Goal: Task Accomplishment & Management: Use online tool/utility

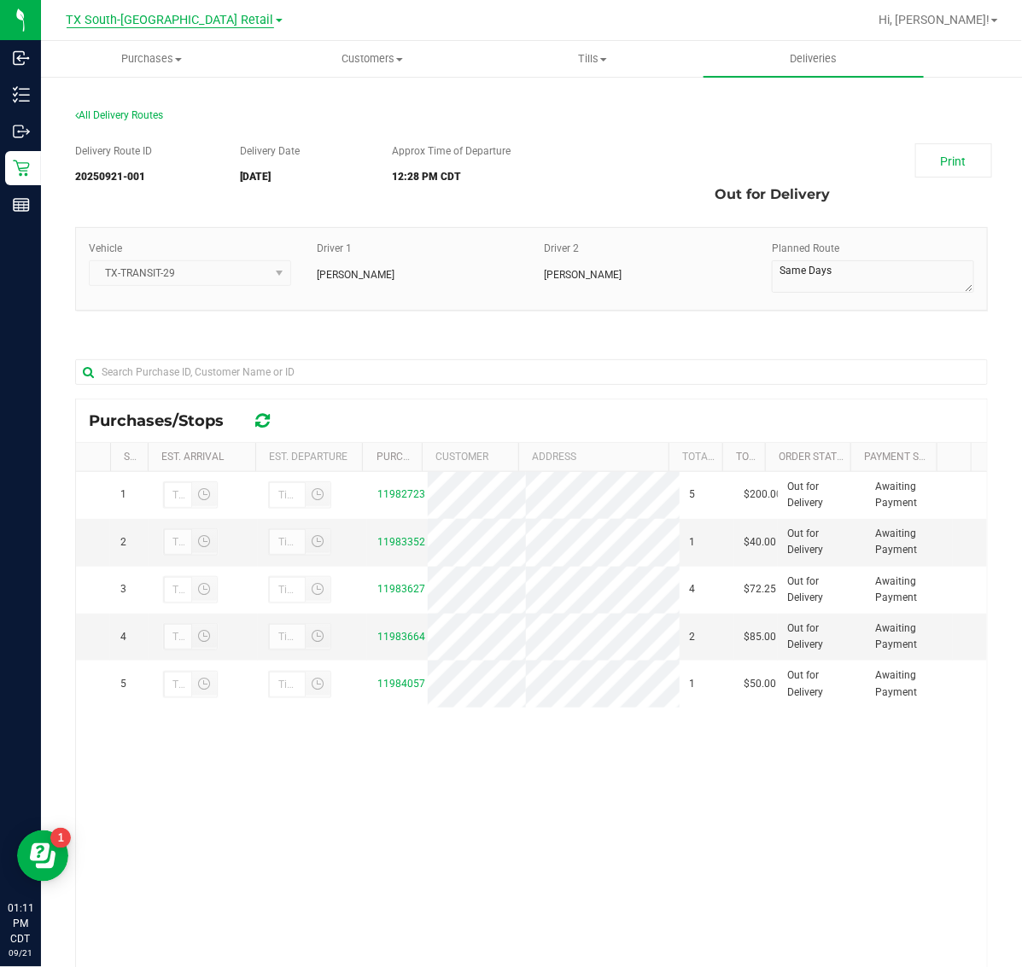
click at [137, 14] on span "TX South-[GEOGRAPHIC_DATA] Retail" at bounding box center [170, 20] width 207 height 15
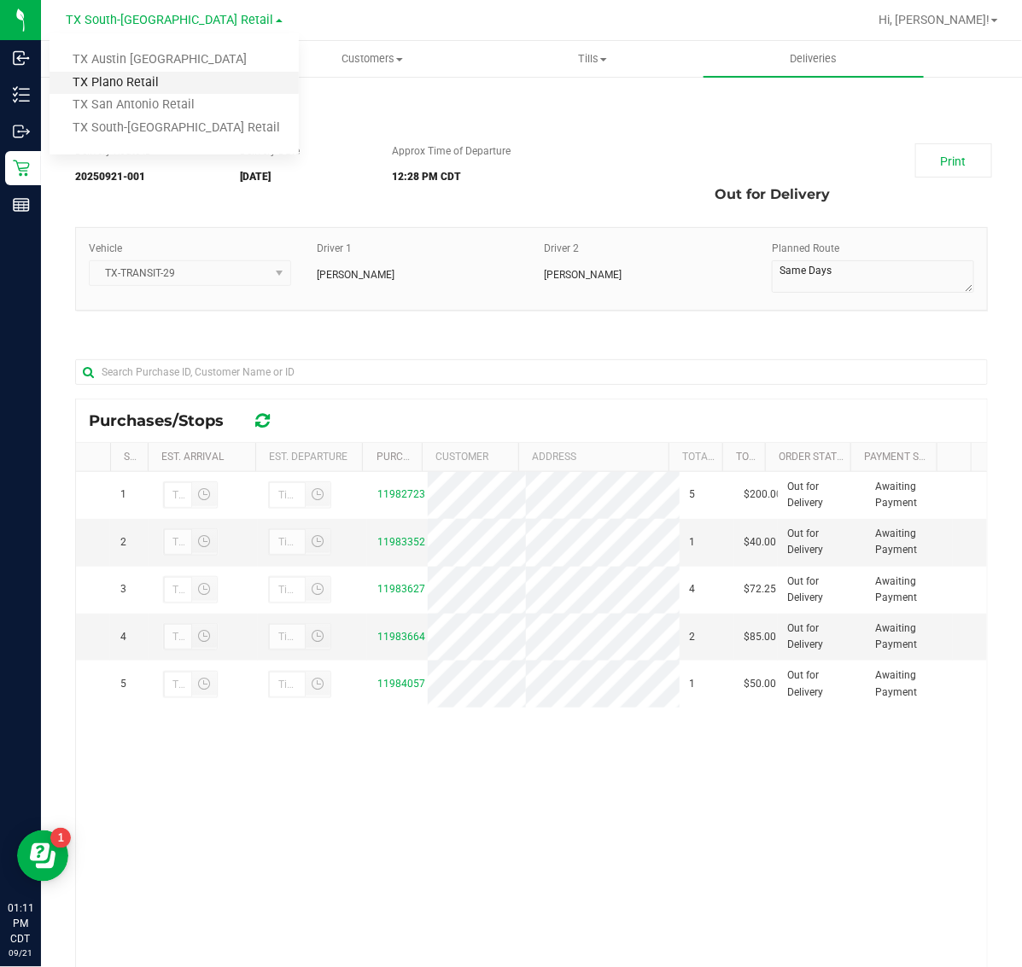
click at [171, 72] on link "TX Plano Retail" at bounding box center [174, 83] width 249 height 23
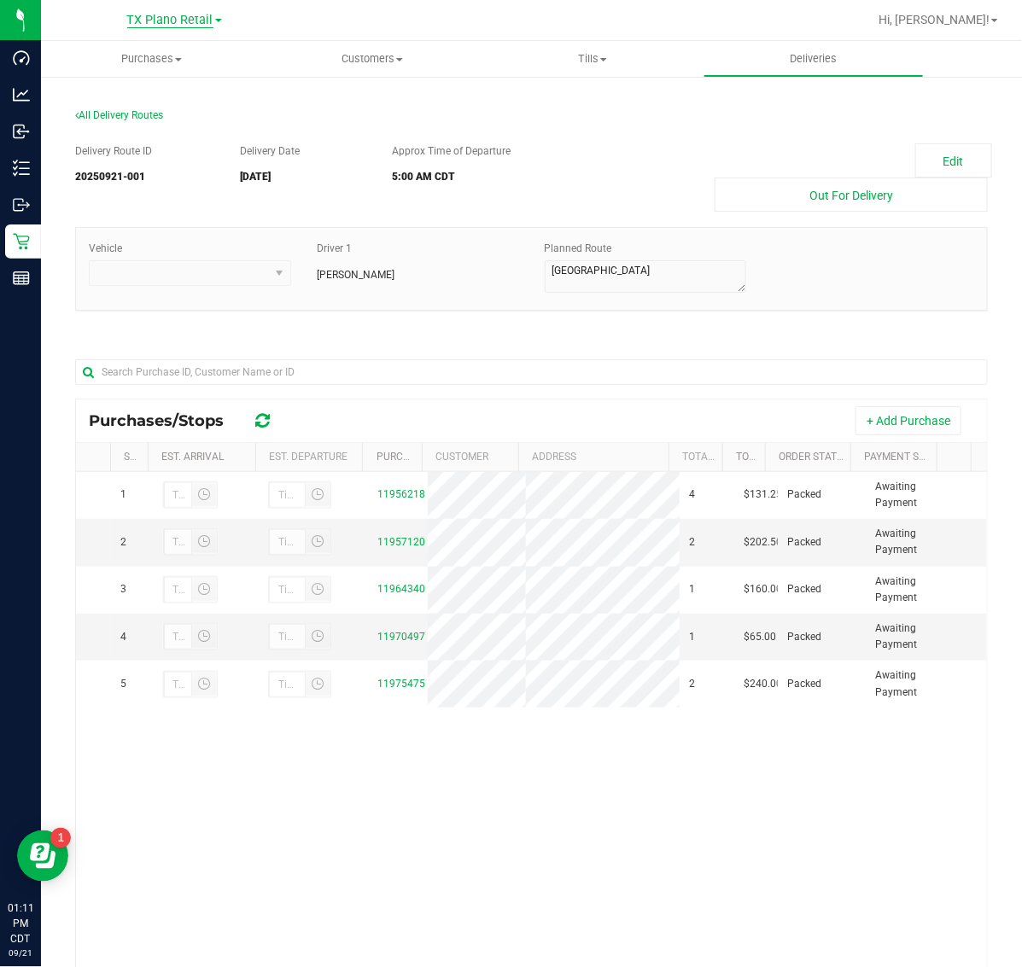
click at [167, 17] on span "TX Plano Retail" at bounding box center [170, 20] width 86 height 15
click at [173, 125] on link "TX South-[GEOGRAPHIC_DATA] Retail" at bounding box center [174, 128] width 249 height 23
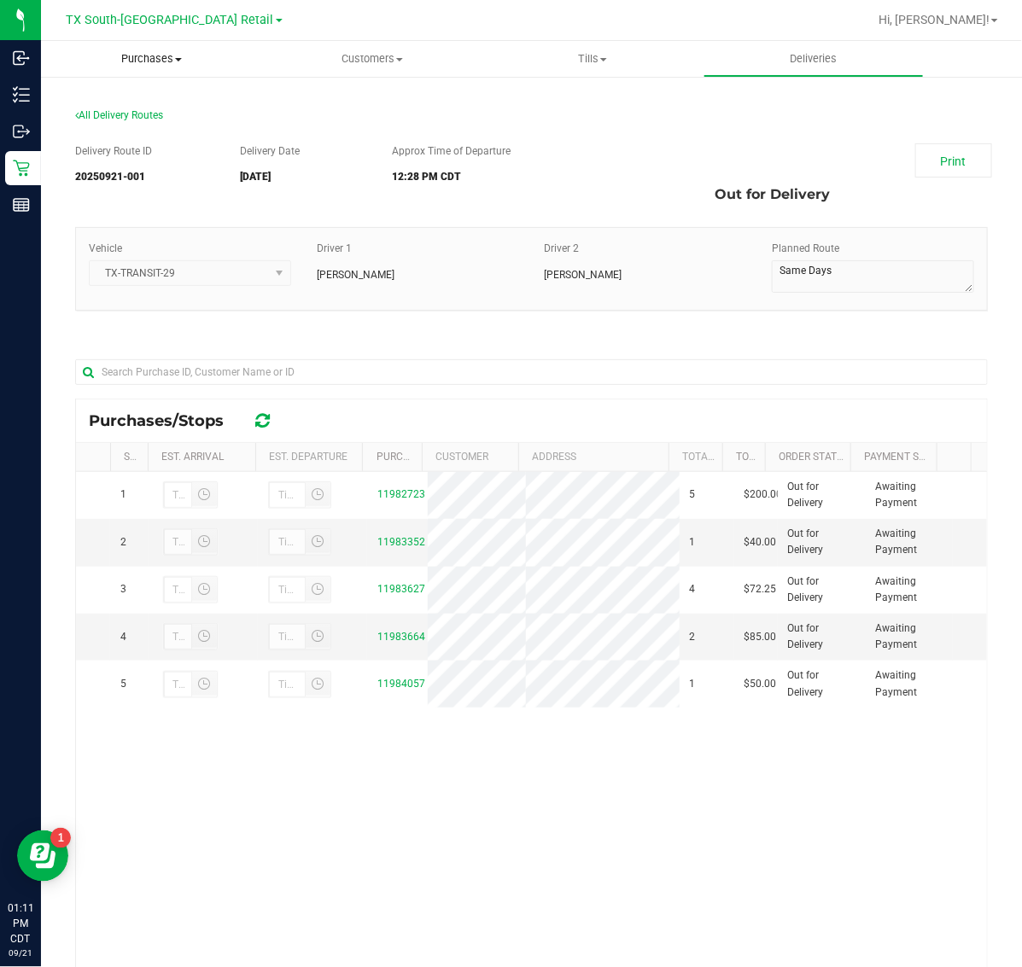
click at [149, 66] on span "Purchases" at bounding box center [151, 58] width 221 height 15
click at [148, 130] on li "Fulfillment" at bounding box center [151, 124] width 221 height 20
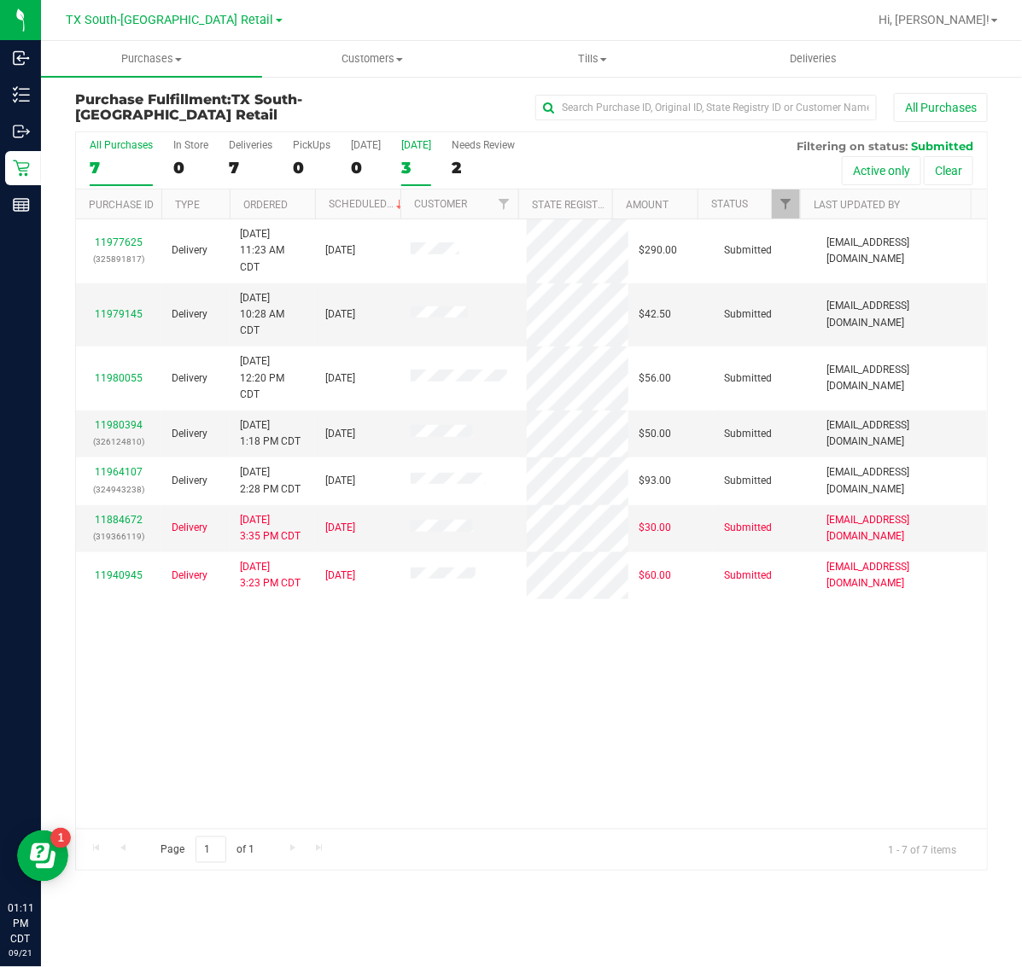
click at [424, 166] on div "3" at bounding box center [416, 168] width 30 height 20
click at [0, 0] on input "[DATE] 3" at bounding box center [0, 0] width 0 height 0
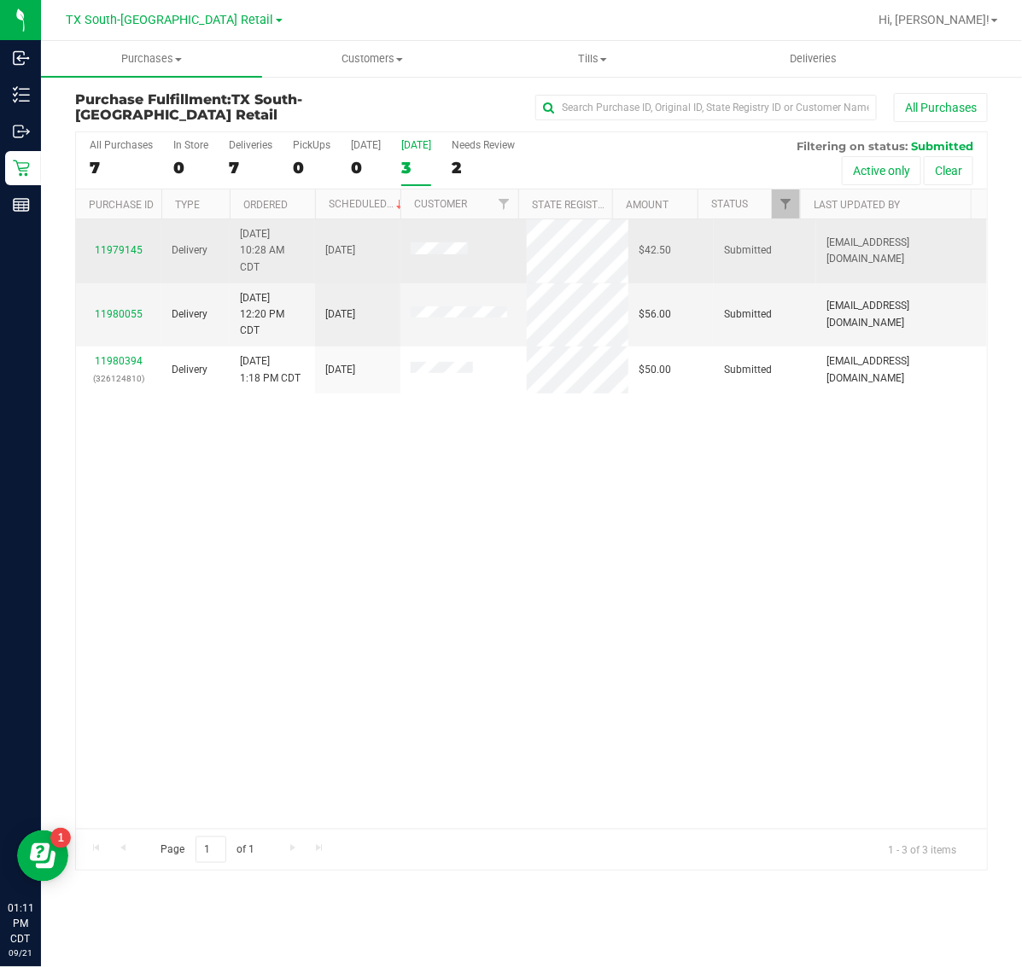
click at [129, 258] on div "11979145" at bounding box center [118, 250] width 65 height 16
click at [118, 256] on link "11979145" at bounding box center [119, 250] width 48 height 12
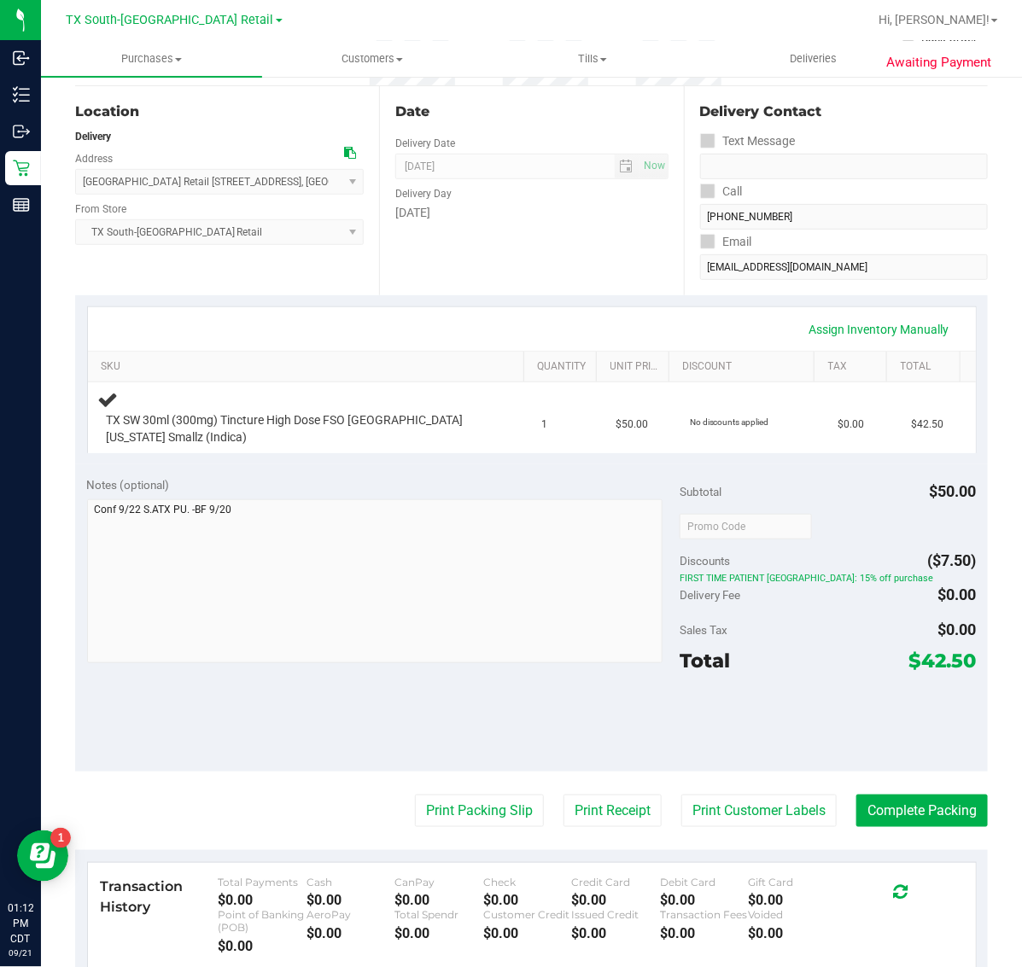
scroll to position [320, 0]
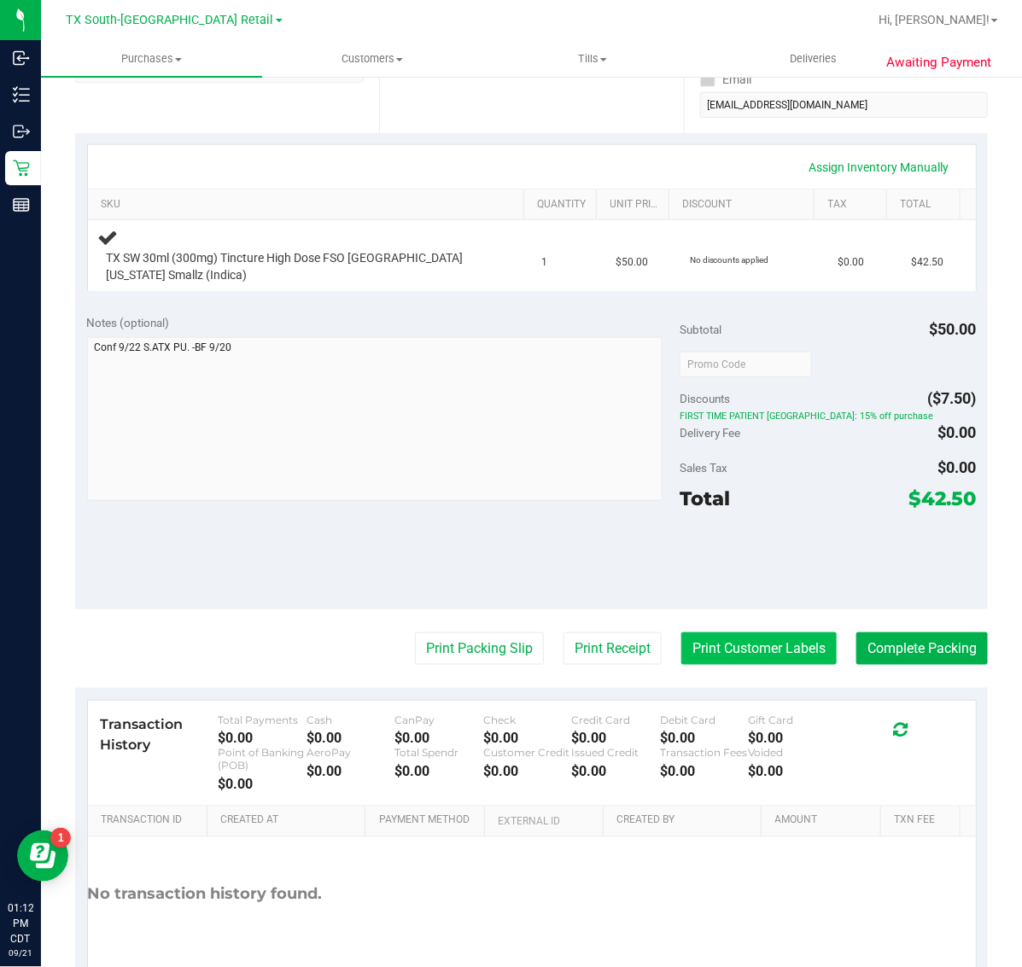
click at [713, 645] on button "Print Customer Labels" at bounding box center [758, 648] width 155 height 32
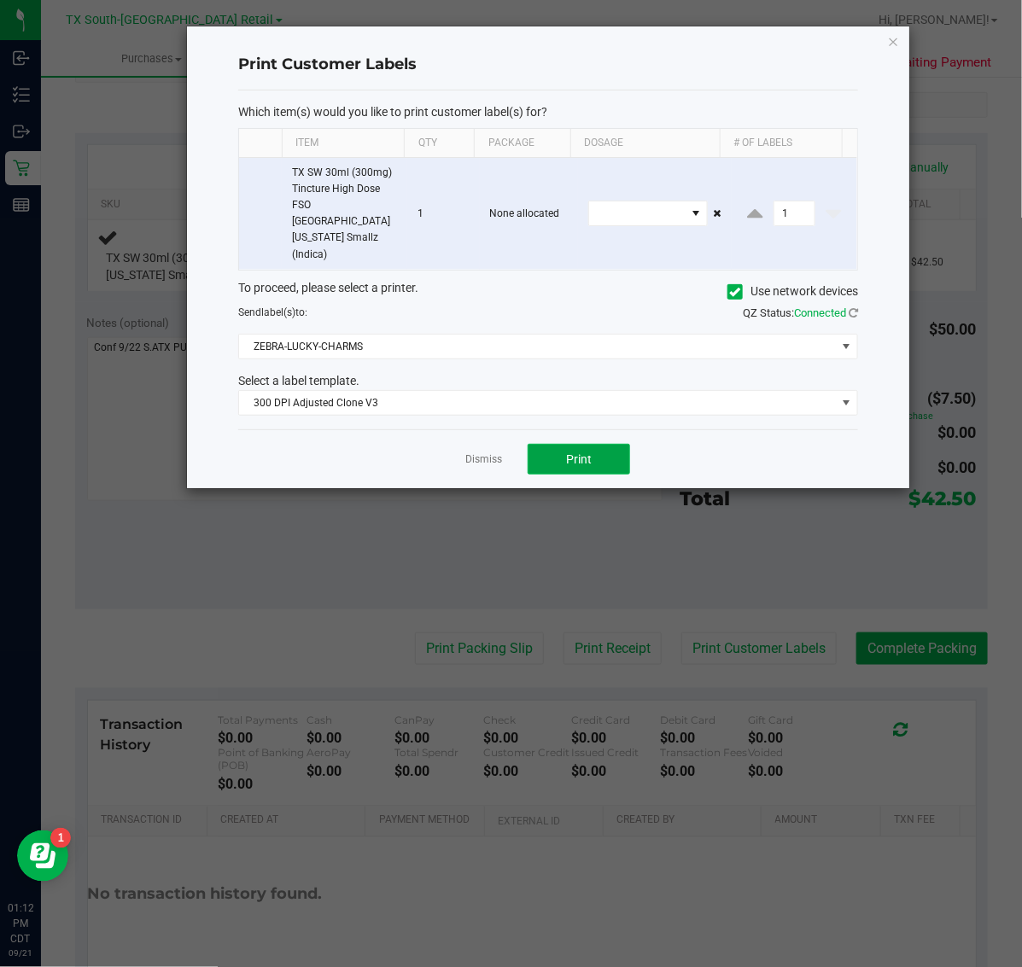
click at [582, 452] on span "Print" at bounding box center [579, 459] width 26 height 14
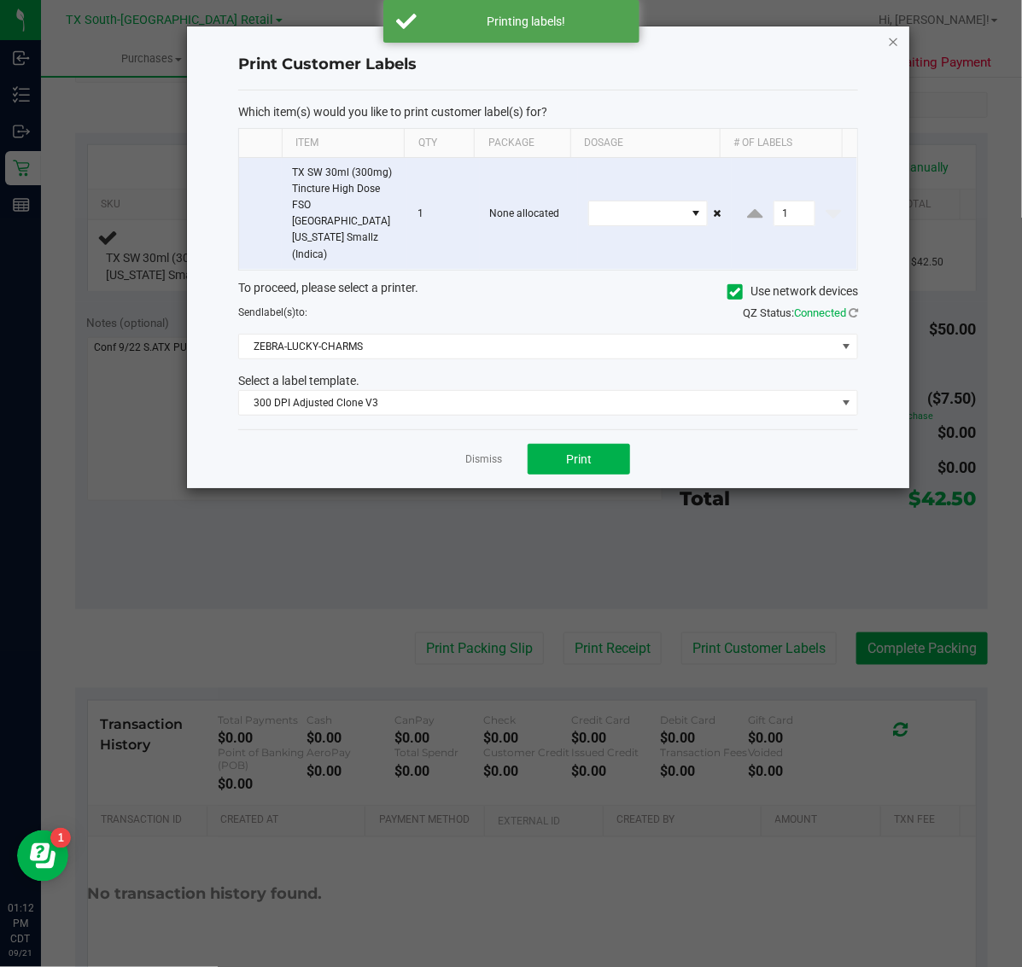
click at [893, 43] on icon "button" at bounding box center [894, 41] width 12 height 20
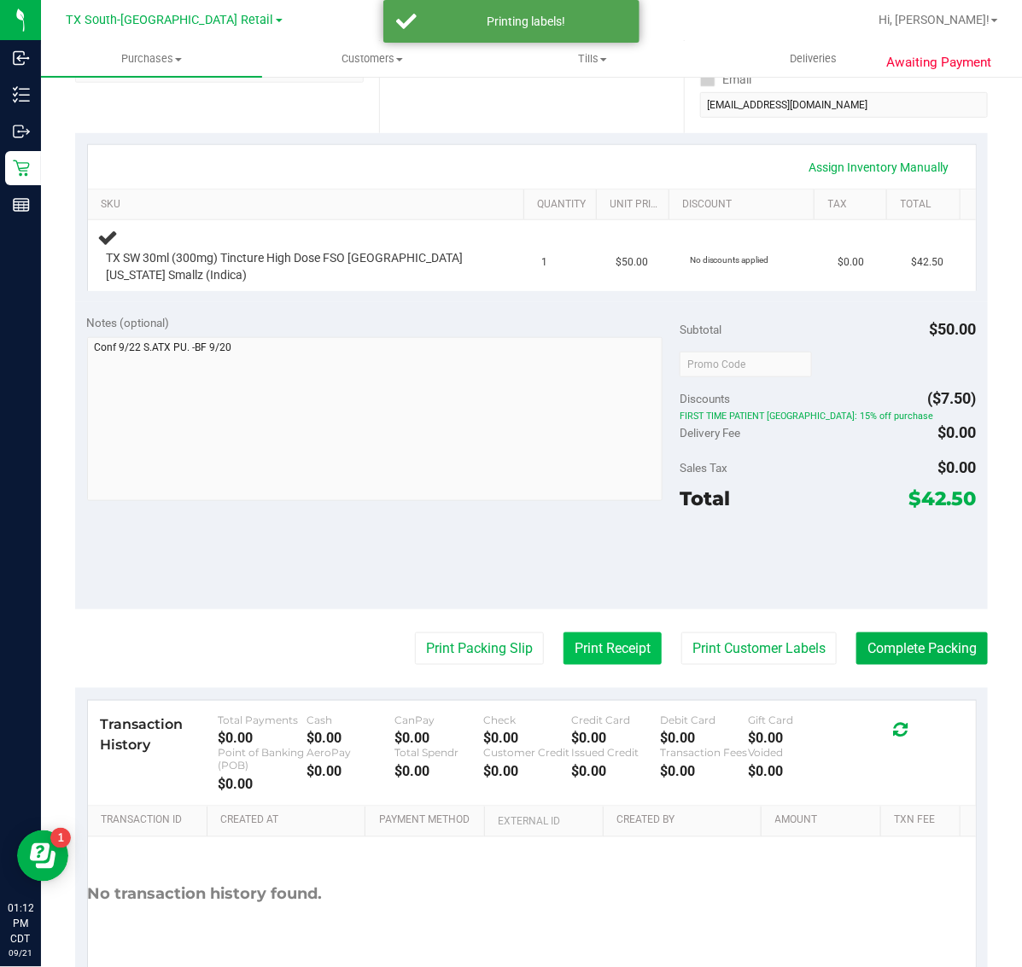
click at [606, 638] on button "Print Receipt" at bounding box center [612, 648] width 98 height 32
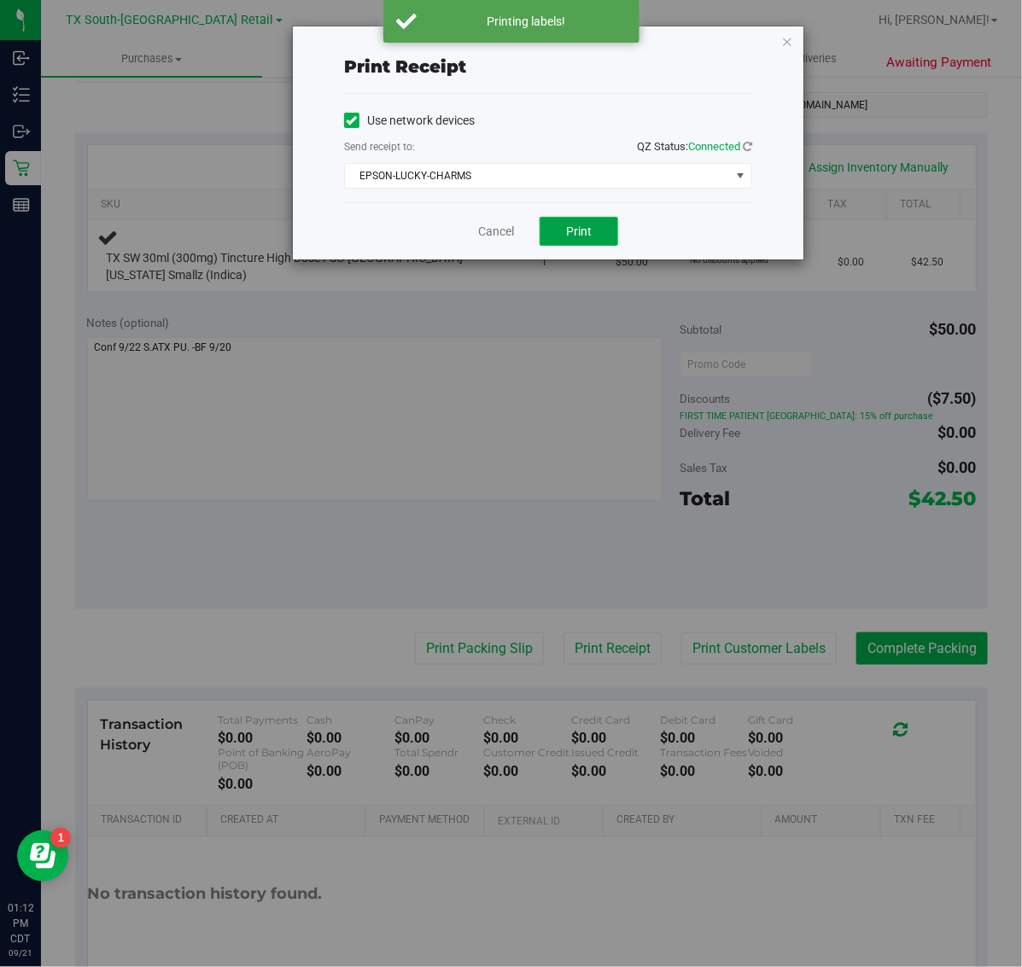
click at [569, 226] on span "Print" at bounding box center [579, 231] width 26 height 14
click at [790, 36] on icon "button" at bounding box center [787, 41] width 12 height 20
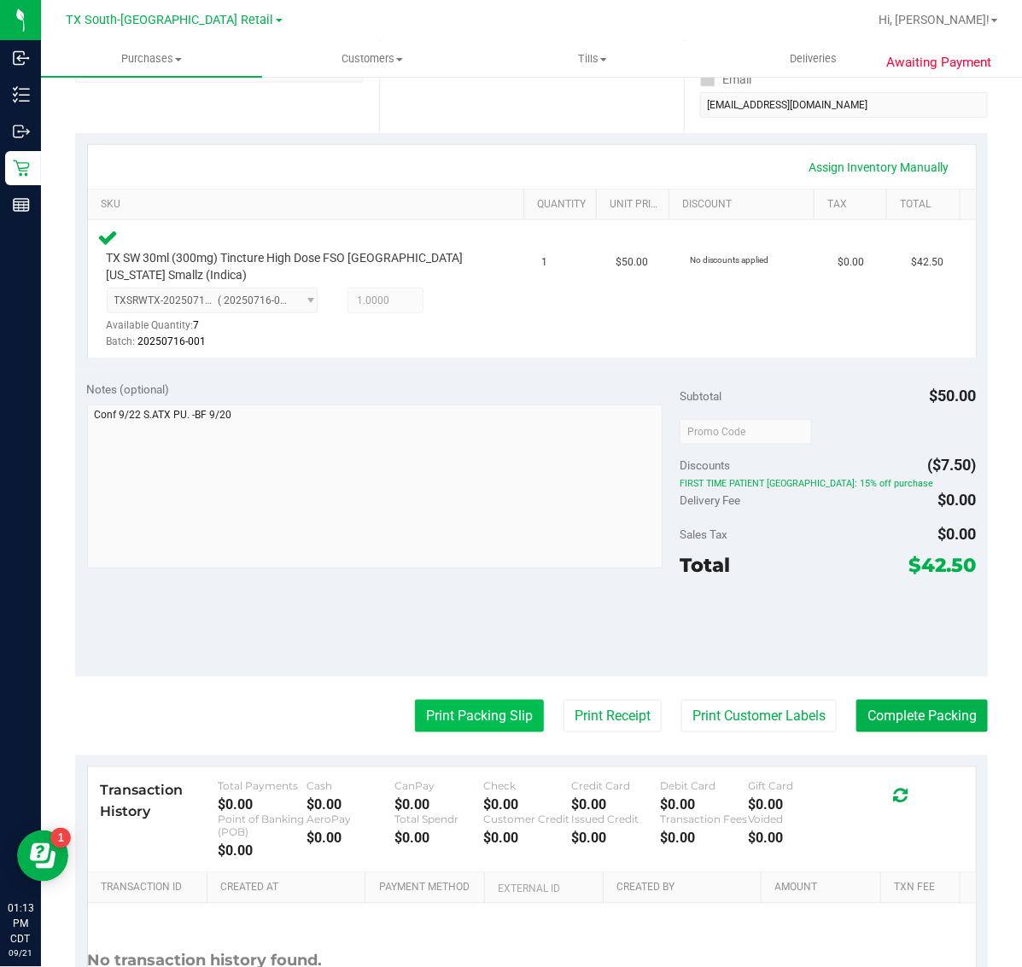
click at [487, 731] on button "Print Packing Slip" at bounding box center [479, 716] width 129 height 32
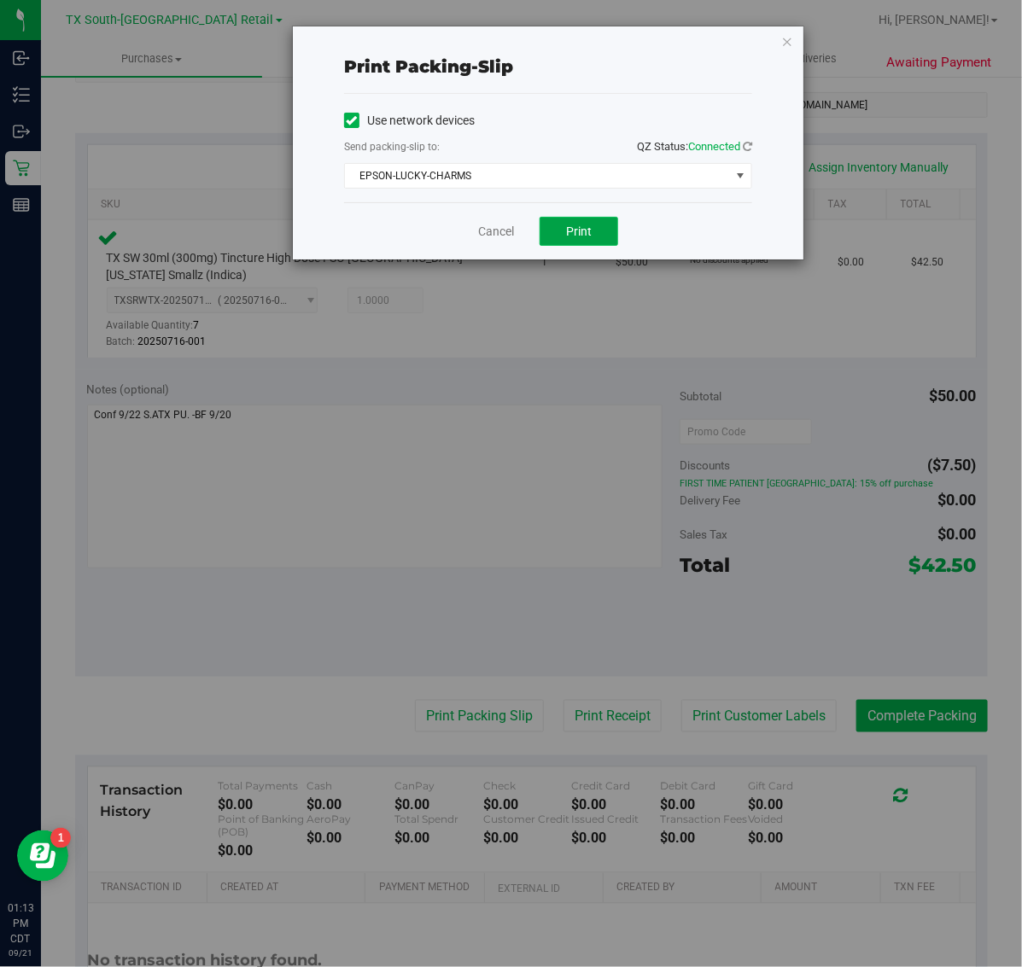
click at [573, 246] on button "Print" at bounding box center [578, 231] width 79 height 29
click at [788, 32] on icon "button" at bounding box center [787, 41] width 12 height 20
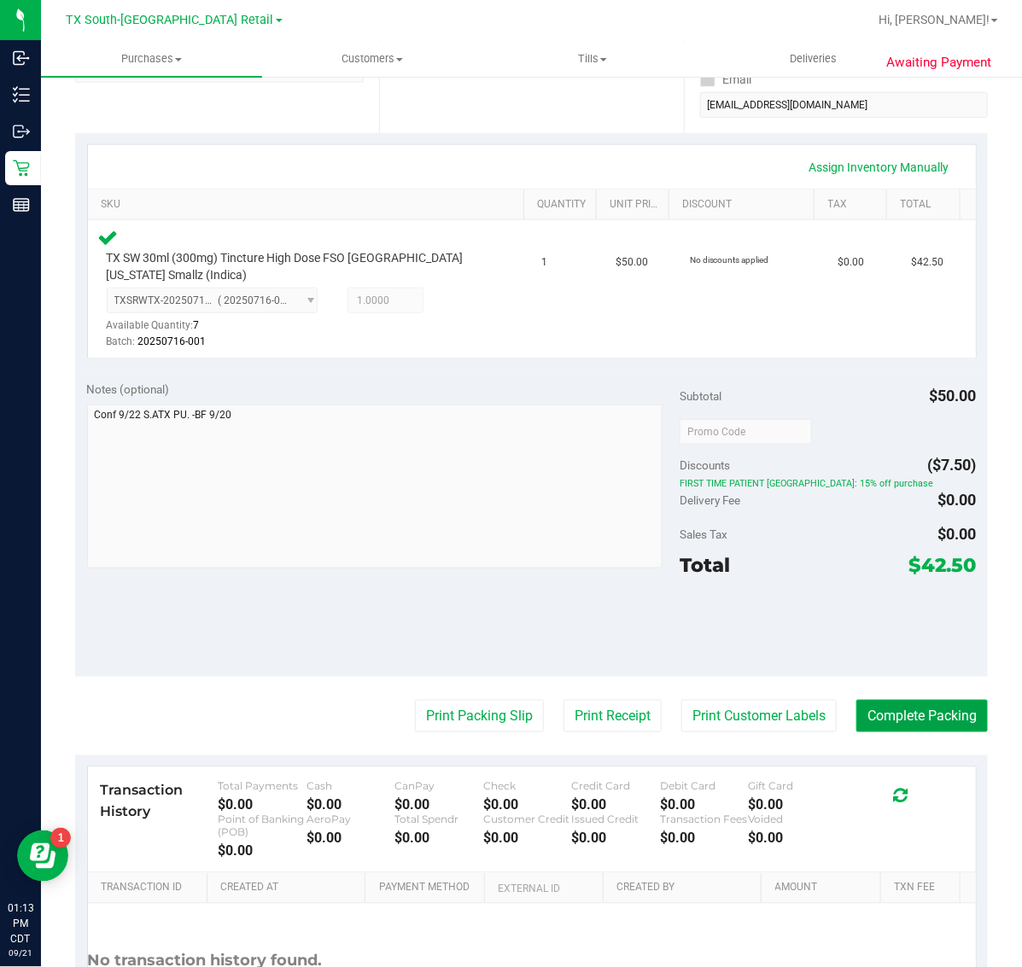
click at [897, 715] on button "Complete Packing" at bounding box center [921, 716] width 131 height 32
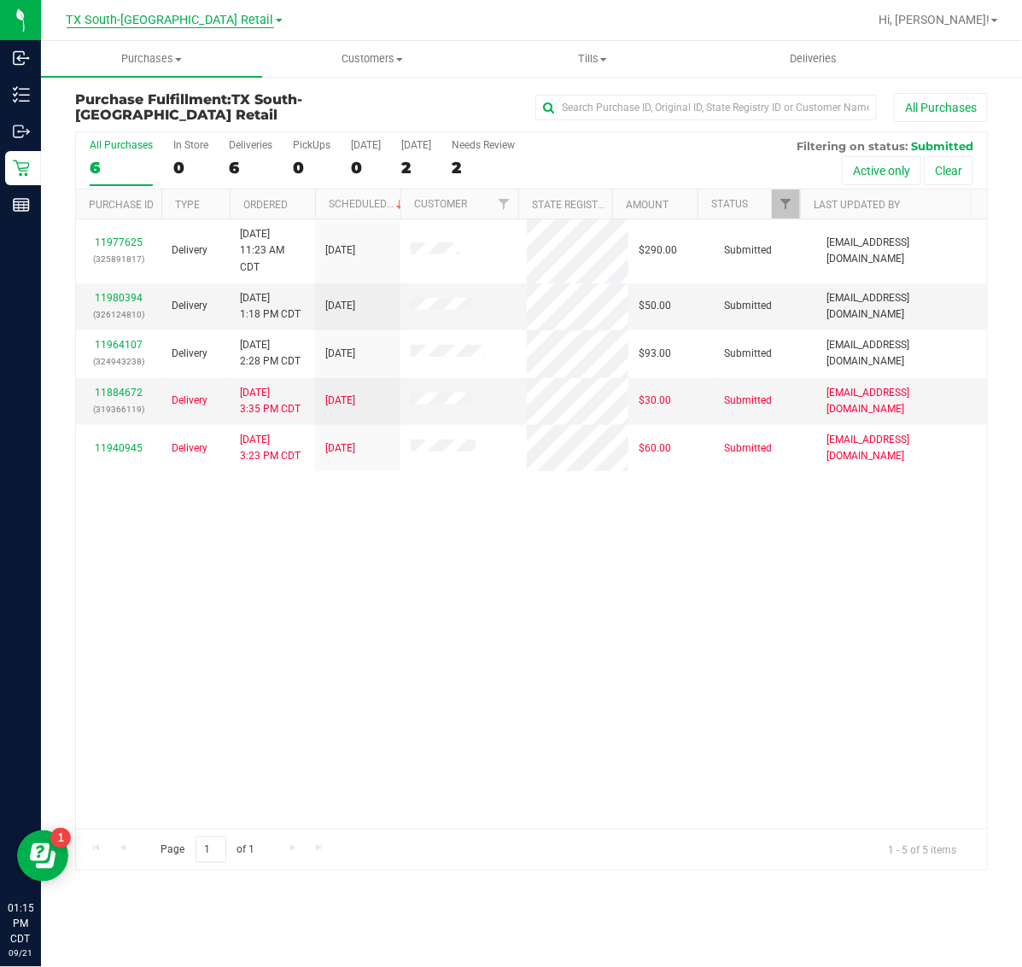
click at [146, 15] on span "TX South-[GEOGRAPHIC_DATA] Retail" at bounding box center [170, 20] width 207 height 15
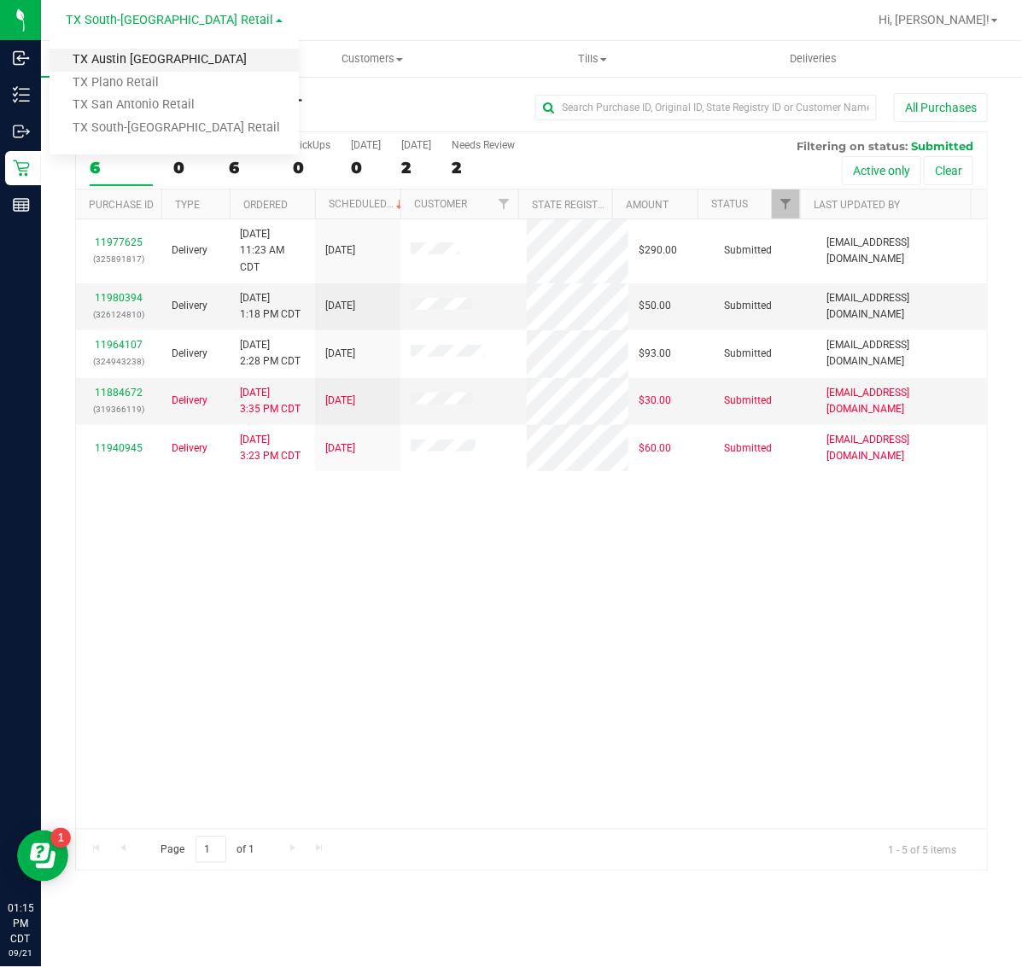
click at [145, 58] on link "TX Austin [GEOGRAPHIC_DATA]" at bounding box center [174, 60] width 249 height 23
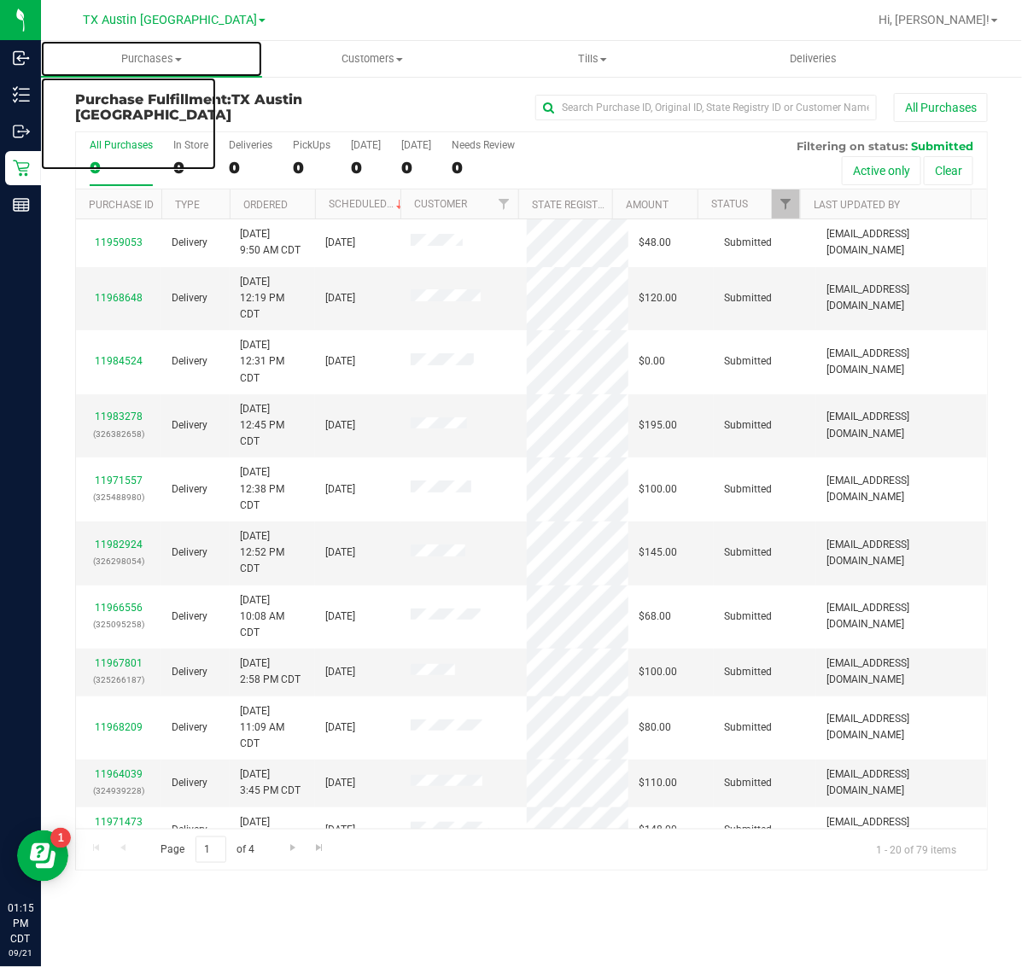
click at [145, 58] on span "Purchases" at bounding box center [151, 58] width 221 height 15
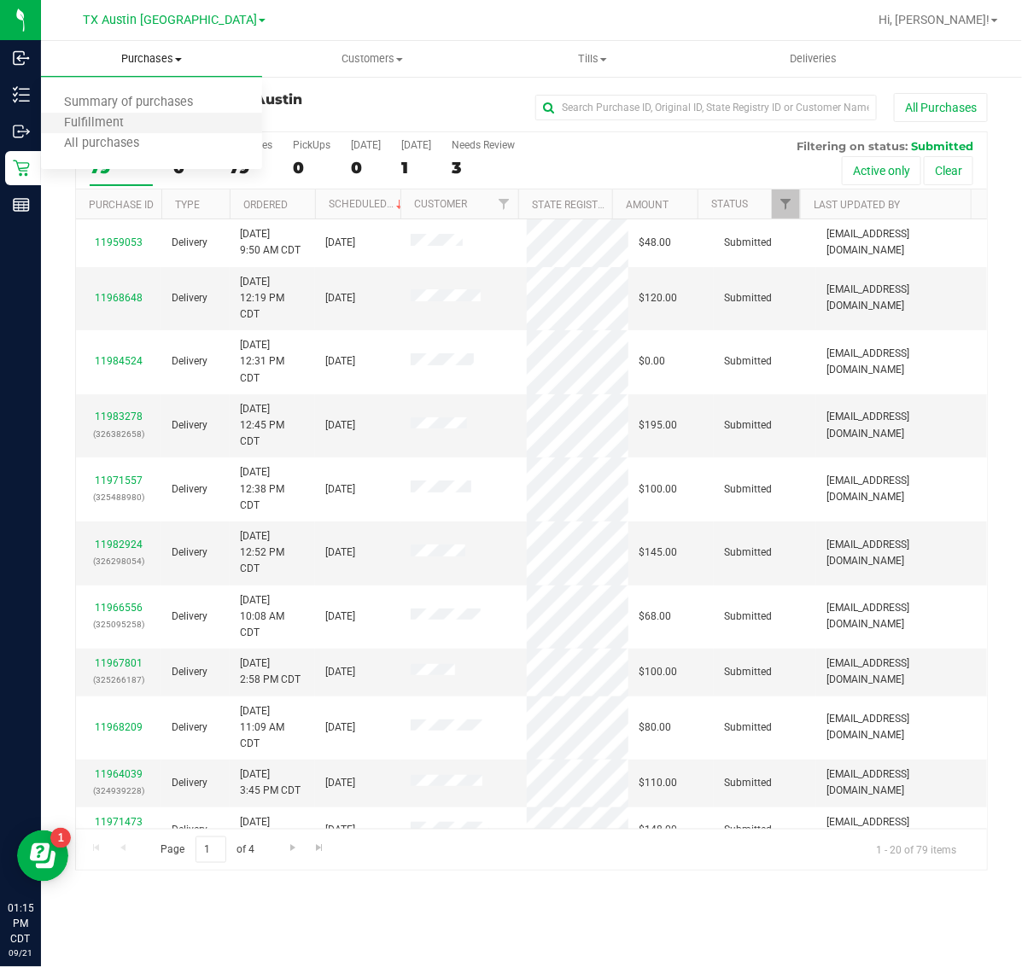
click at [154, 124] on li "Fulfillment" at bounding box center [151, 124] width 221 height 20
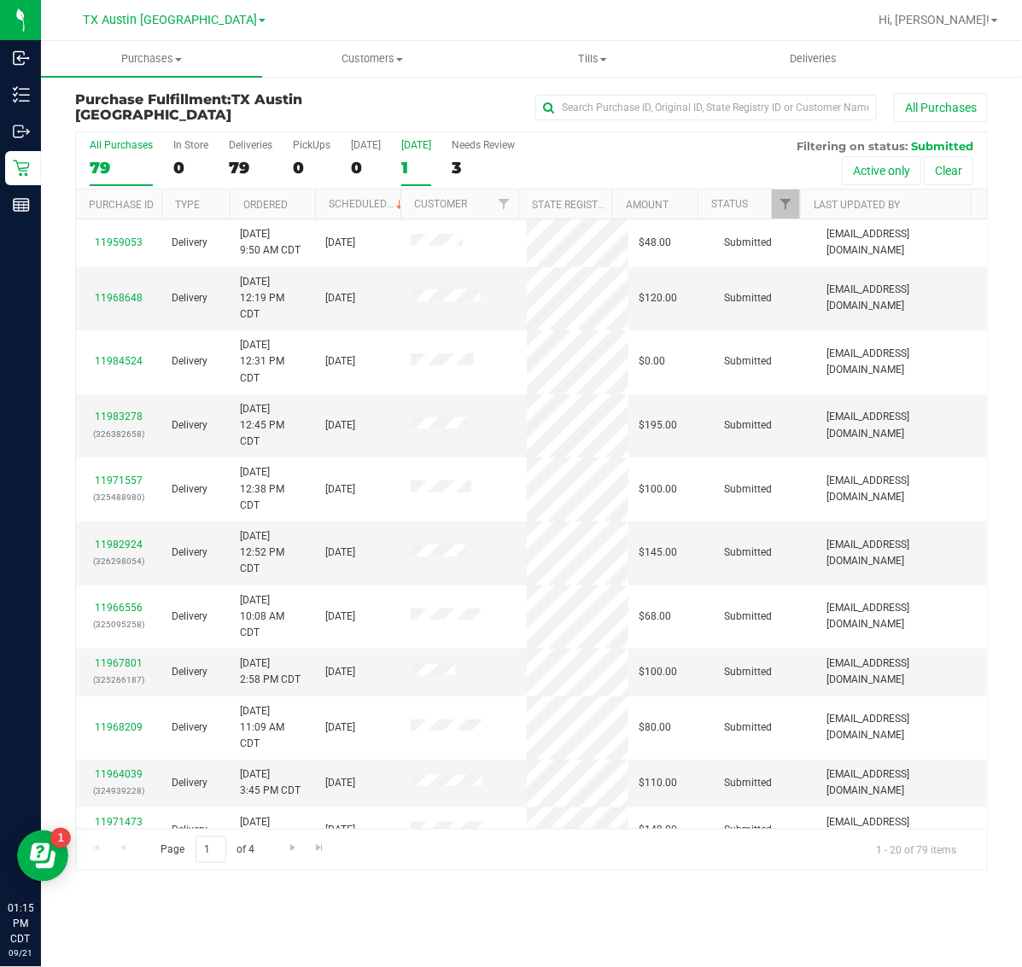
click at [415, 159] on div "1" at bounding box center [416, 168] width 30 height 20
click at [0, 0] on input "[DATE] 1" at bounding box center [0, 0] width 0 height 0
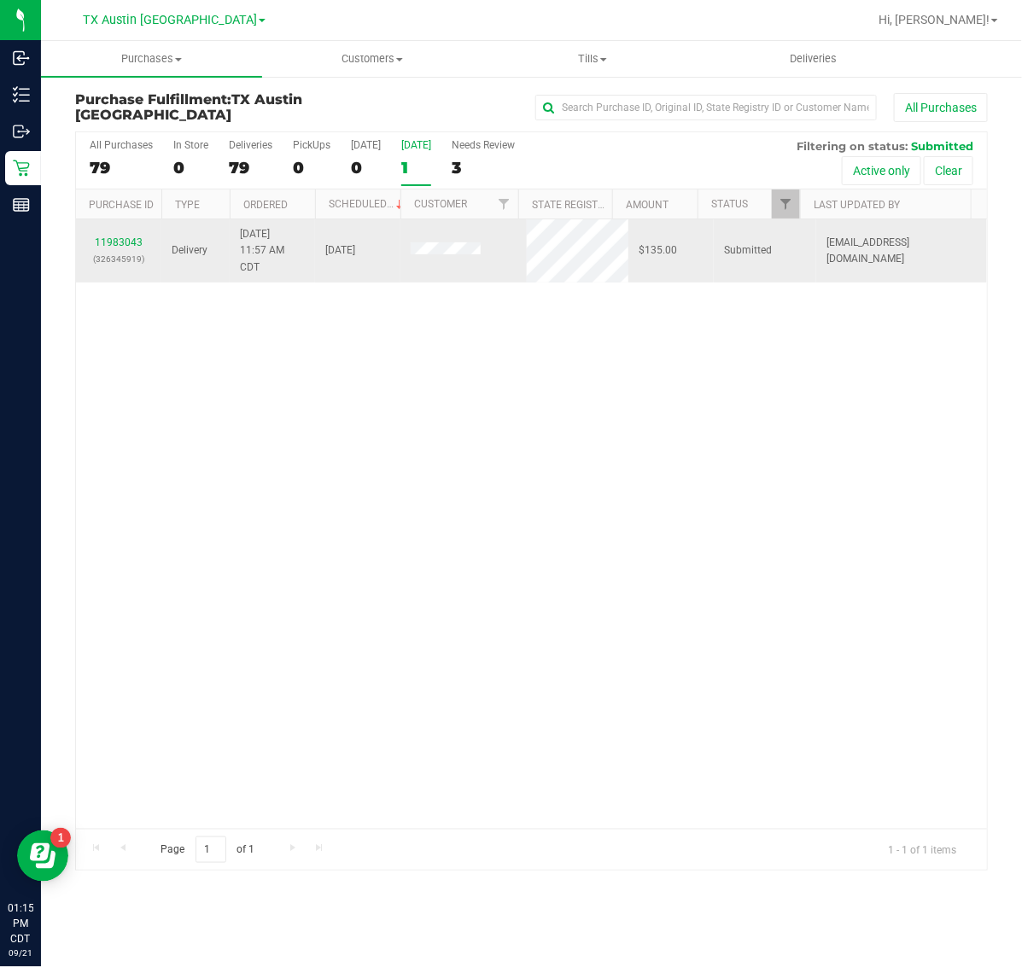
click at [118, 236] on div "11983043 (326345919)" at bounding box center [118, 251] width 65 height 32
click at [129, 239] on link "11983043" at bounding box center [119, 242] width 48 height 12
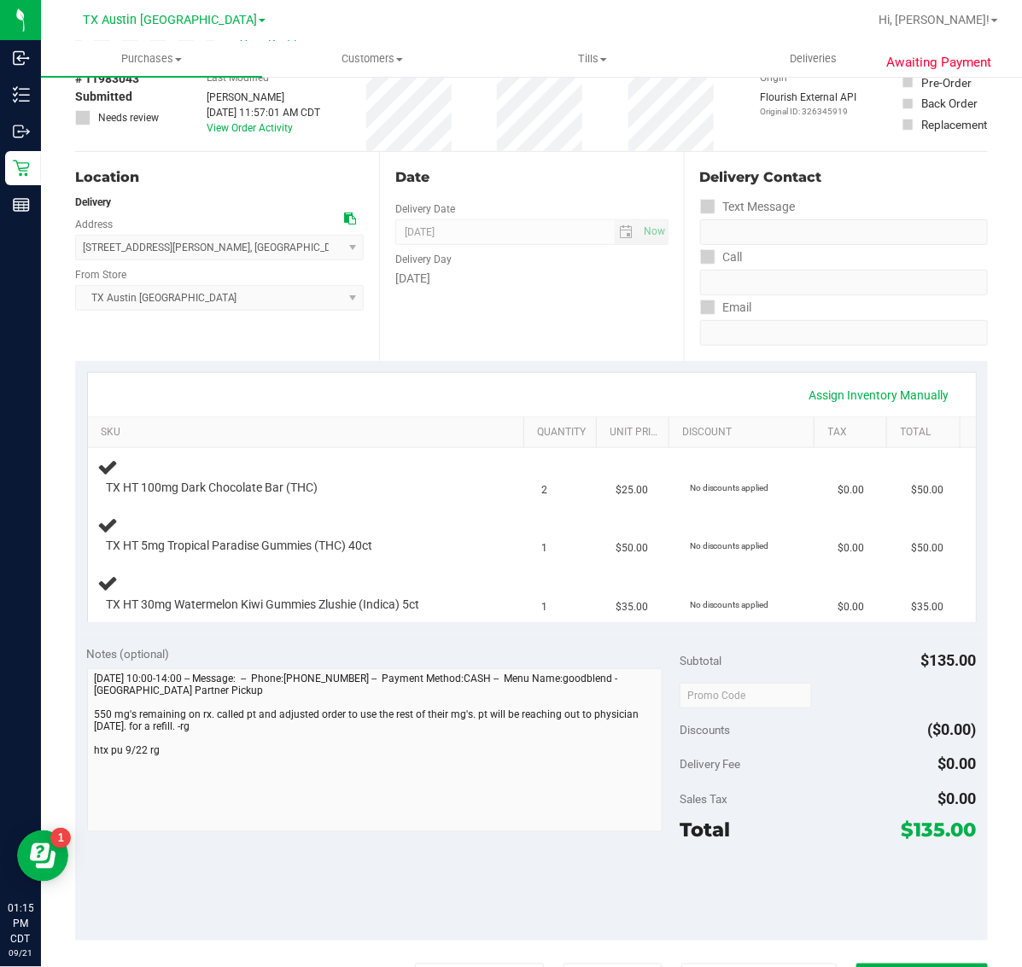
scroll to position [213, 0]
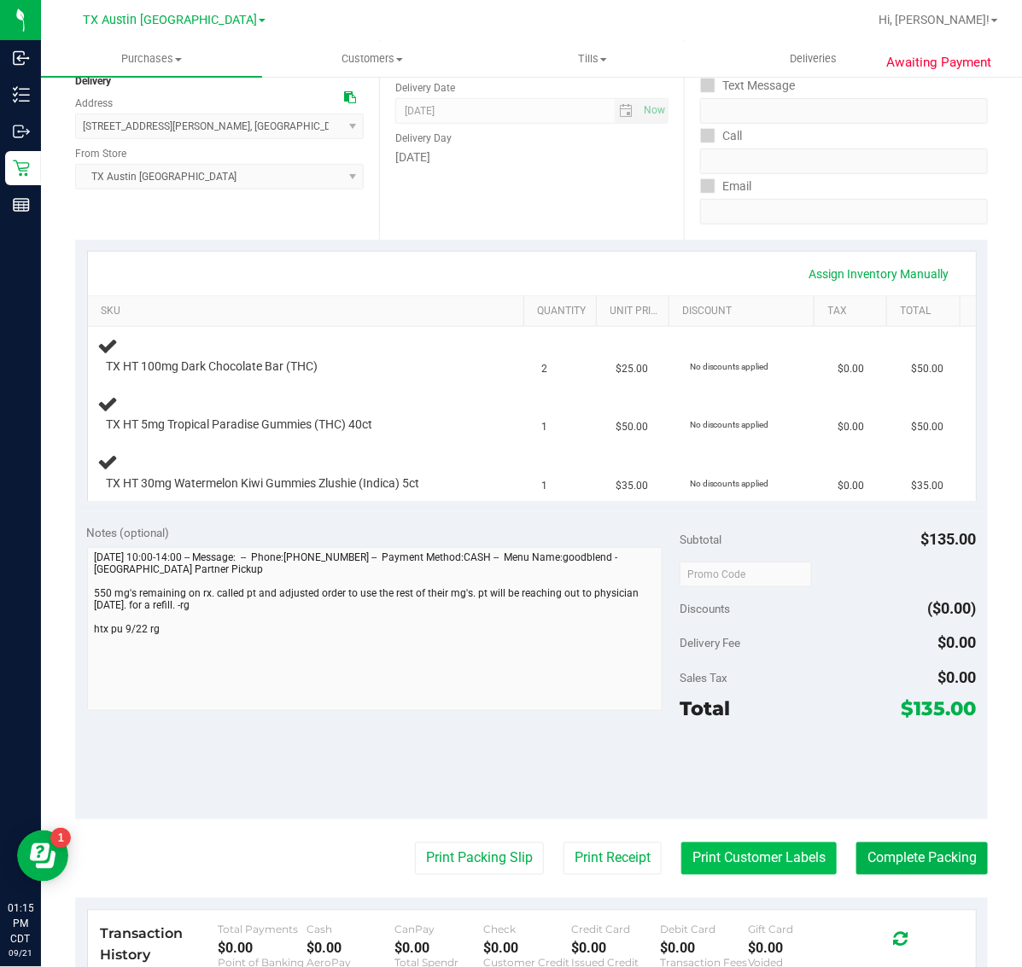
click at [723, 851] on button "Print Customer Labels" at bounding box center [758, 858] width 155 height 32
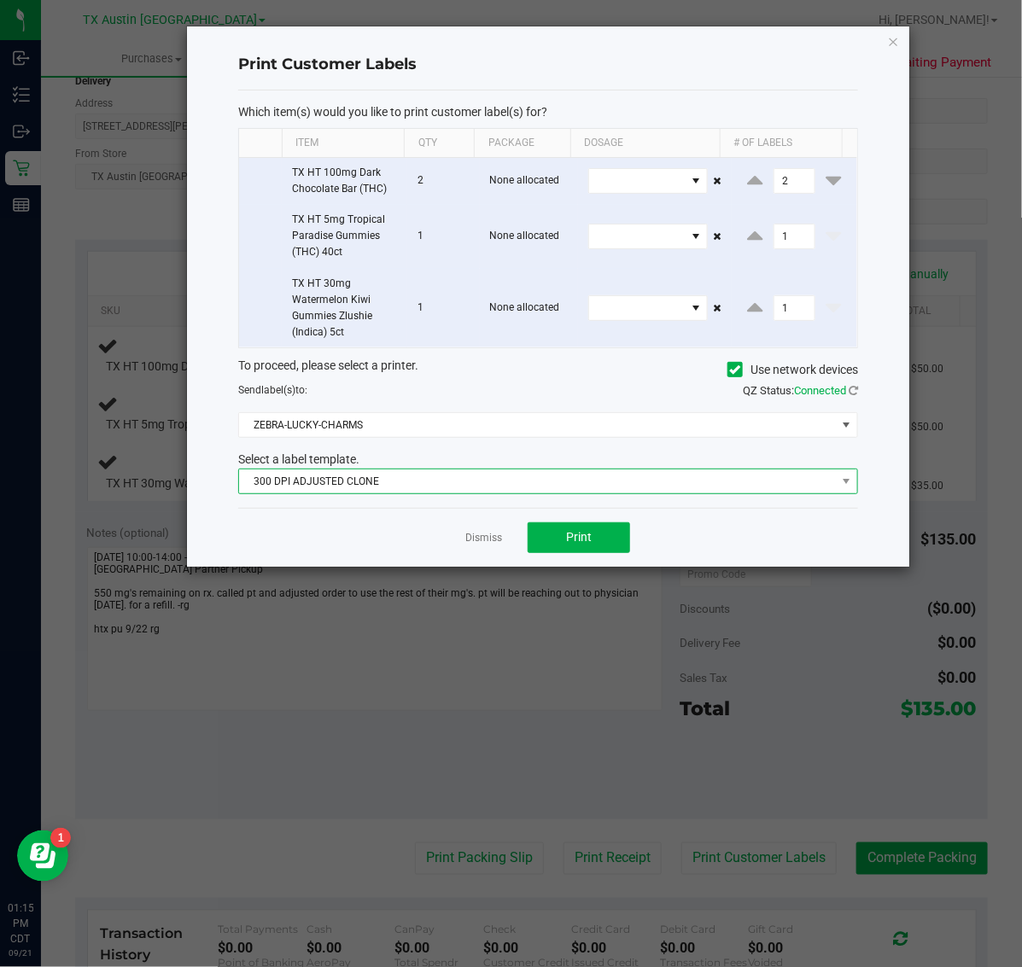
click at [471, 472] on span "300 DPI ADJUSTED CLONE" at bounding box center [537, 481] width 597 height 24
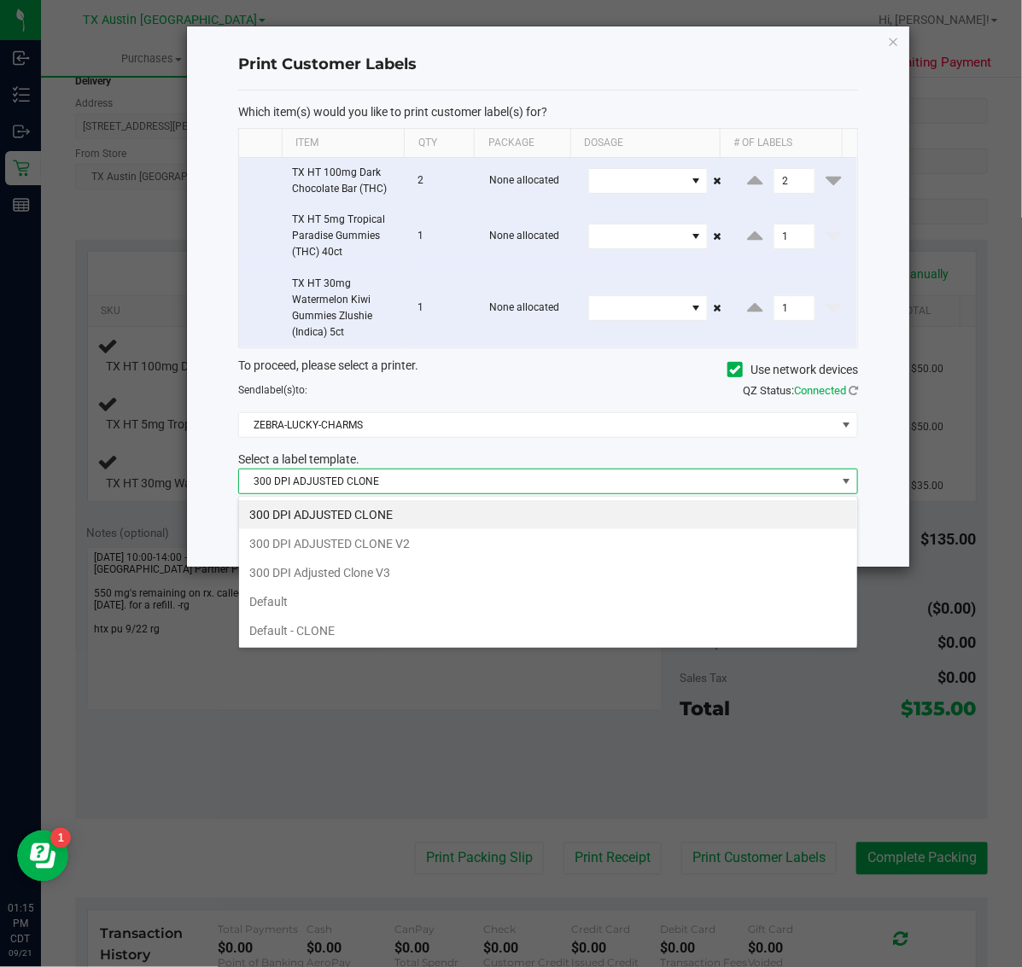
scroll to position [26, 620]
click at [428, 582] on li "300 DPI Adjusted Clone V3" at bounding box center [548, 572] width 618 height 29
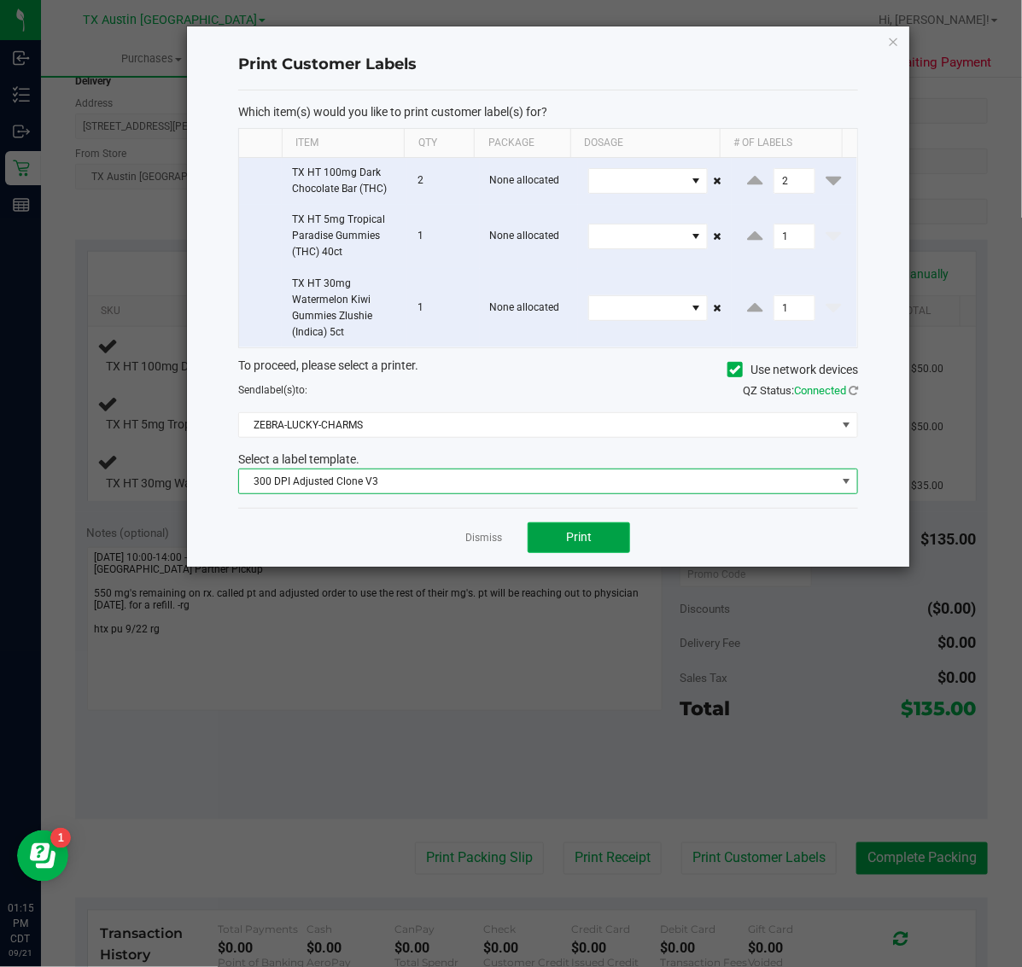
click at [579, 544] on span "Print" at bounding box center [579, 537] width 26 height 14
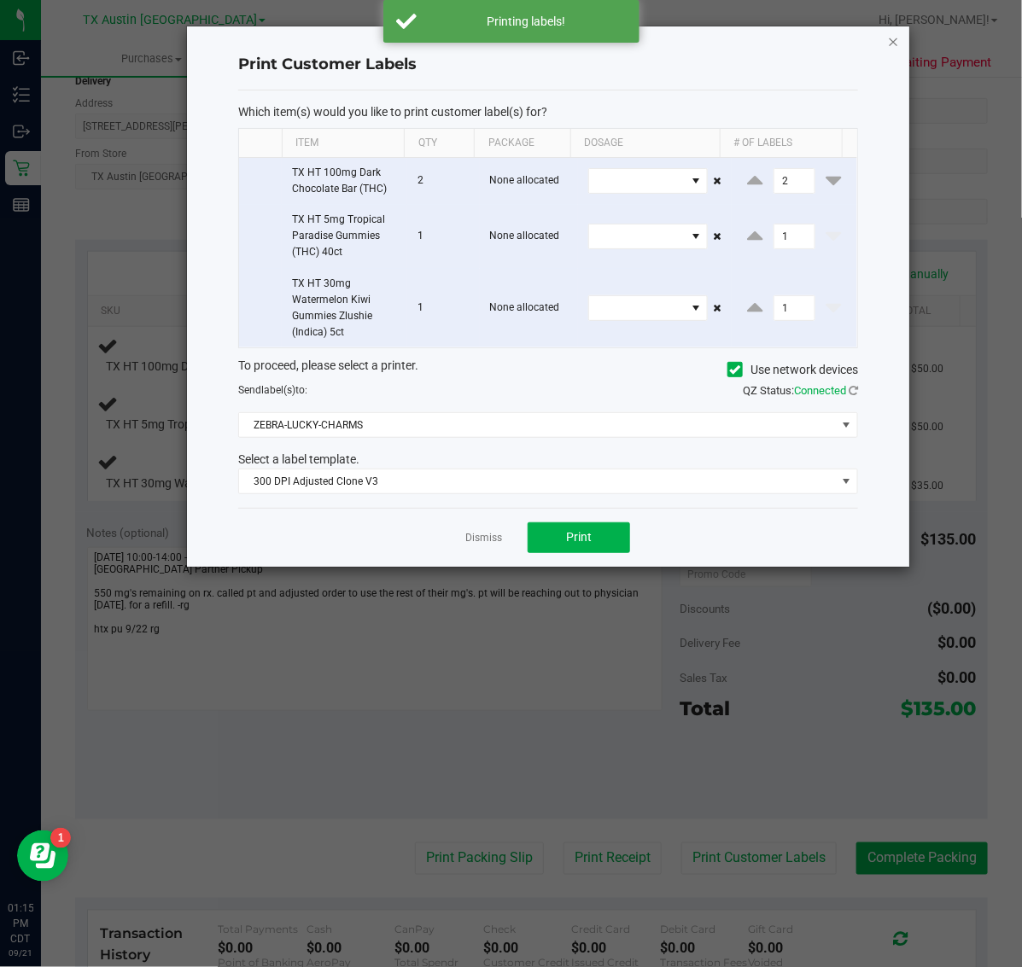
click at [894, 38] on icon "button" at bounding box center [894, 41] width 12 height 20
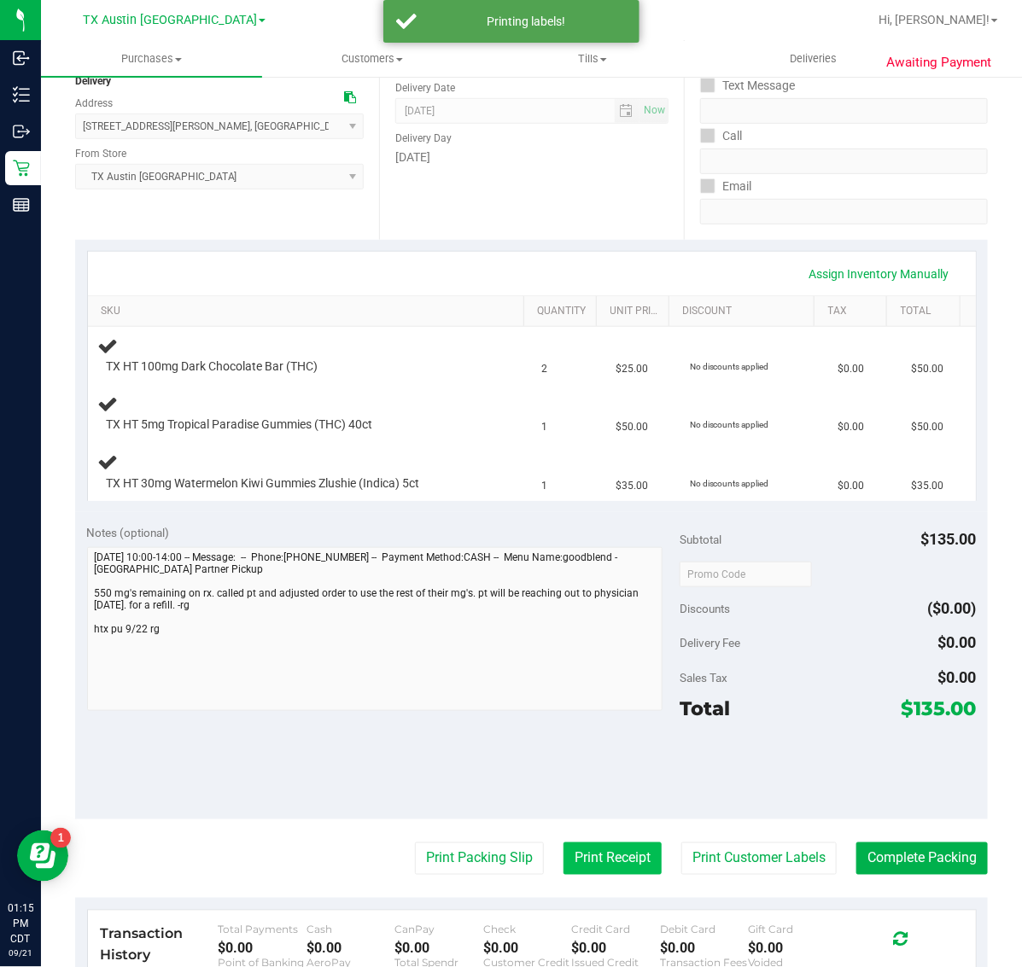
click at [587, 849] on button "Print Receipt" at bounding box center [612, 858] width 98 height 32
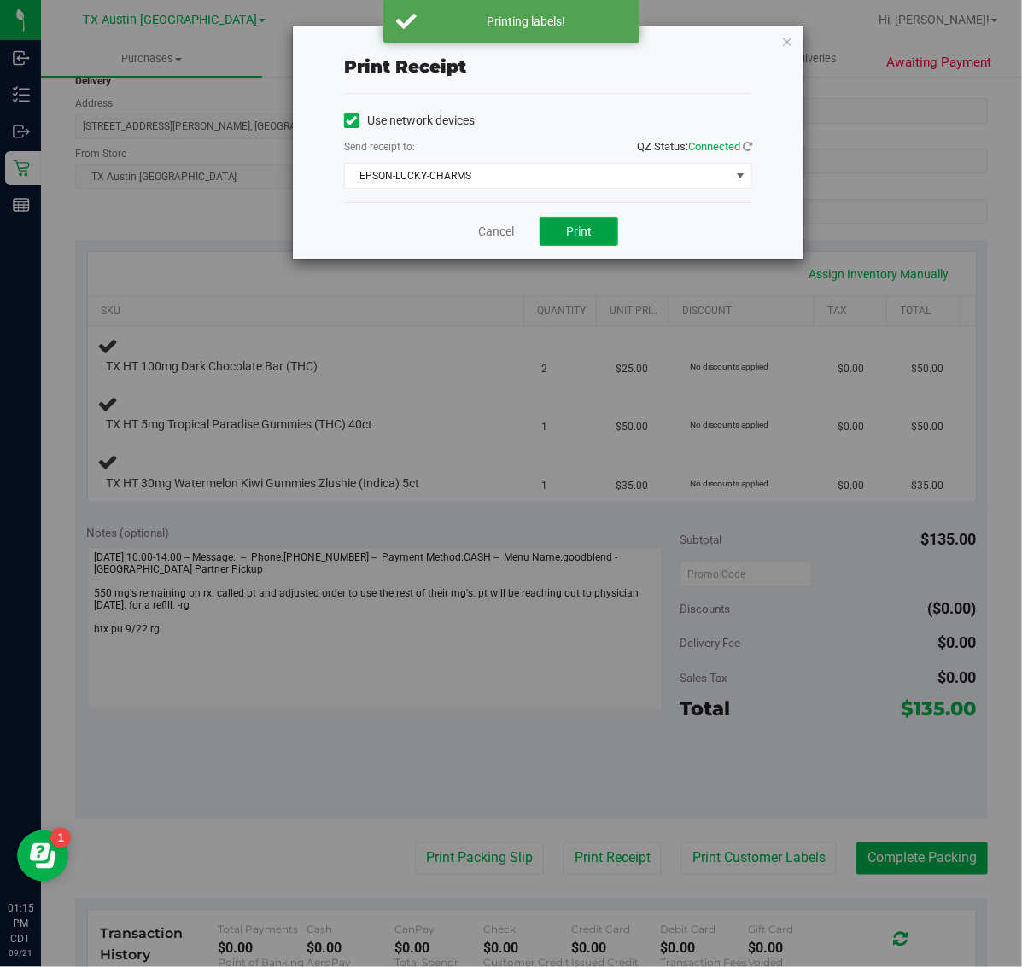
click at [572, 242] on button "Print" at bounding box center [578, 231] width 79 height 29
click at [787, 36] on icon "button" at bounding box center [787, 41] width 12 height 20
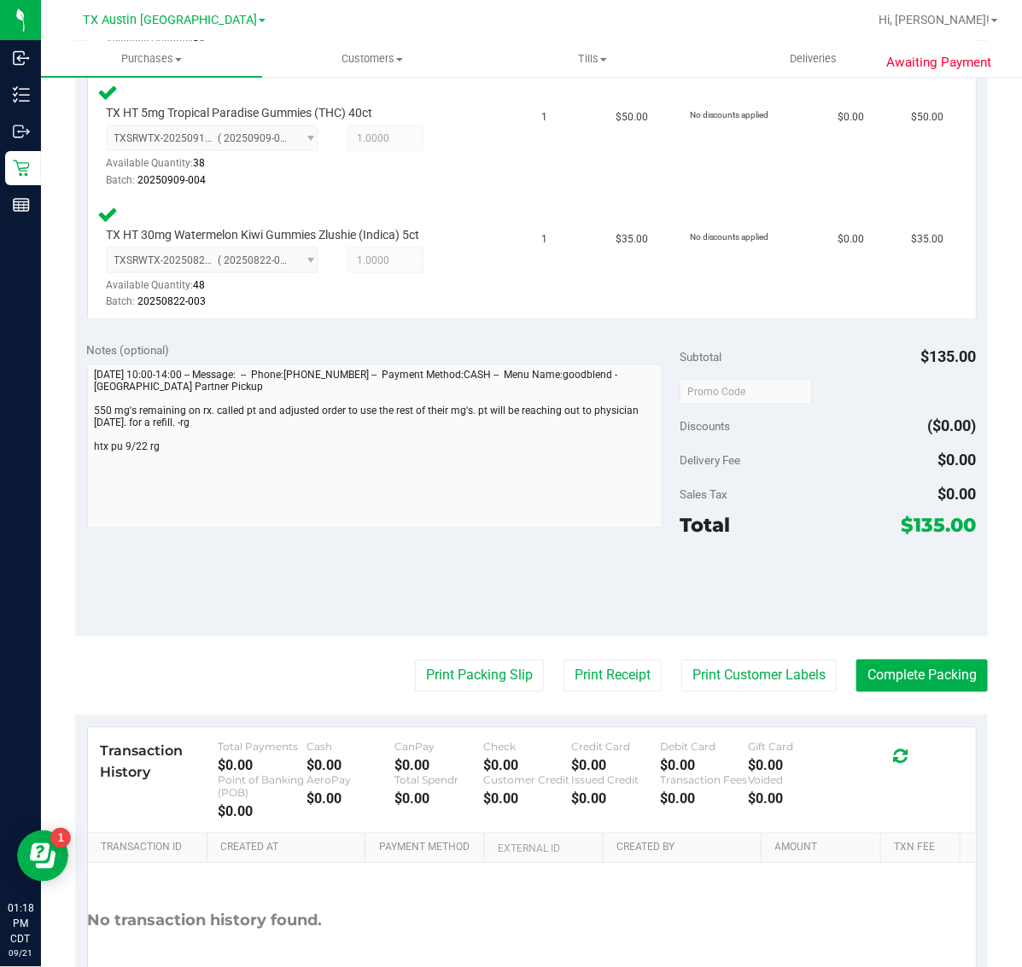
scroll to position [589, 0]
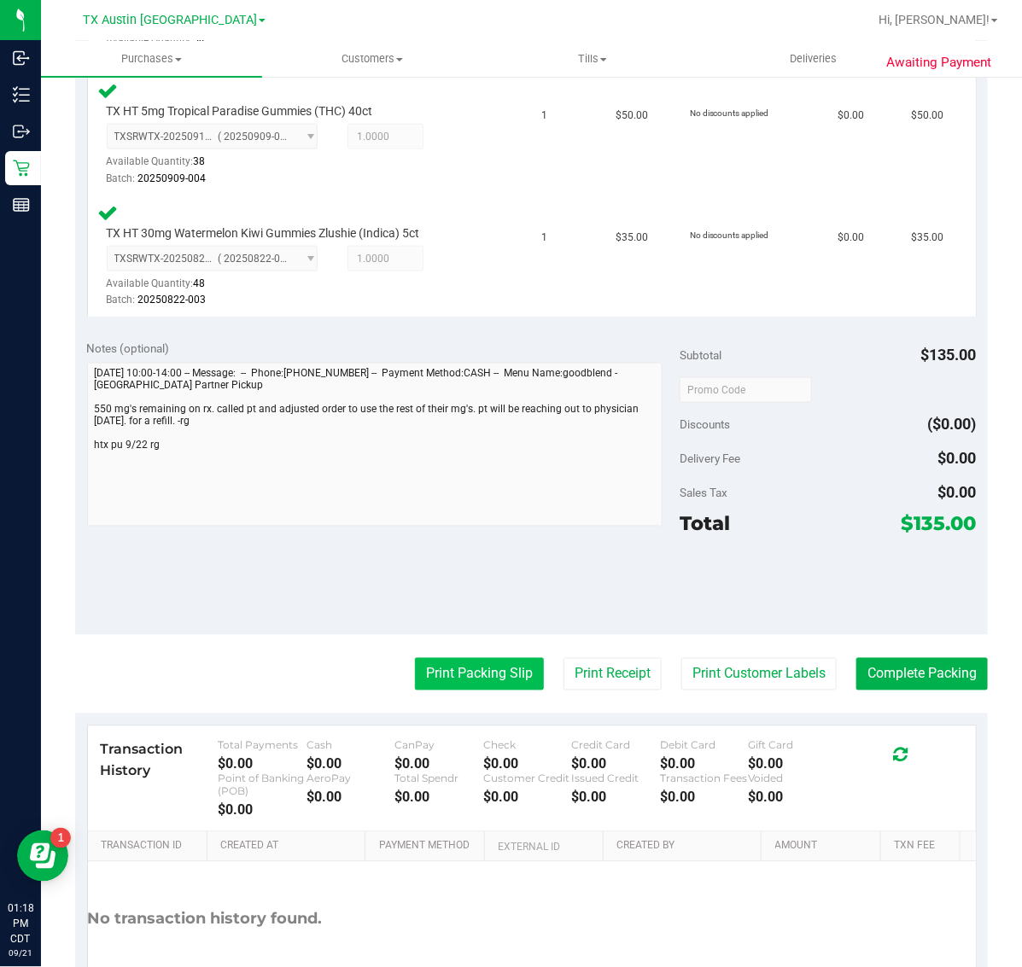
click at [475, 679] on button "Print Packing Slip" at bounding box center [479, 674] width 129 height 32
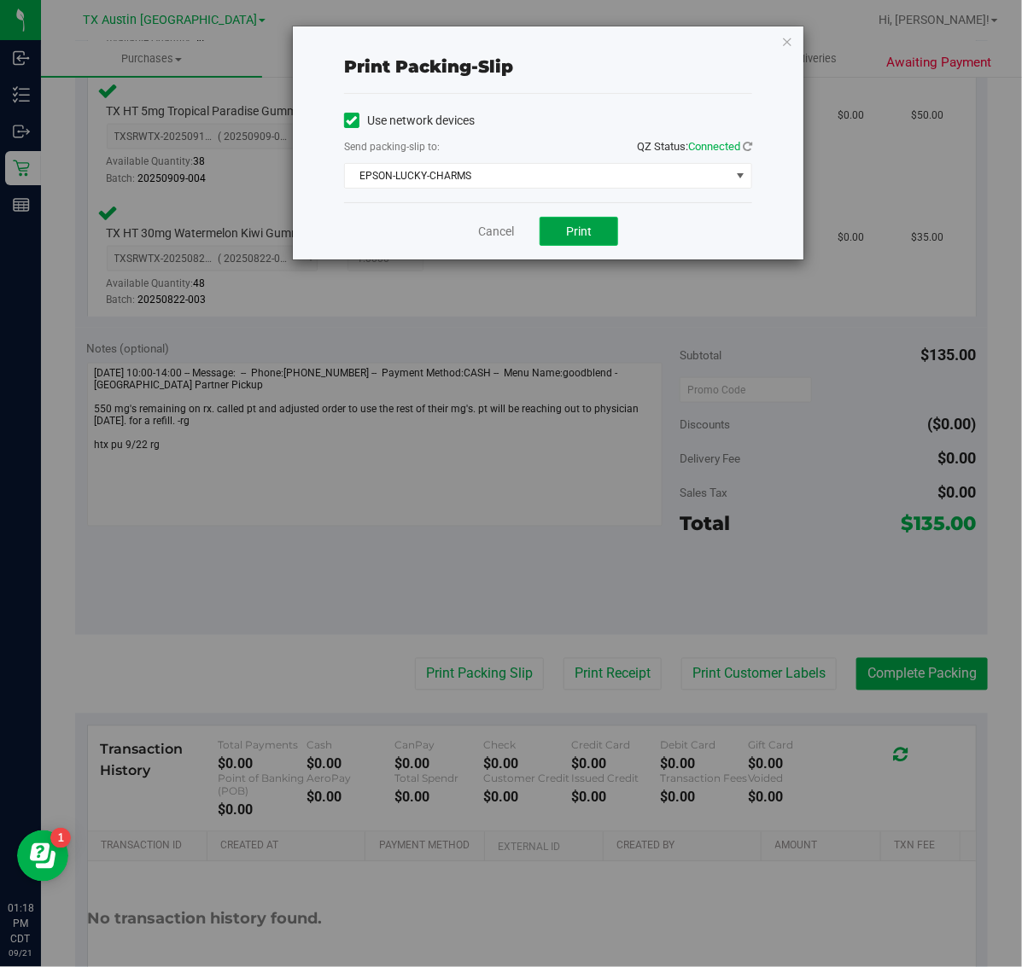
click at [603, 233] on button "Print" at bounding box center [578, 231] width 79 height 29
click at [790, 34] on icon "button" at bounding box center [787, 41] width 12 height 20
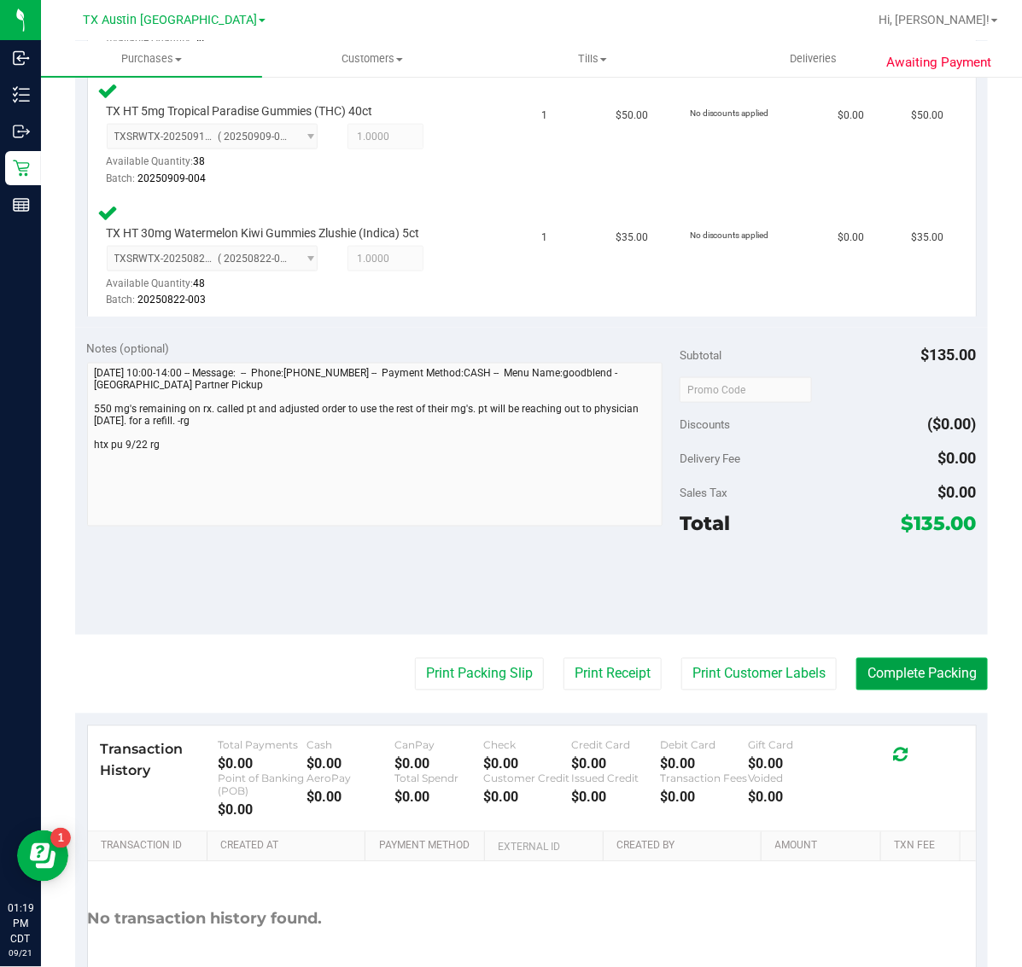
click at [907, 662] on button "Complete Packing" at bounding box center [921, 674] width 131 height 32
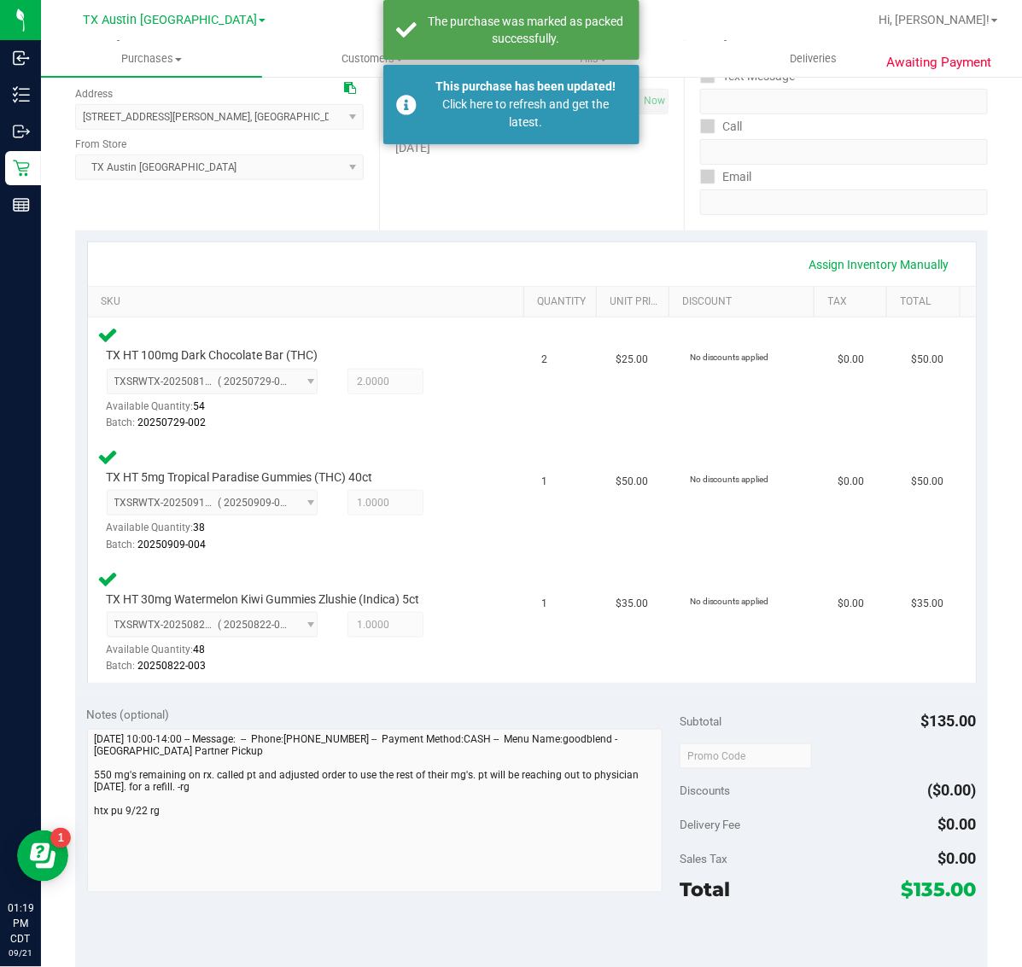
scroll to position [0, 0]
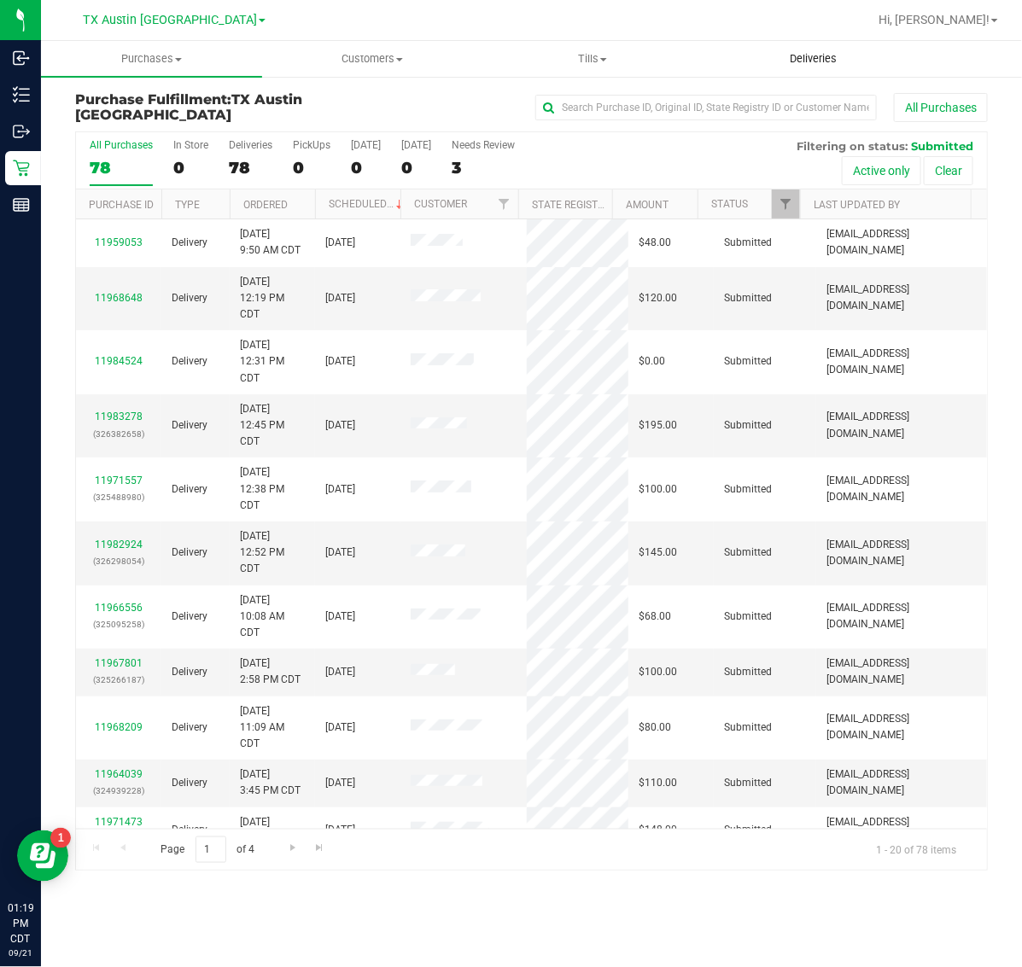
click at [796, 49] on uib-tab-heading "Deliveries" at bounding box center [813, 59] width 219 height 34
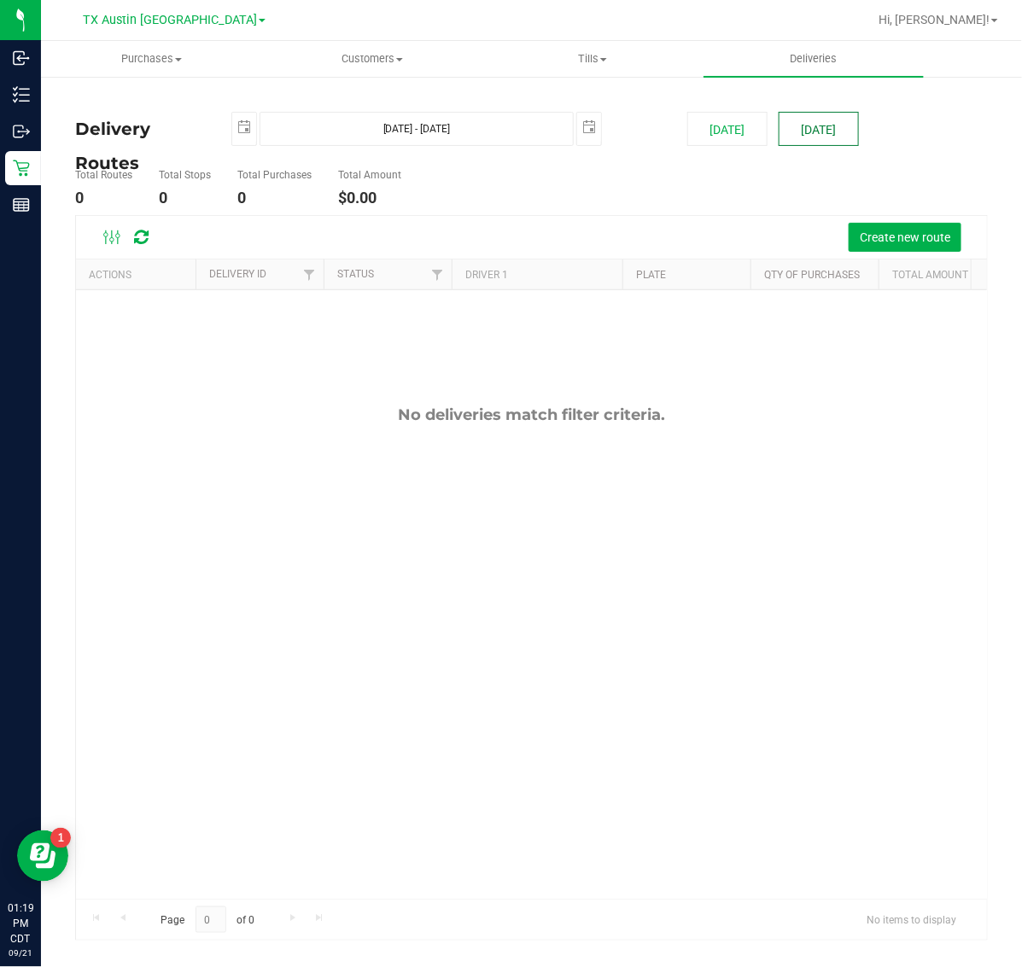
click at [795, 125] on button "[DATE]" at bounding box center [818, 129] width 80 height 34
type input "[DATE] - [DATE]"
type input "[DATE]"
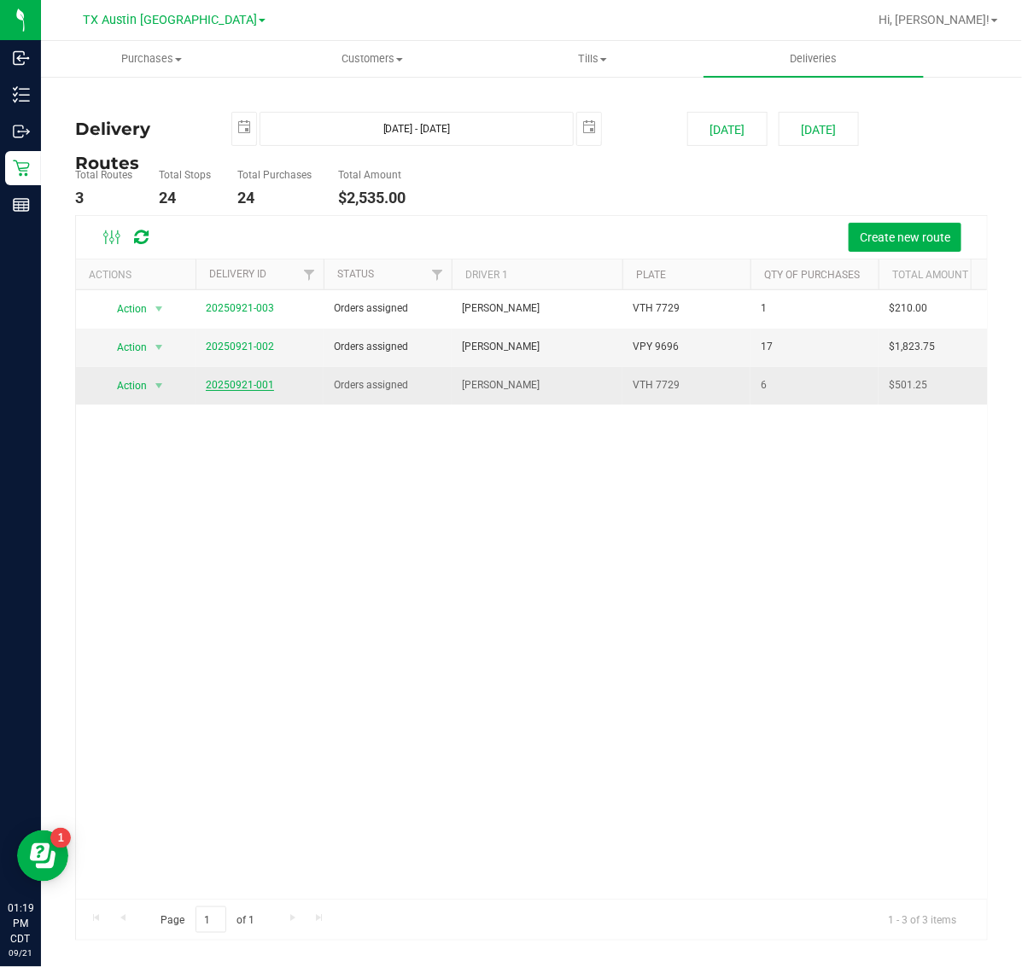
click at [236, 388] on link "20250921-001" at bounding box center [240, 385] width 68 height 12
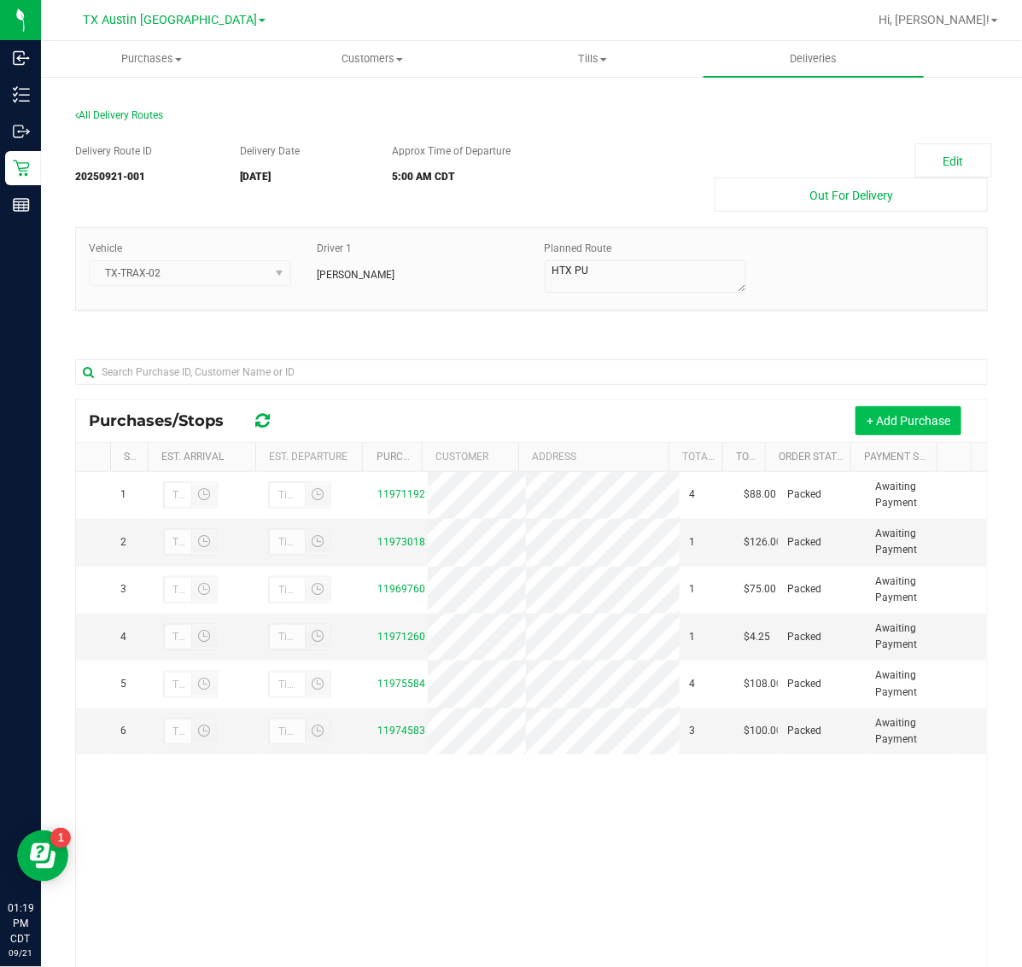
click at [903, 420] on button "+ Add Purchase" at bounding box center [908, 420] width 106 height 29
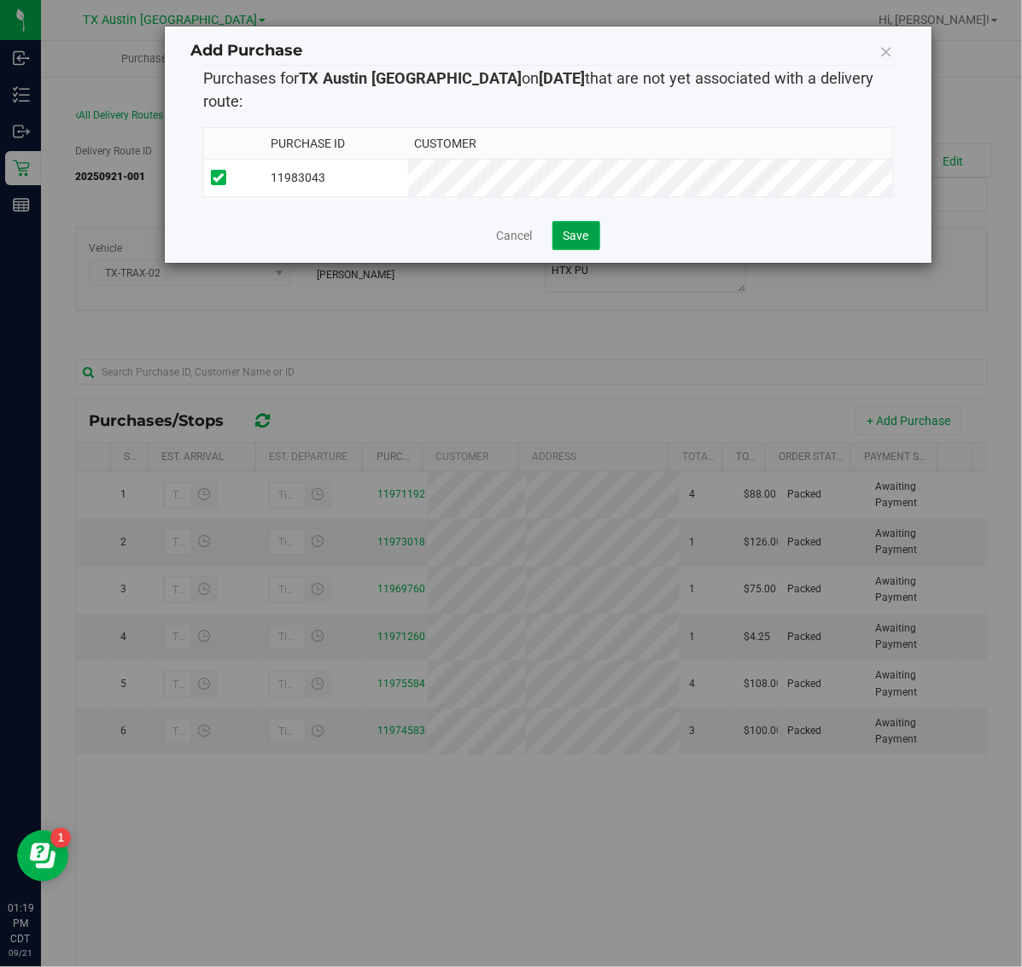
click at [573, 229] on span "Save" at bounding box center [576, 236] width 26 height 14
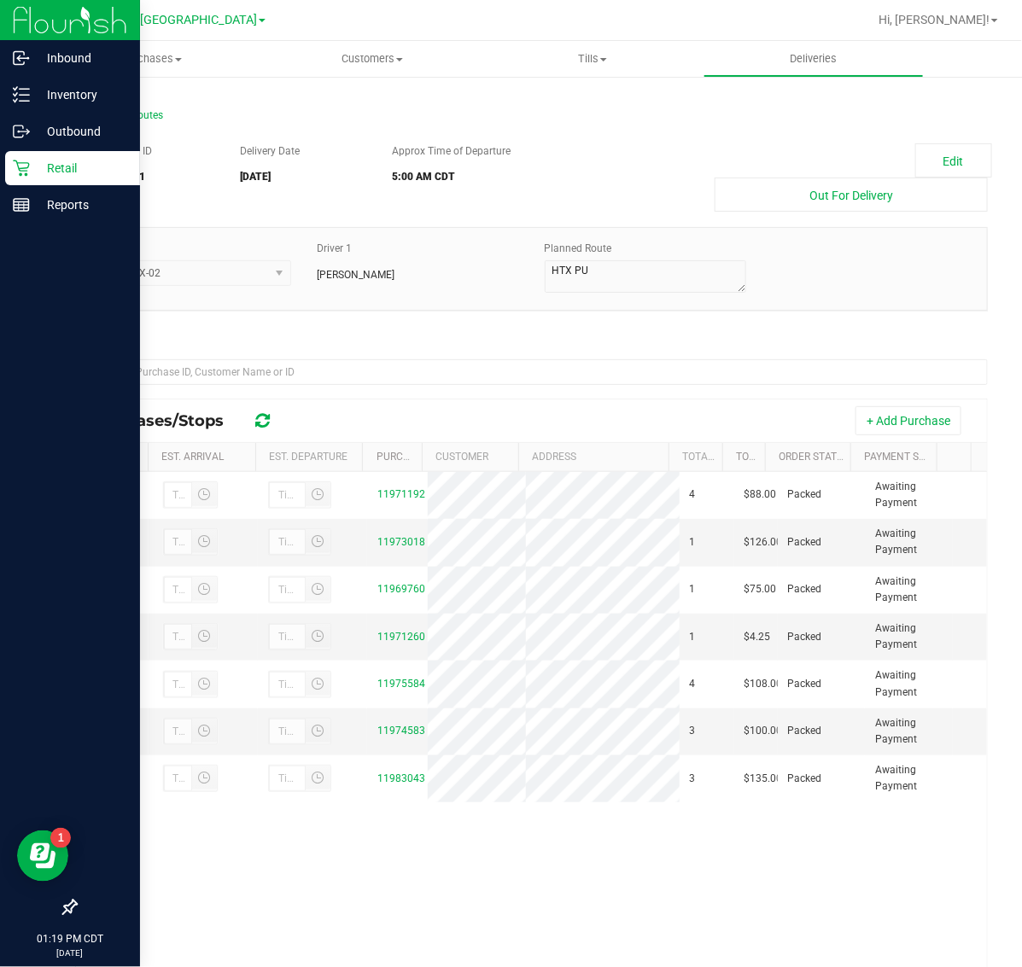
click at [13, 172] on icon at bounding box center [21, 168] width 17 height 17
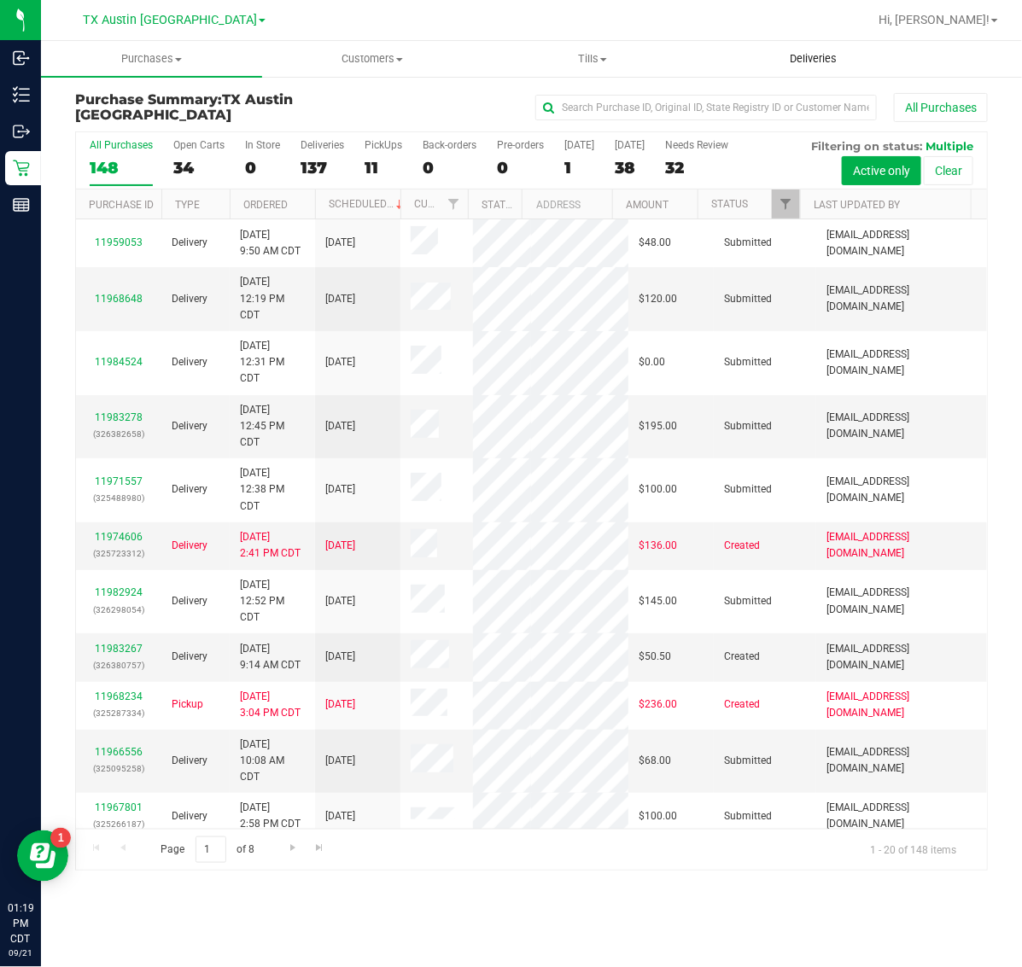
click at [828, 58] on span "Deliveries" at bounding box center [812, 58] width 93 height 15
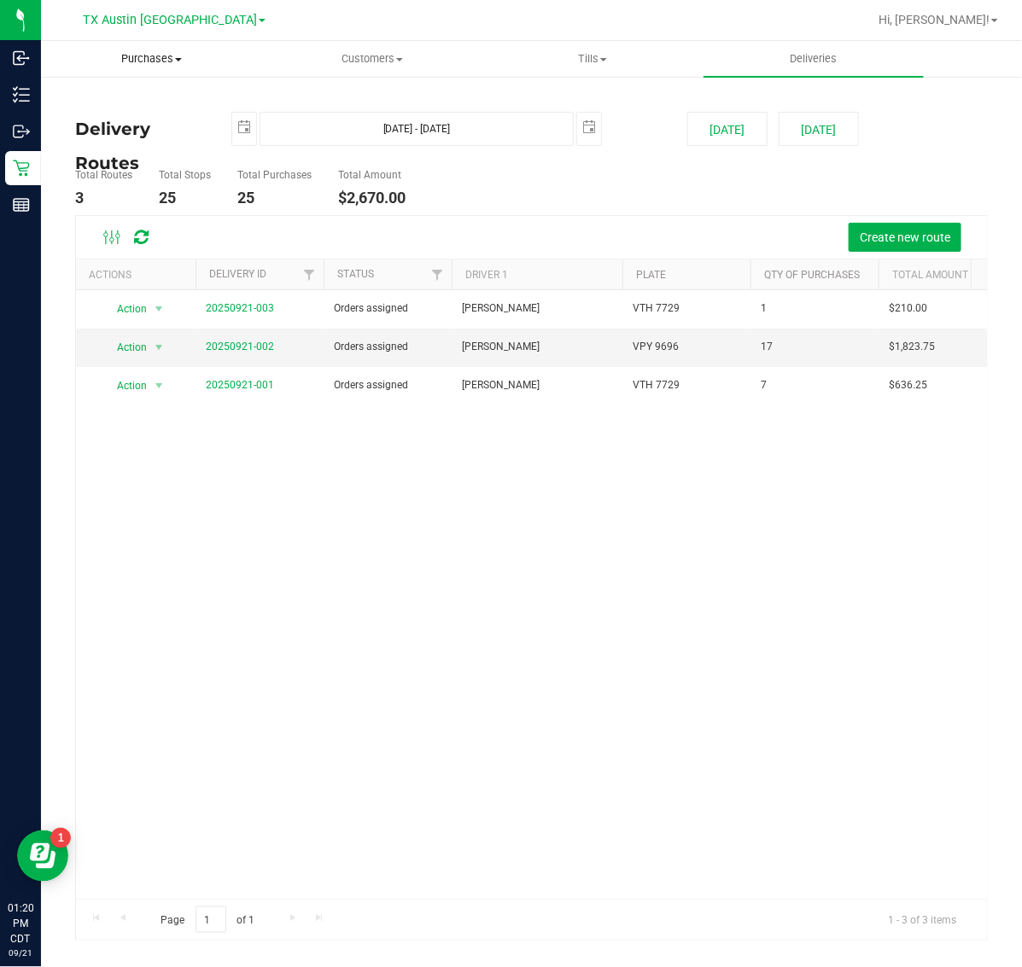
click at [124, 61] on span "Purchases" at bounding box center [151, 58] width 219 height 15
click at [146, 122] on li "Fulfillment" at bounding box center [151, 124] width 221 height 20
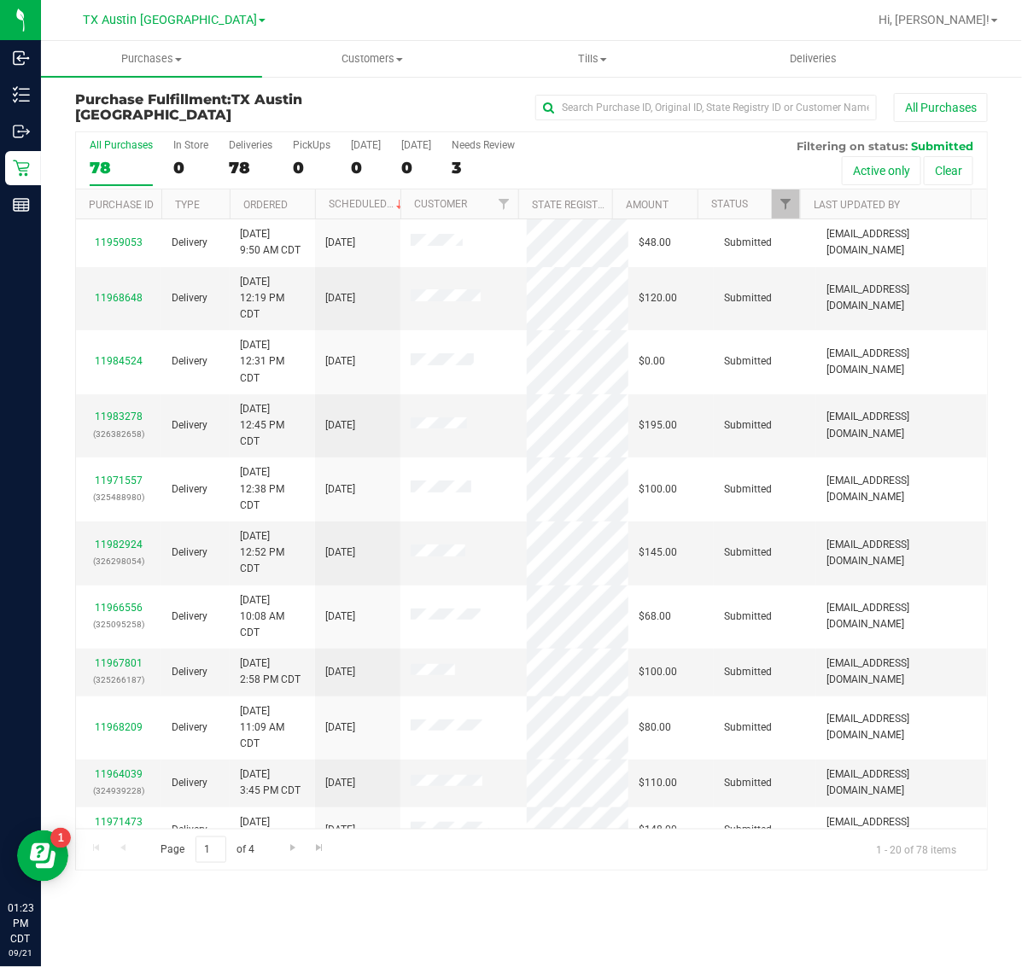
click at [169, 32] on div "[GEOGRAPHIC_DATA] [GEOGRAPHIC_DATA] [GEOGRAPHIC_DATA] [GEOGRAPHIC_DATA] [GEOGRA…" at bounding box center [174, 20] width 249 height 26
click at [169, 26] on span "TX Austin [GEOGRAPHIC_DATA]" at bounding box center [170, 20] width 174 height 15
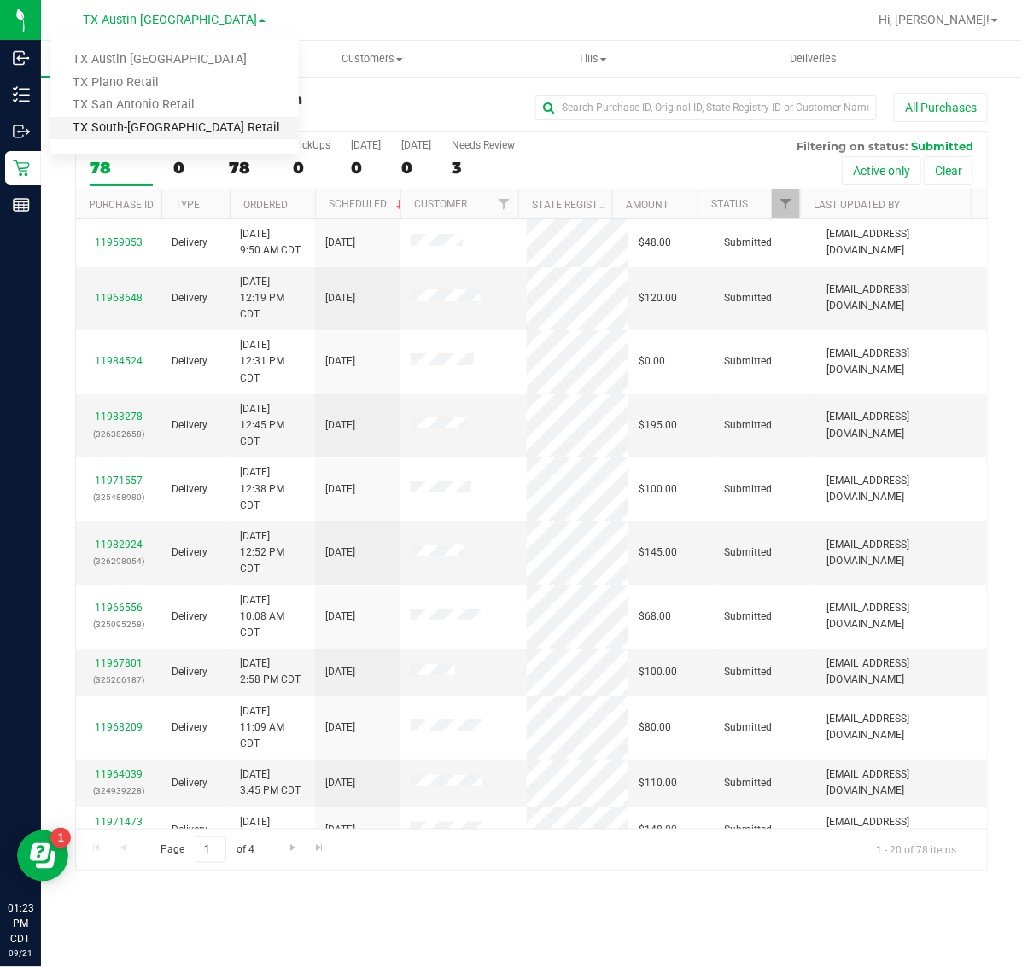
click at [166, 119] on link "TX South-[GEOGRAPHIC_DATA] Retail" at bounding box center [174, 128] width 249 height 23
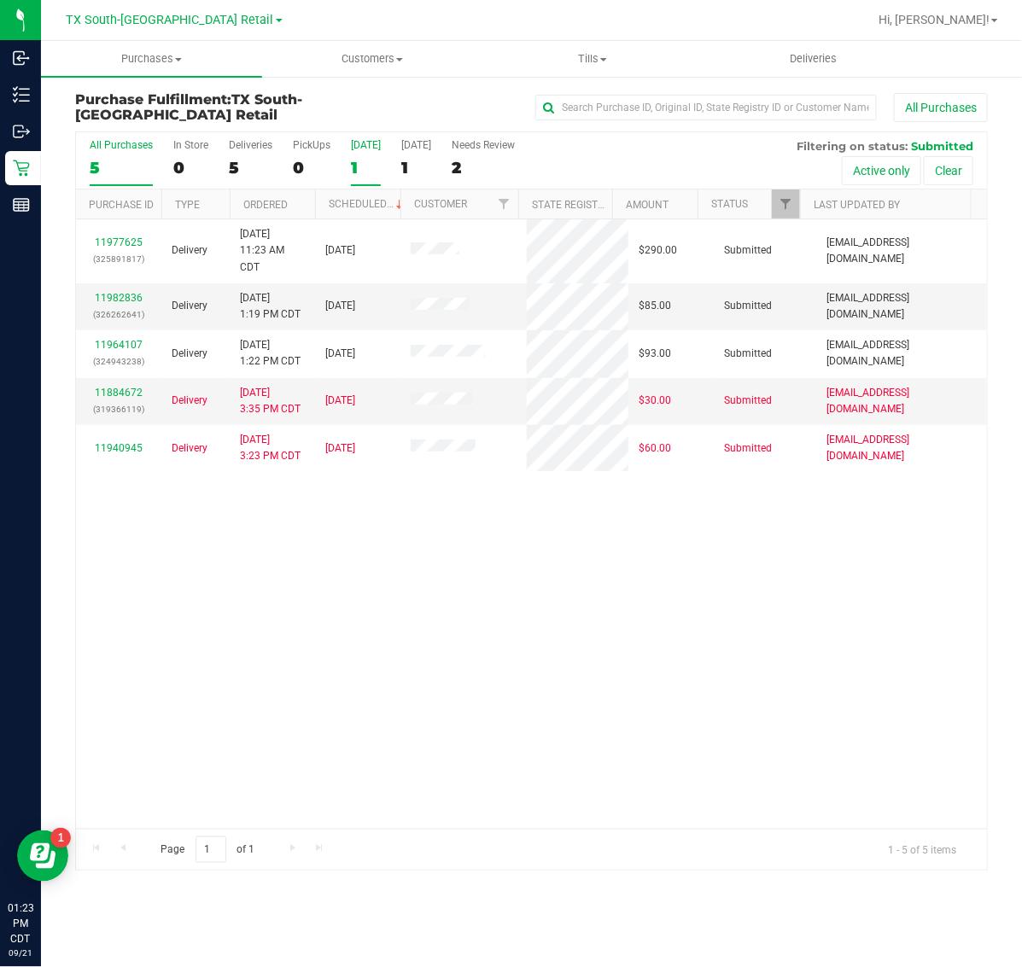
click at [361, 162] on div "1" at bounding box center [366, 168] width 30 height 20
click at [0, 0] on input "[DATE] 1" at bounding box center [0, 0] width 0 height 0
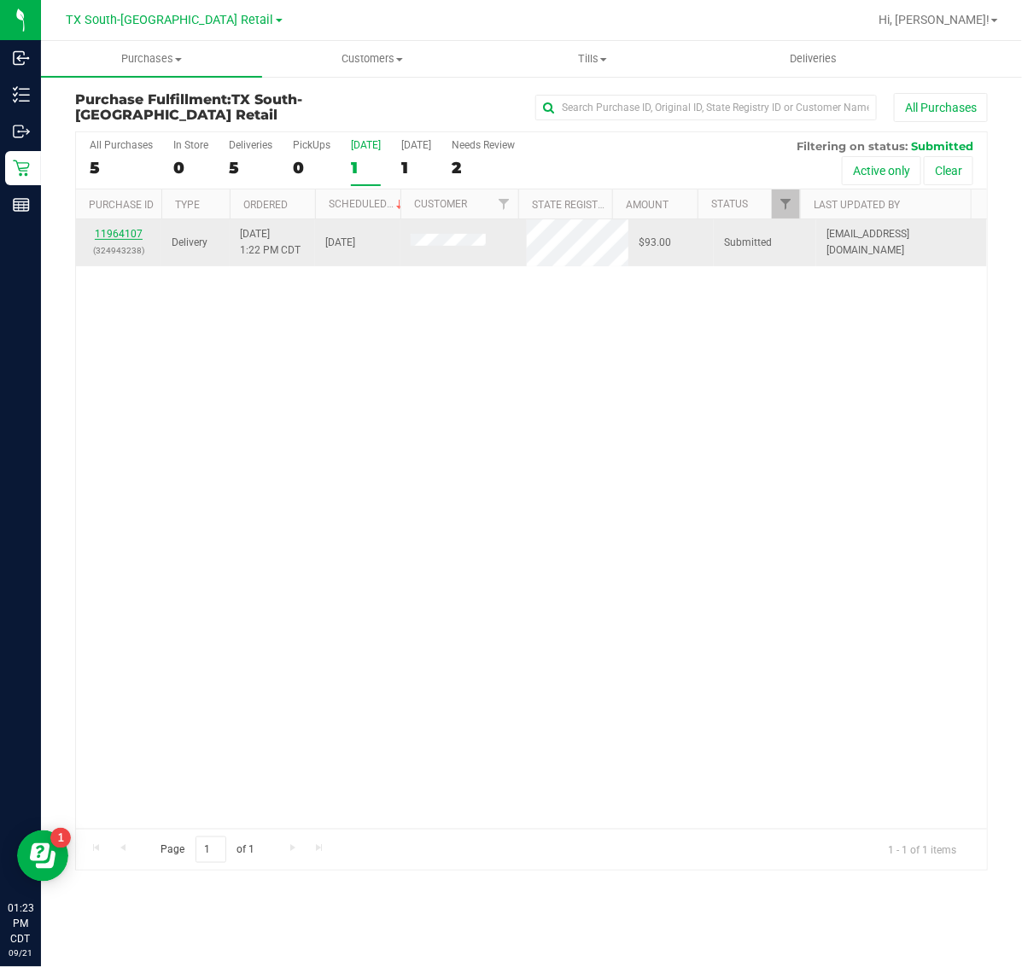
click at [108, 237] on link "11964107" at bounding box center [119, 234] width 48 height 12
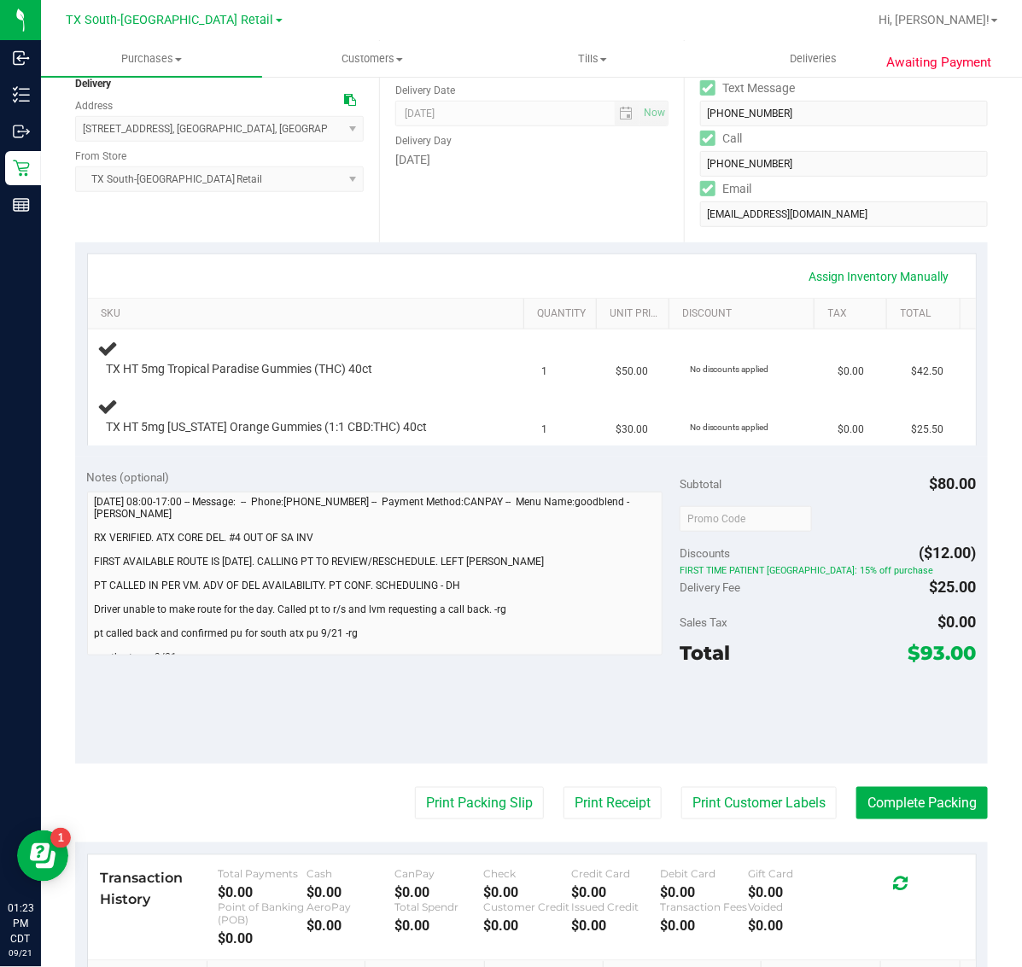
scroll to position [213, 0]
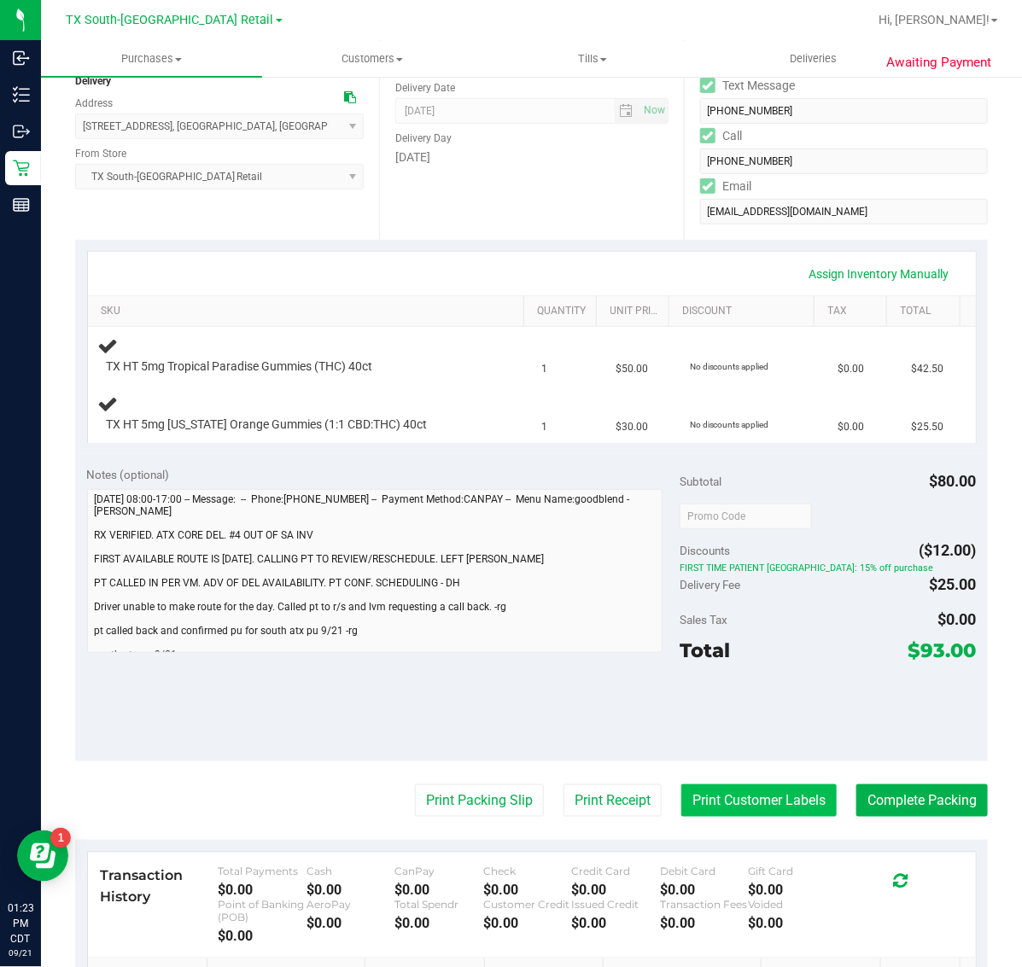
click at [732, 807] on button "Print Customer Labels" at bounding box center [758, 800] width 155 height 32
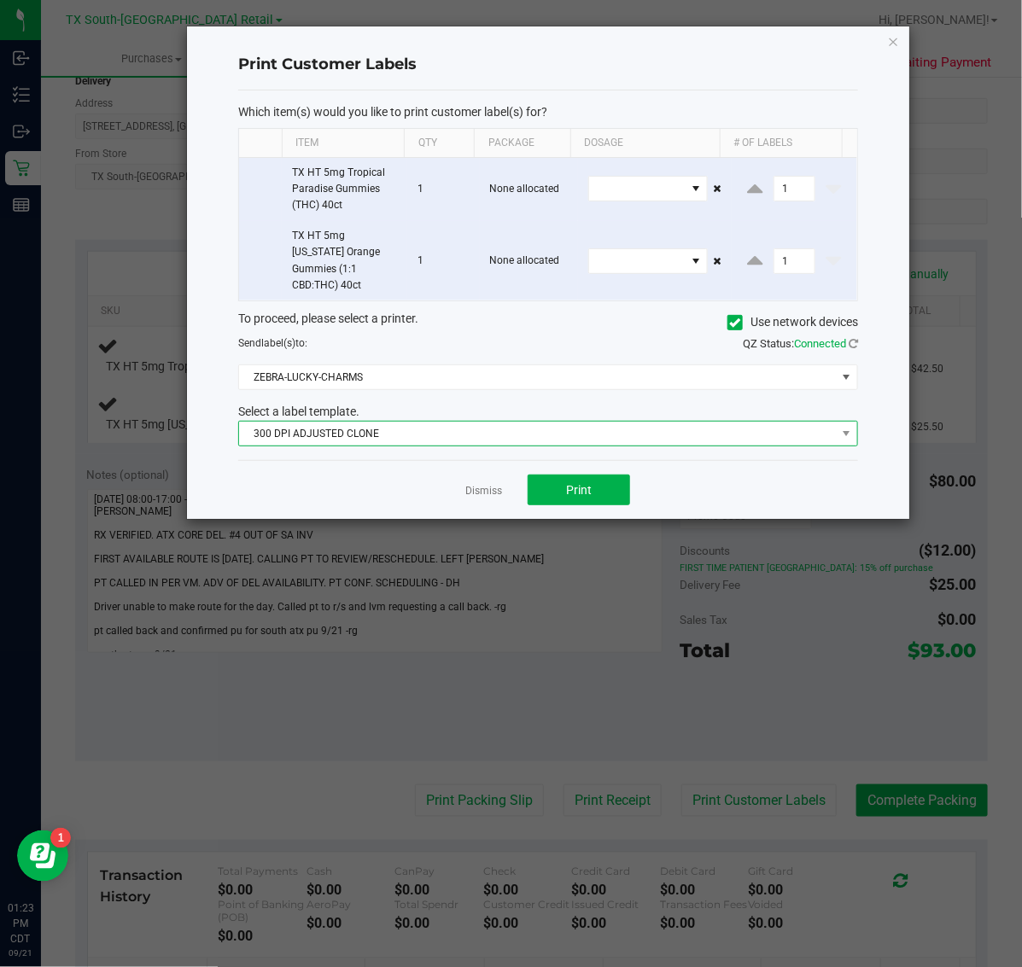
click at [548, 422] on span "300 DPI ADJUSTED CLONE" at bounding box center [537, 434] width 597 height 24
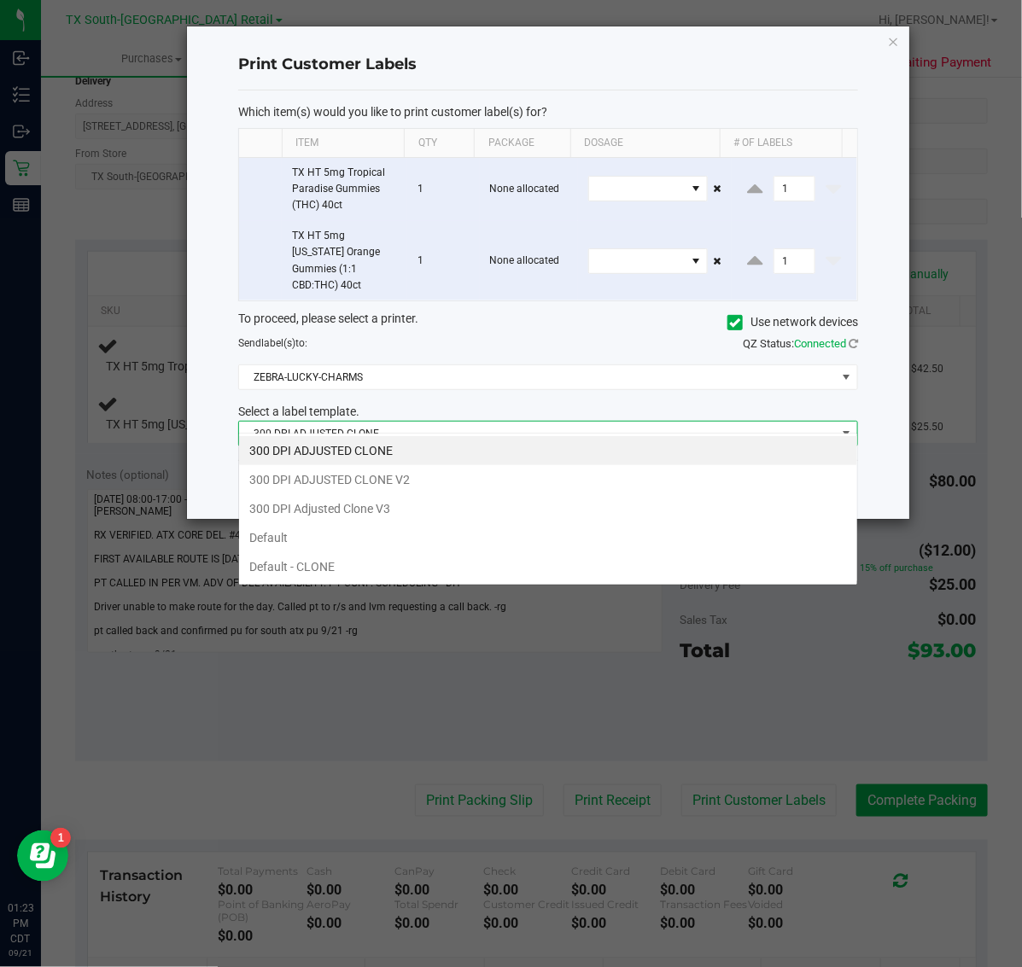
scroll to position [26, 620]
click at [467, 517] on li "300 DPI Adjusted Clone V3" at bounding box center [548, 508] width 618 height 29
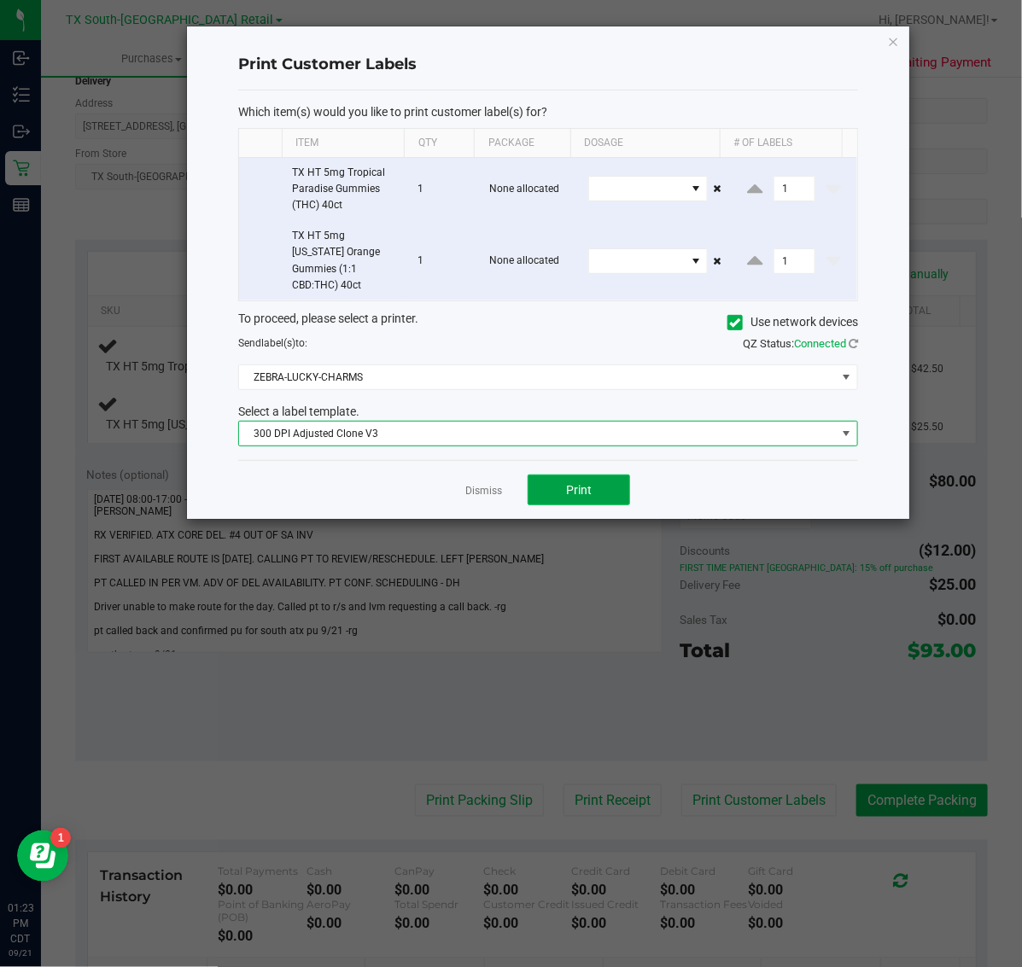
click at [564, 475] on button "Print" at bounding box center [578, 490] width 102 height 31
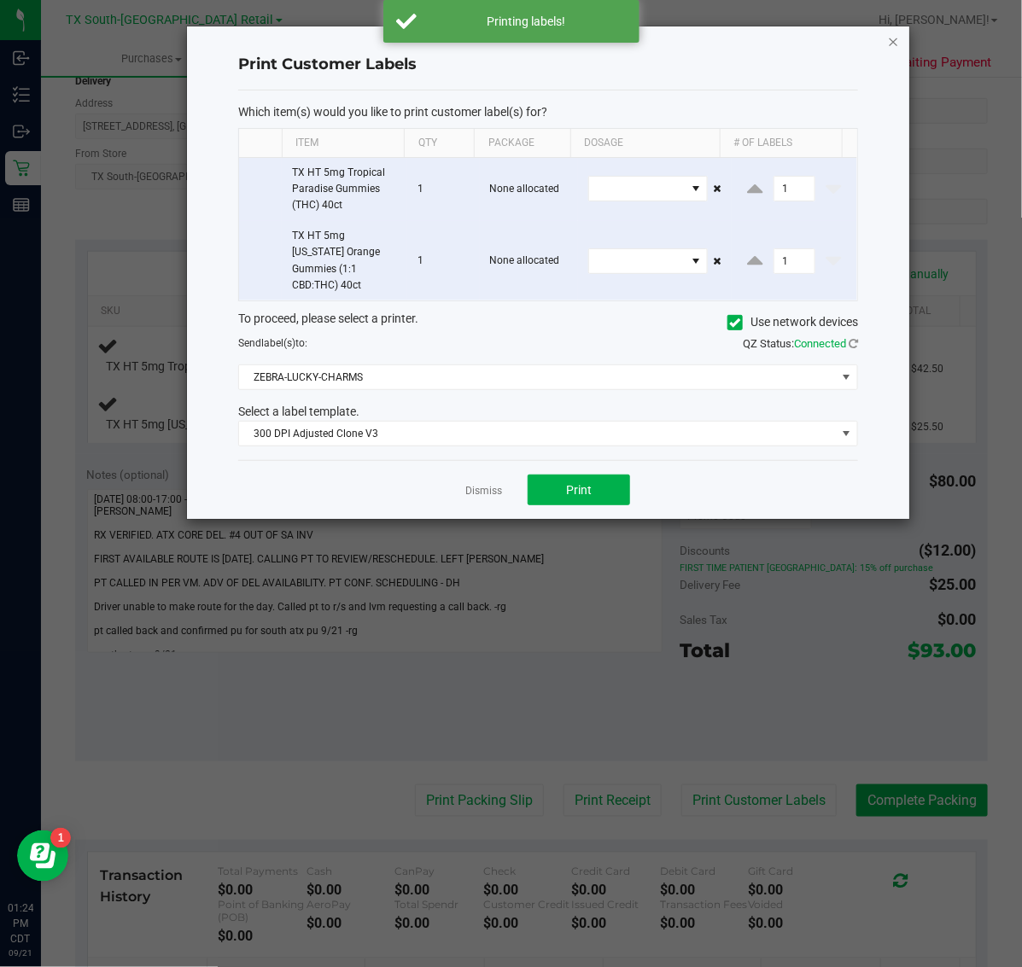
click at [888, 40] on icon "button" at bounding box center [894, 41] width 12 height 20
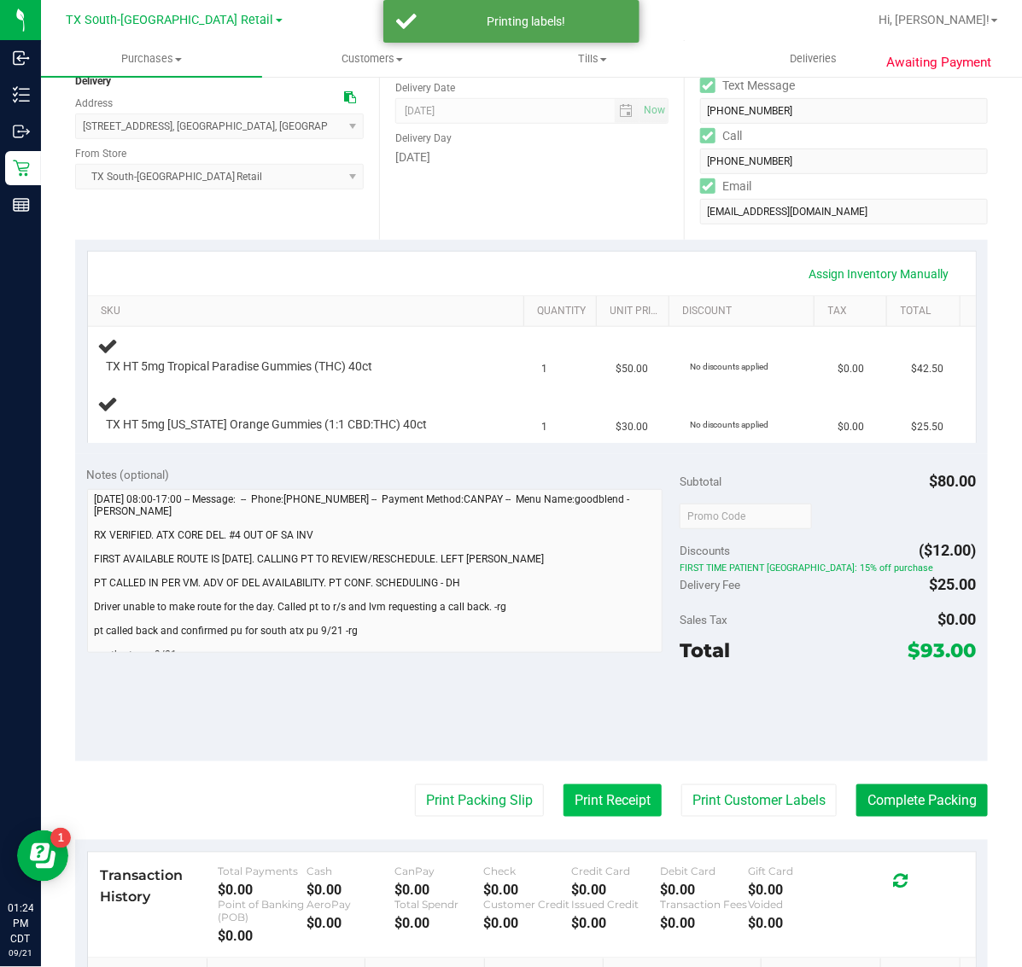
click at [597, 809] on button "Print Receipt" at bounding box center [612, 800] width 98 height 32
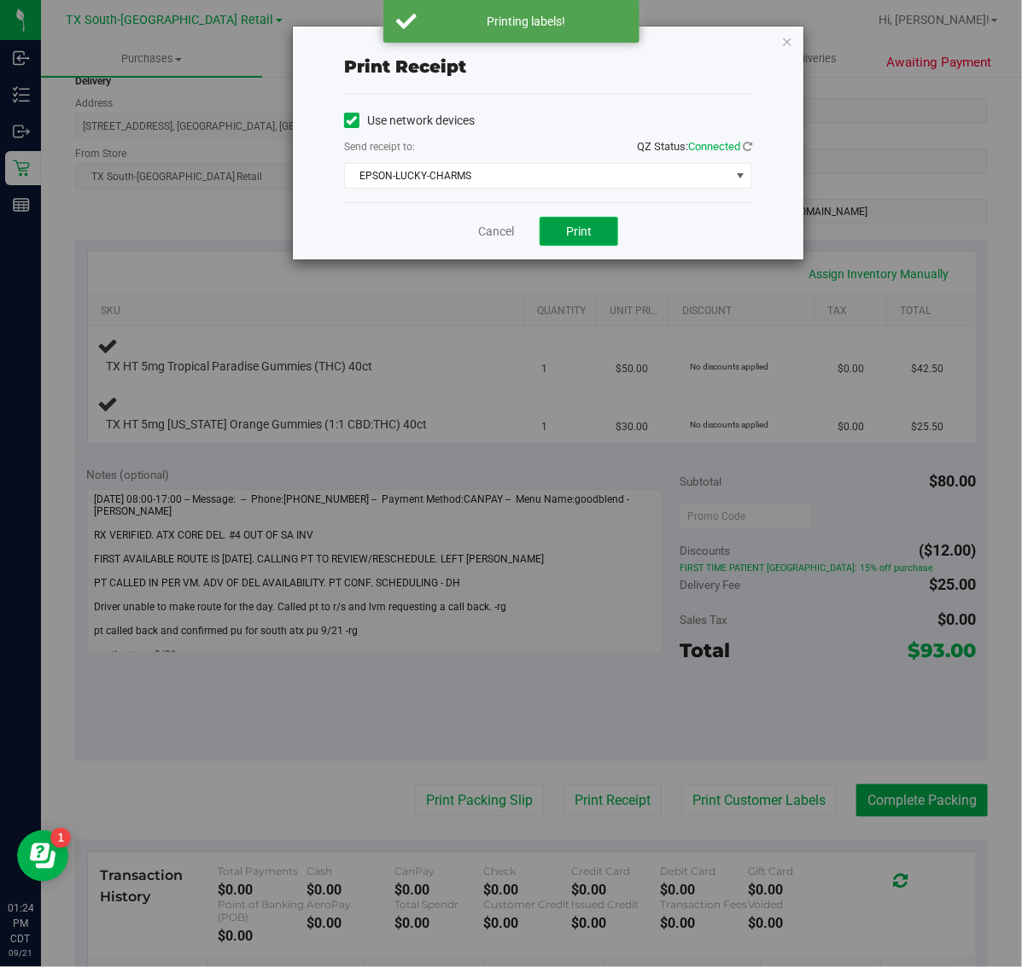
click at [579, 220] on button "Print" at bounding box center [578, 231] width 79 height 29
click at [786, 37] on icon "button" at bounding box center [787, 41] width 12 height 20
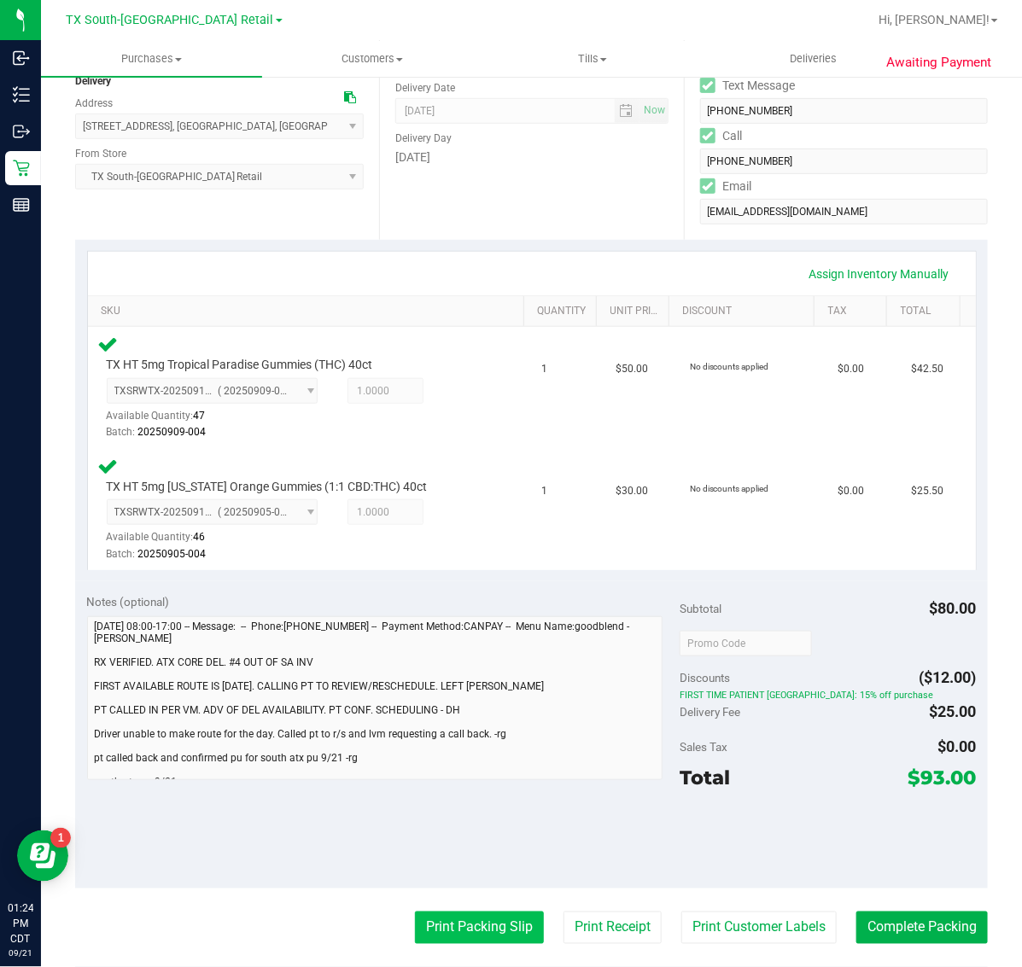
click at [487, 924] on button "Print Packing Slip" at bounding box center [479, 928] width 129 height 32
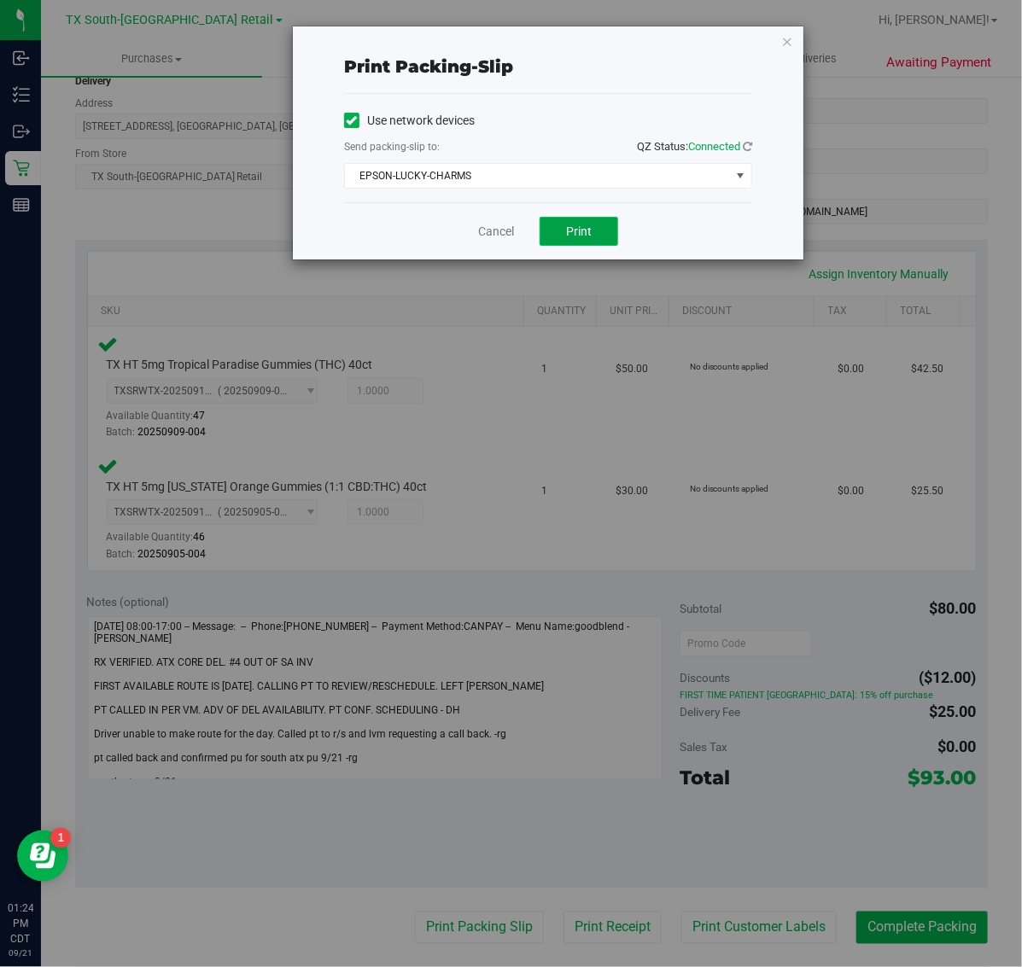
click at [581, 232] on span "Print" at bounding box center [579, 231] width 26 height 14
click at [787, 40] on icon "button" at bounding box center [787, 41] width 12 height 20
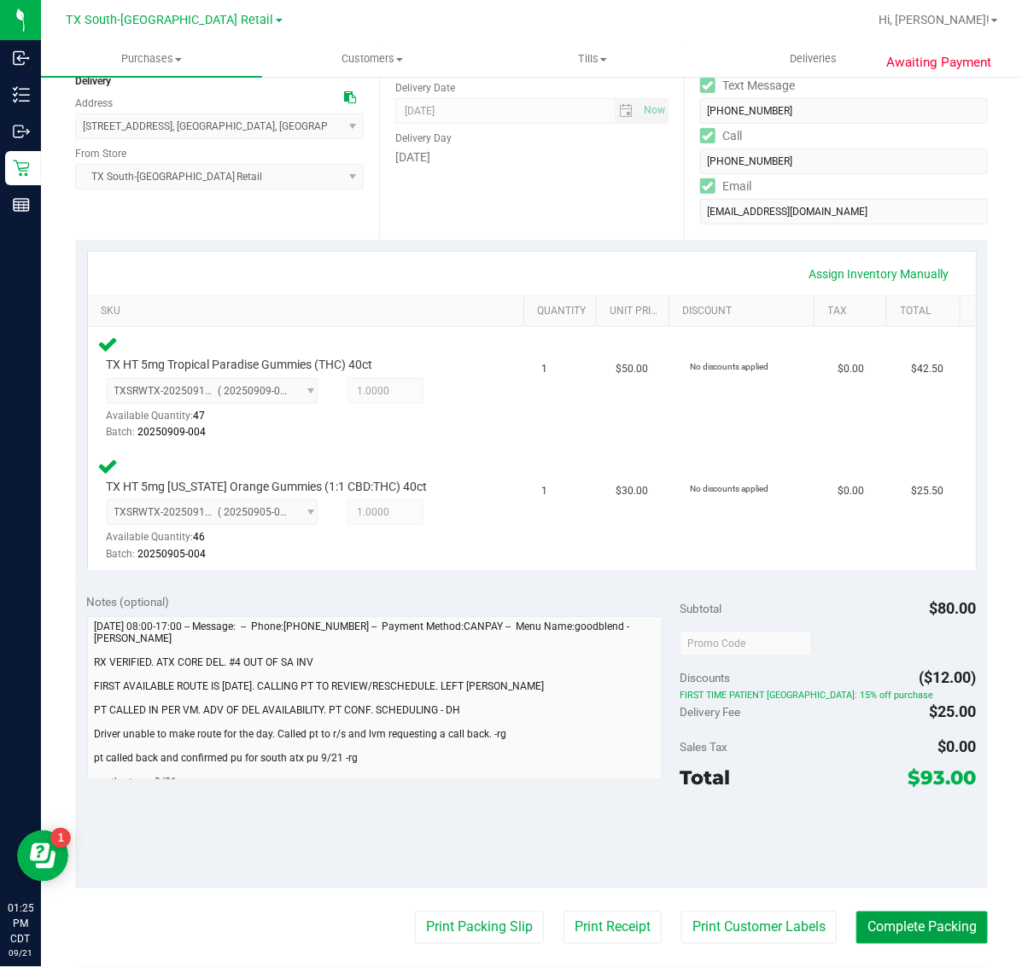
click at [924, 929] on button "Complete Packing" at bounding box center [921, 928] width 131 height 32
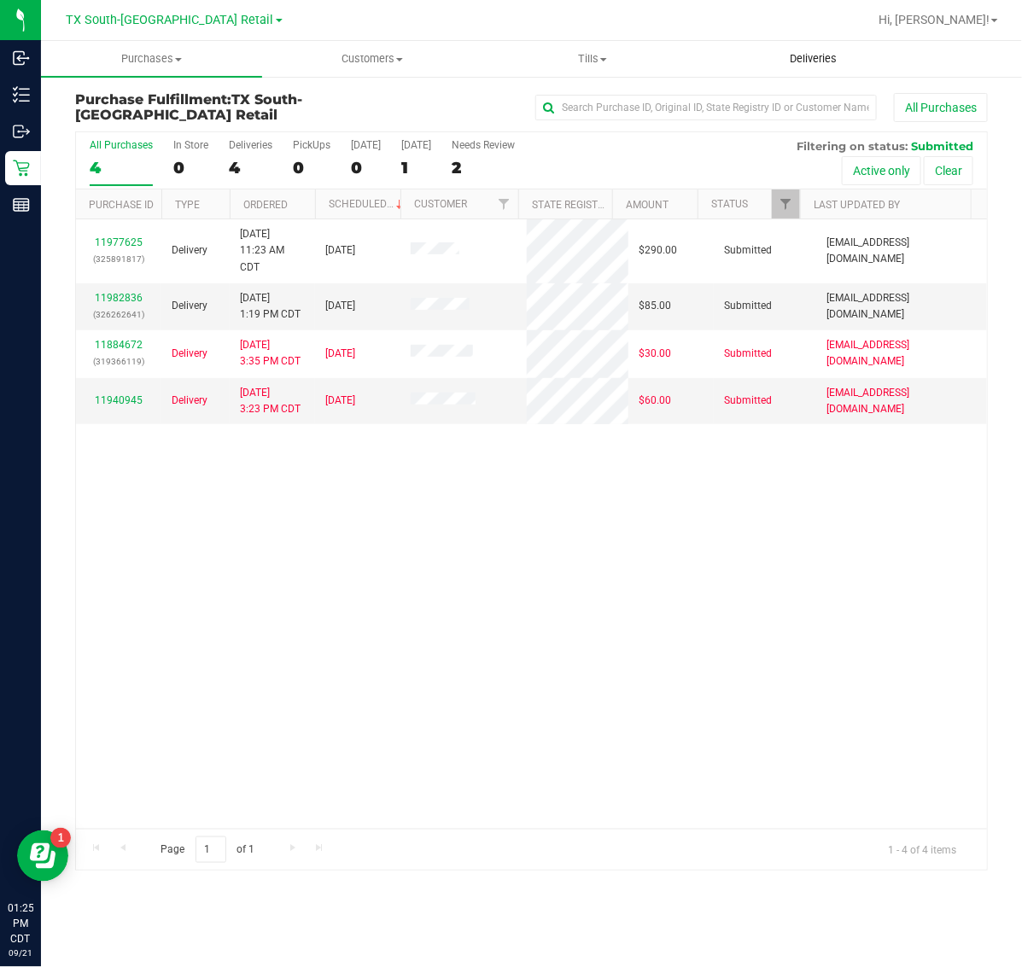
click at [822, 52] on span "Deliveries" at bounding box center [812, 58] width 93 height 15
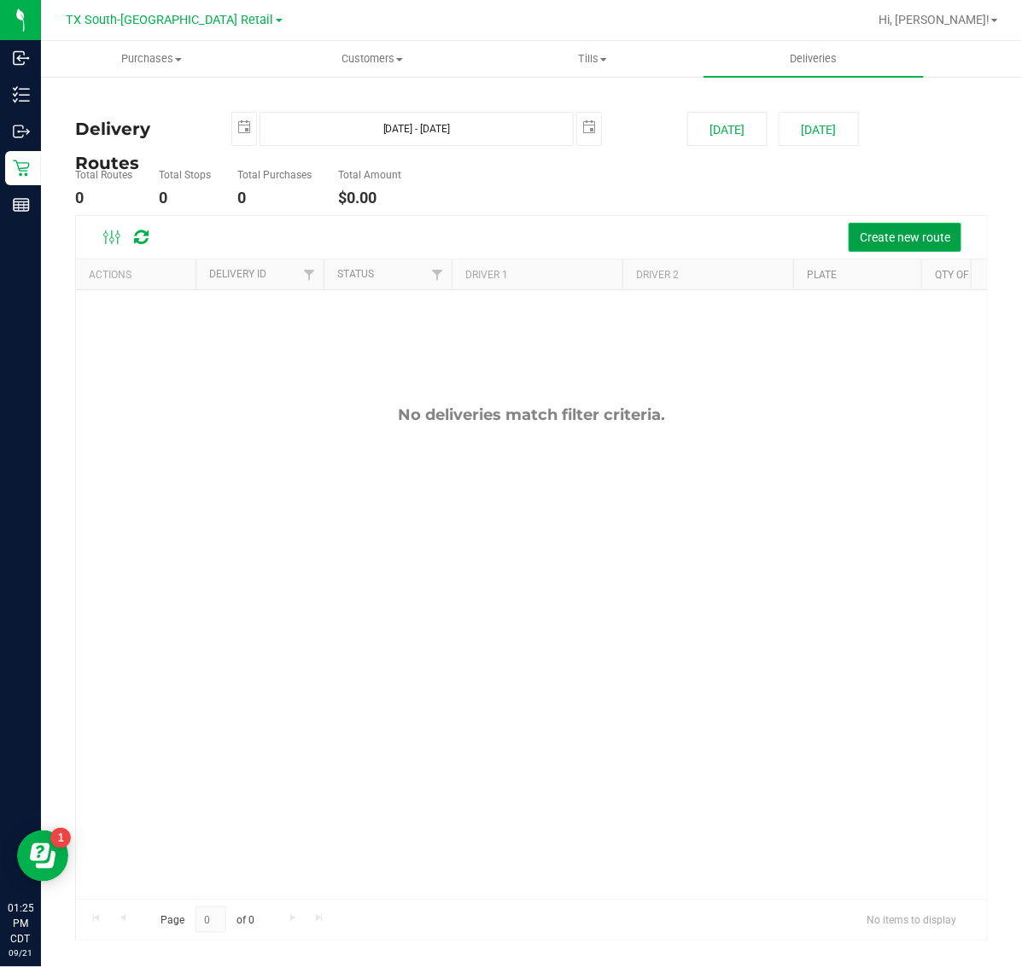
click at [877, 230] on span "Create new route" at bounding box center [905, 237] width 90 height 14
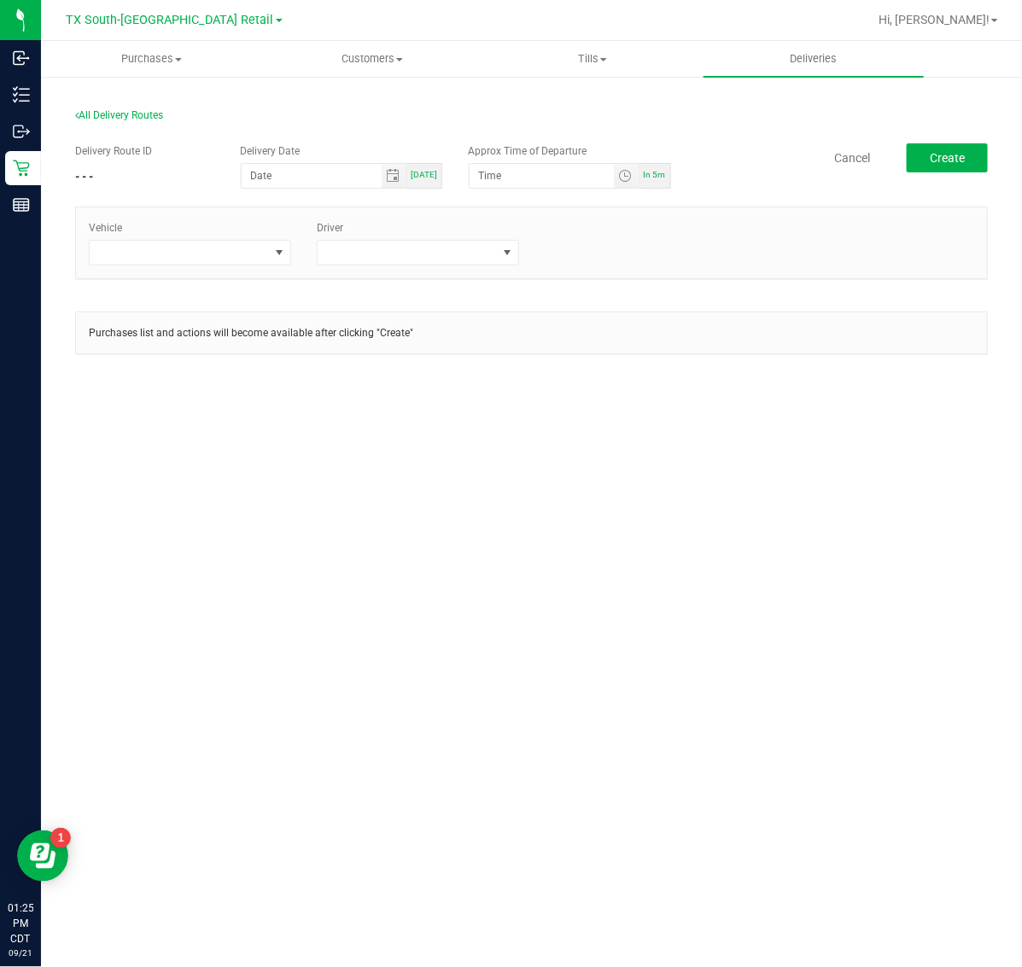
click at [425, 181] on div "[DATE]" at bounding box center [424, 176] width 36 height 26
type input "[DATE]"
click at [650, 184] on div "In 5m" at bounding box center [655, 176] width 32 height 26
type input "1:30 PM"
click at [237, 252] on span at bounding box center [179, 253] width 179 height 24
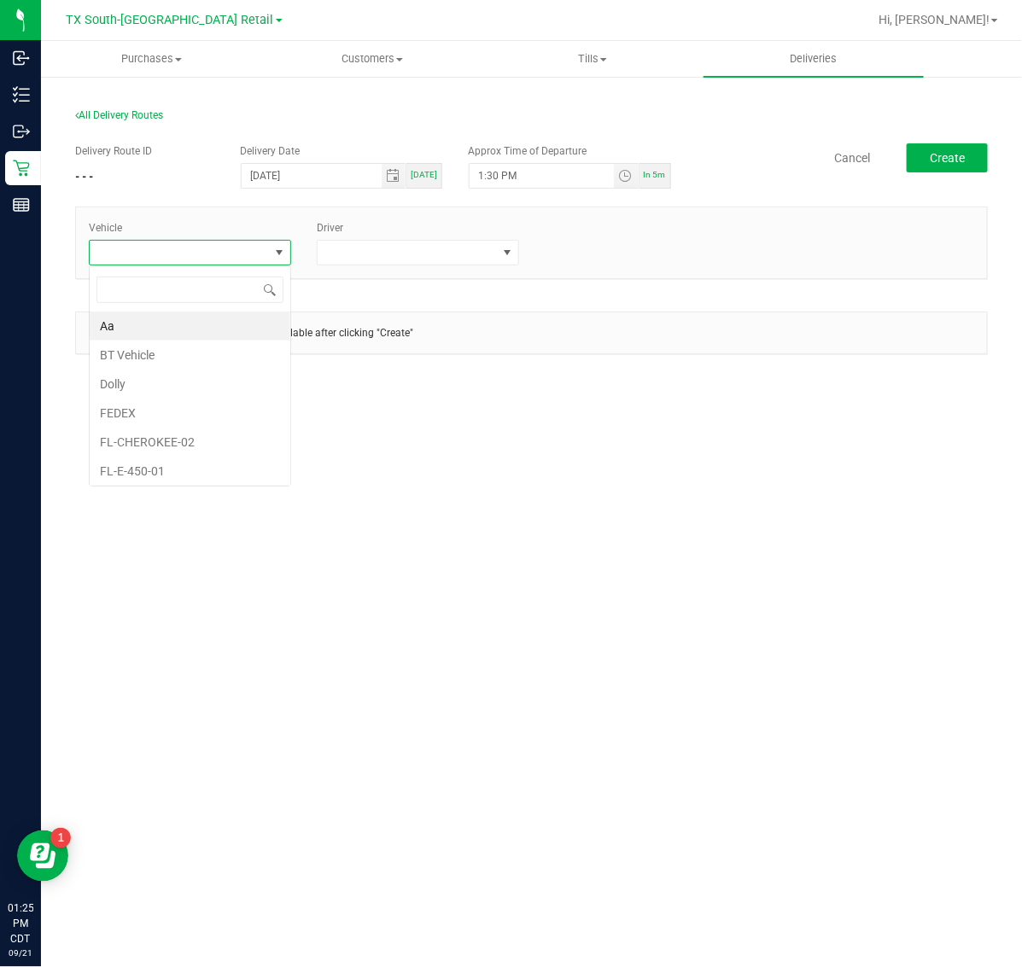
scroll to position [26, 202]
type input "29"
click at [203, 338] on li "TX-TRANSIT-29" at bounding box center [190, 326] width 201 height 29
click at [425, 256] on span at bounding box center [407, 253] width 179 height 24
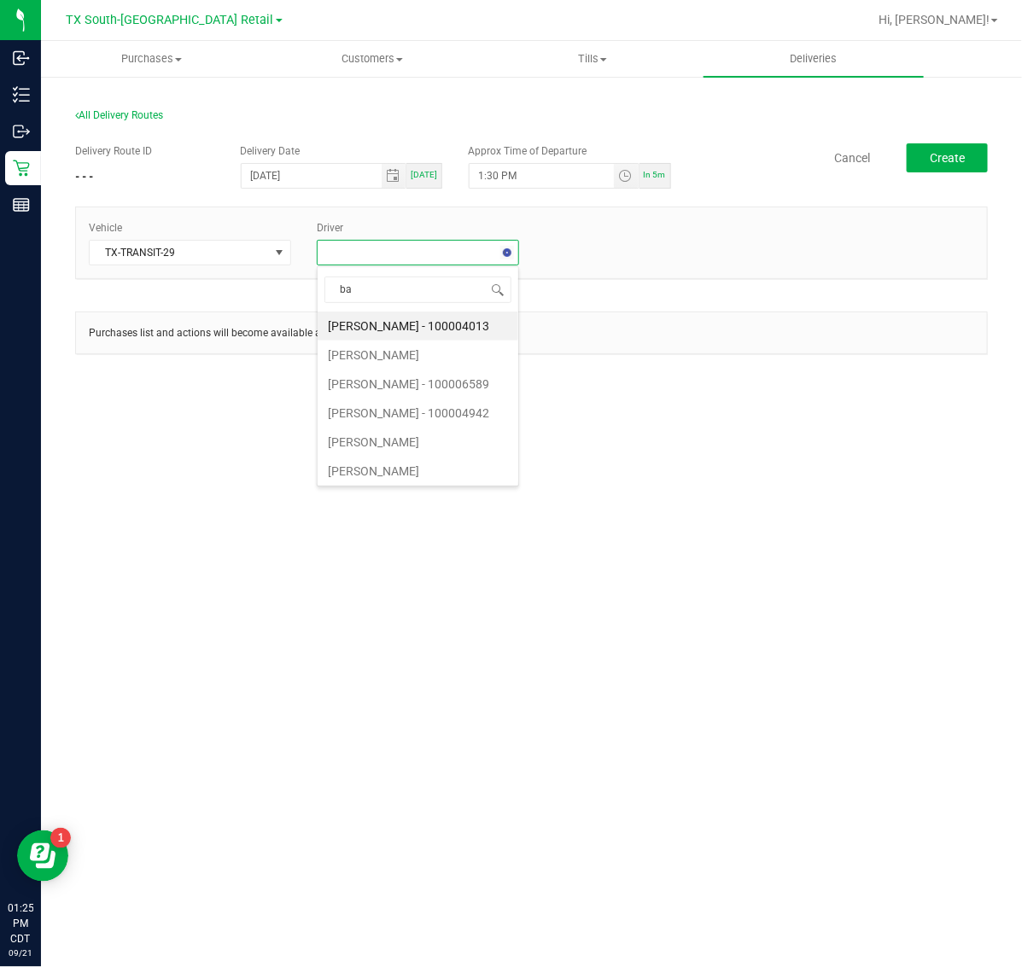
type input "bat"
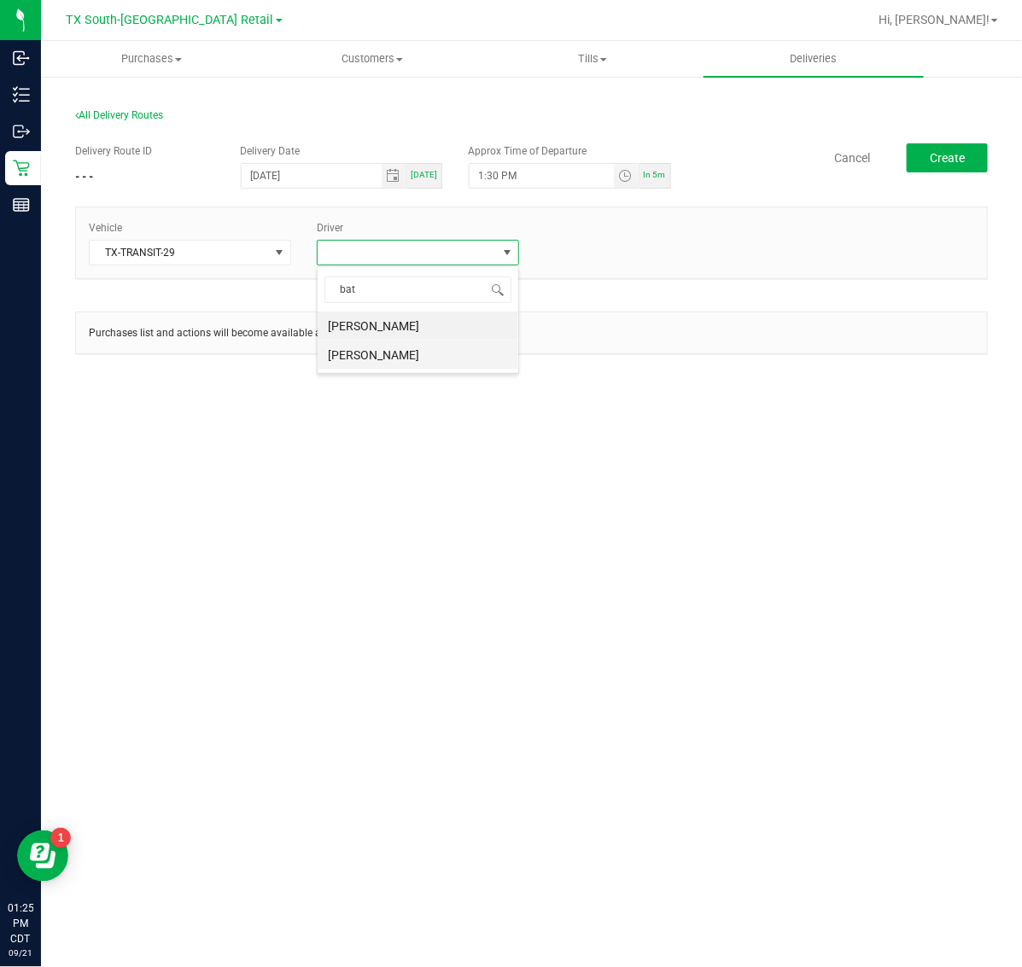
click at [412, 355] on li "[PERSON_NAME]" at bounding box center [418, 355] width 201 height 29
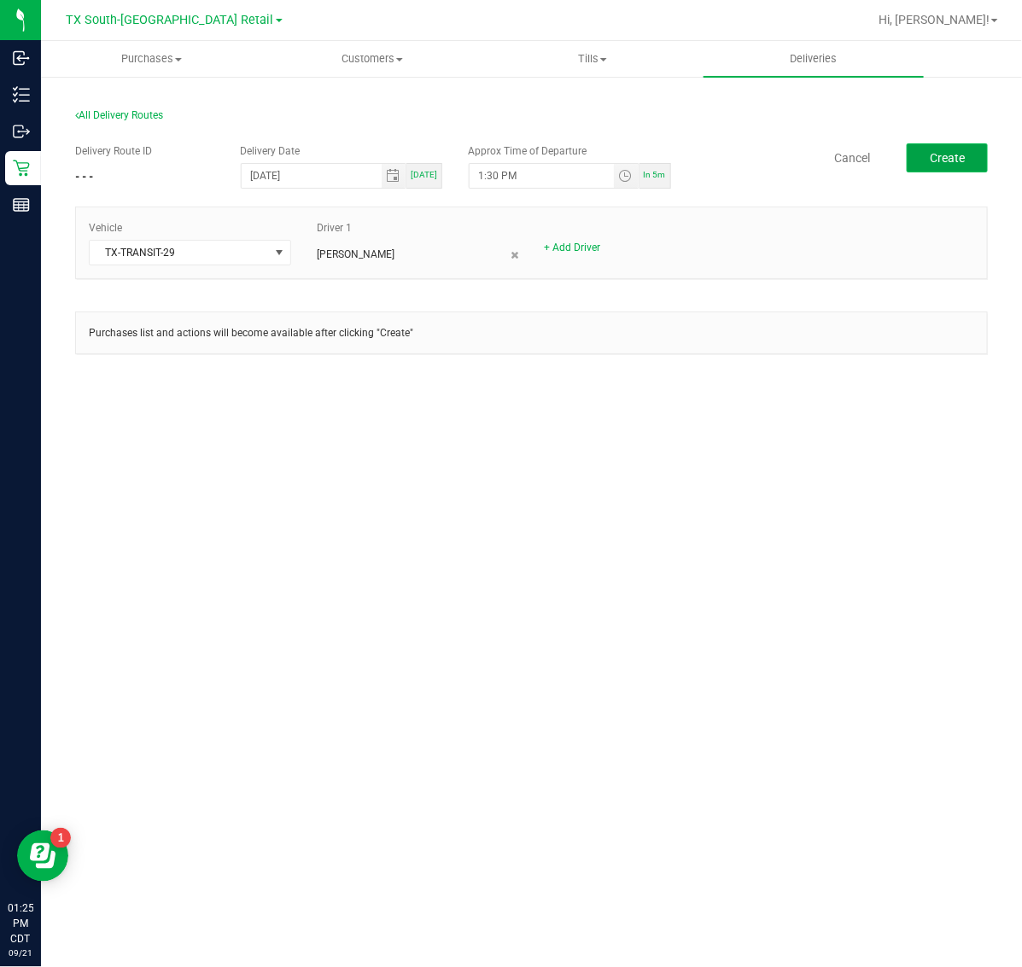
click at [940, 149] on button "Create" at bounding box center [946, 157] width 81 height 29
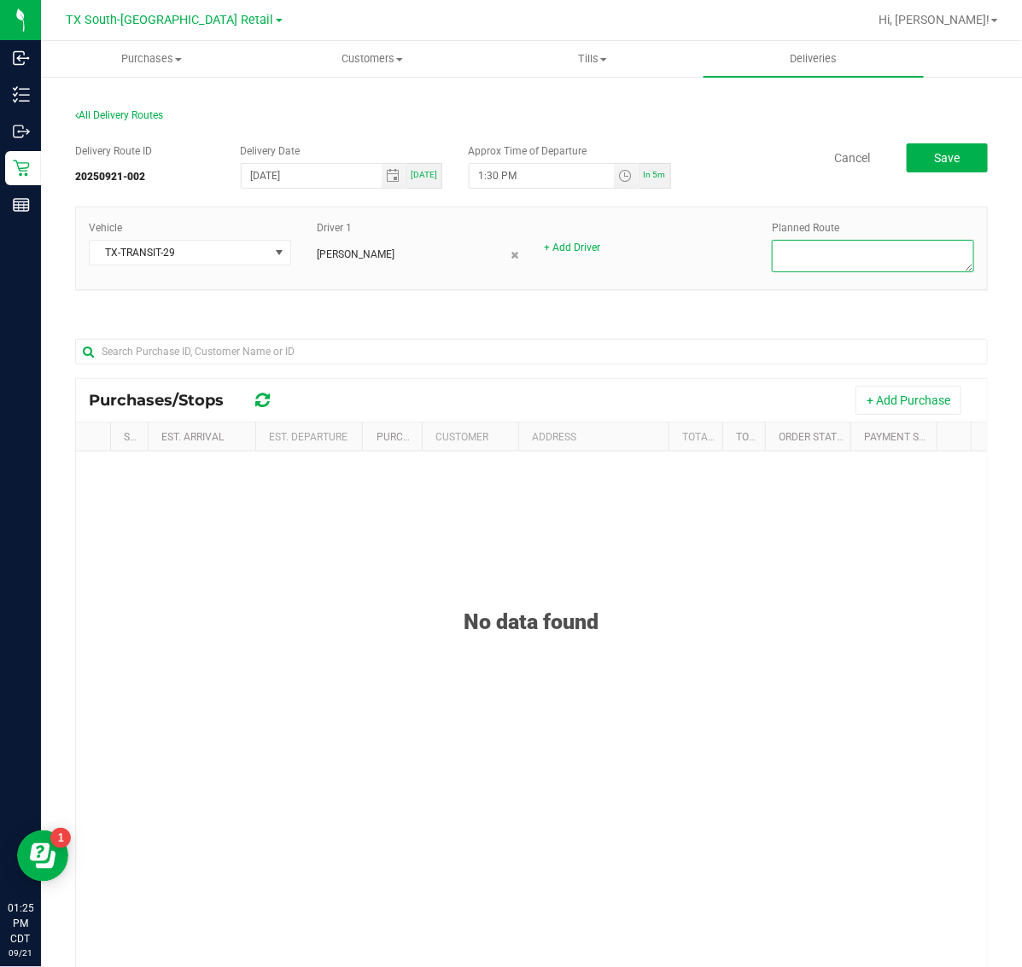
click at [849, 257] on textarea at bounding box center [873, 256] width 202 height 32
type textarea "Same Days"
click at [866, 394] on button "+ Add Purchase" at bounding box center [908, 400] width 106 height 29
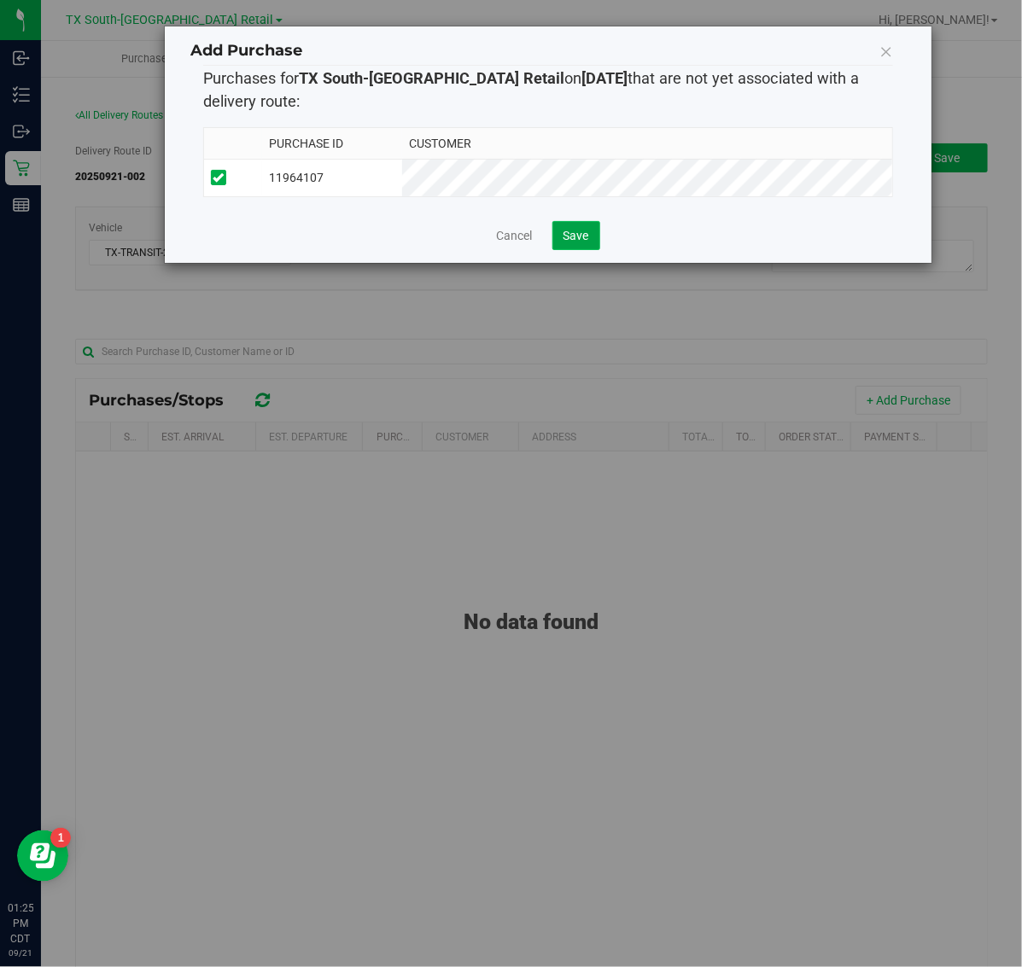
click at [563, 242] on span "Save" at bounding box center [576, 236] width 26 height 14
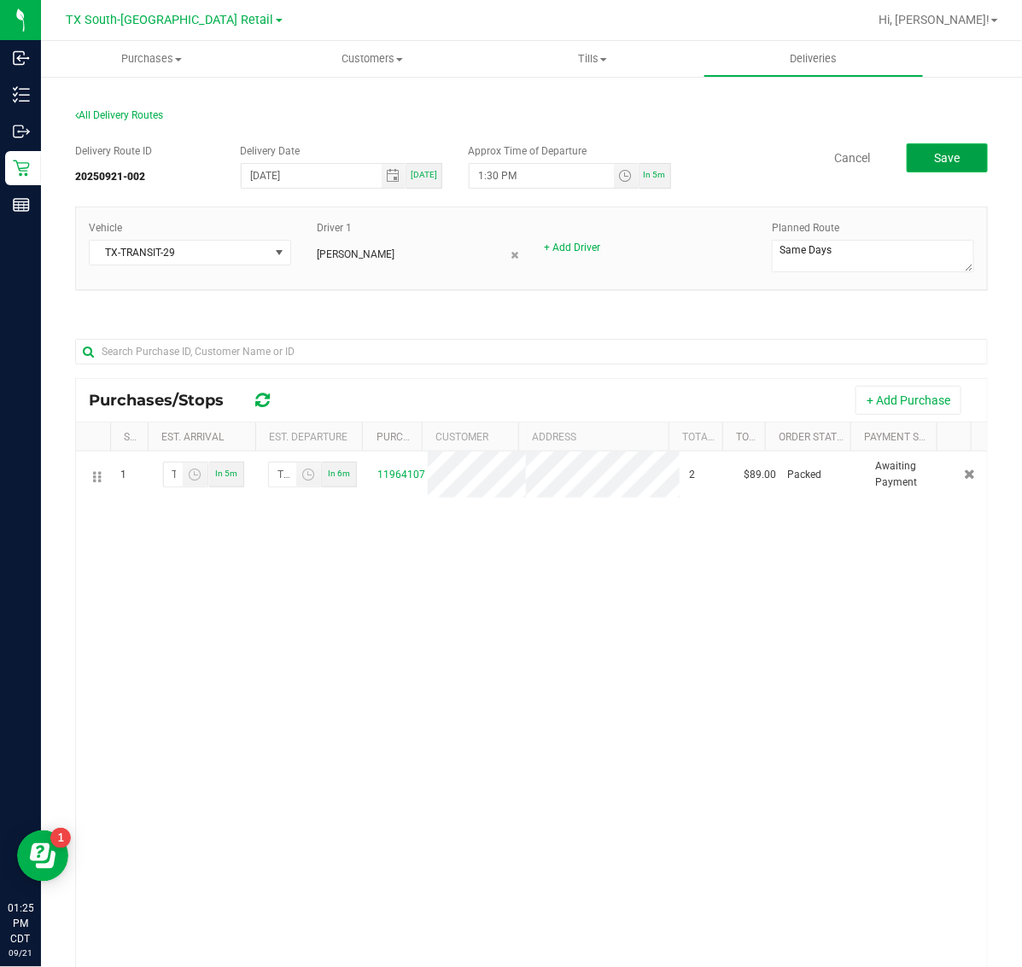
click at [912, 156] on button "Save" at bounding box center [946, 157] width 81 height 29
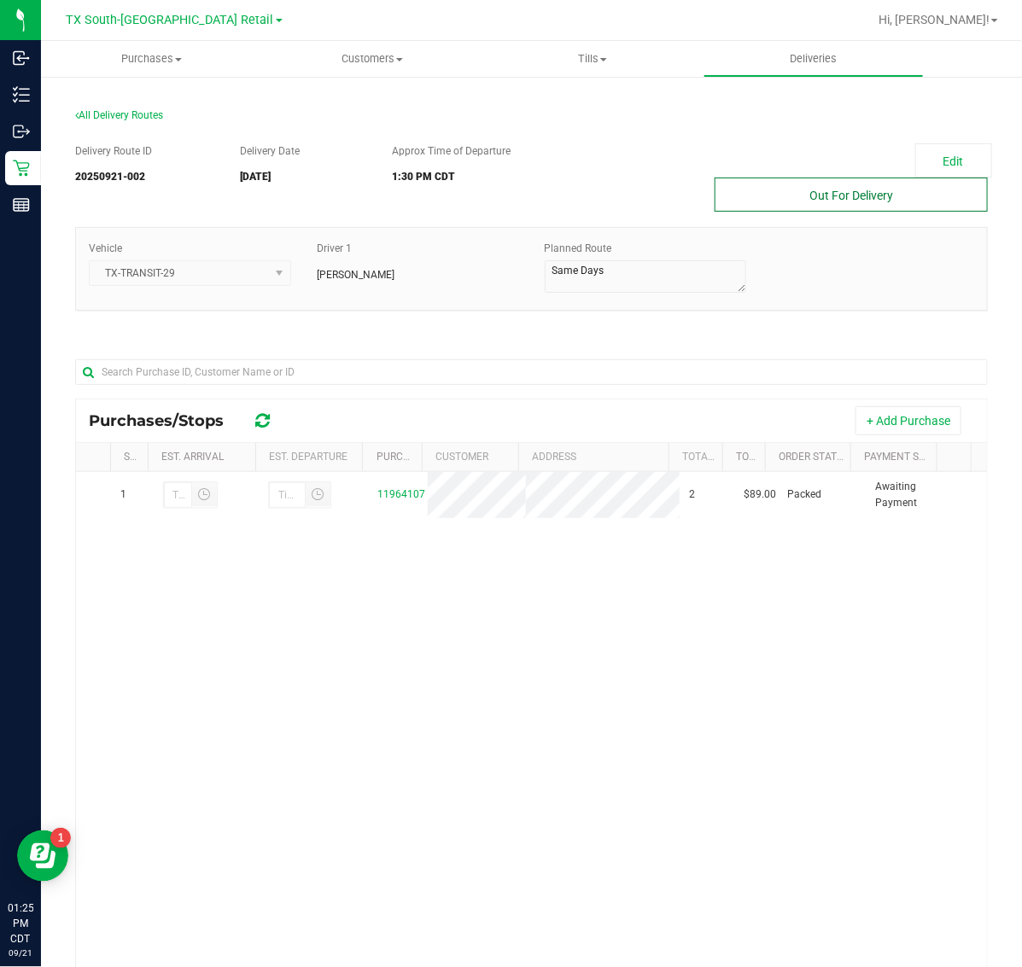
click at [771, 198] on button "Out For Delivery" at bounding box center [850, 195] width 273 height 34
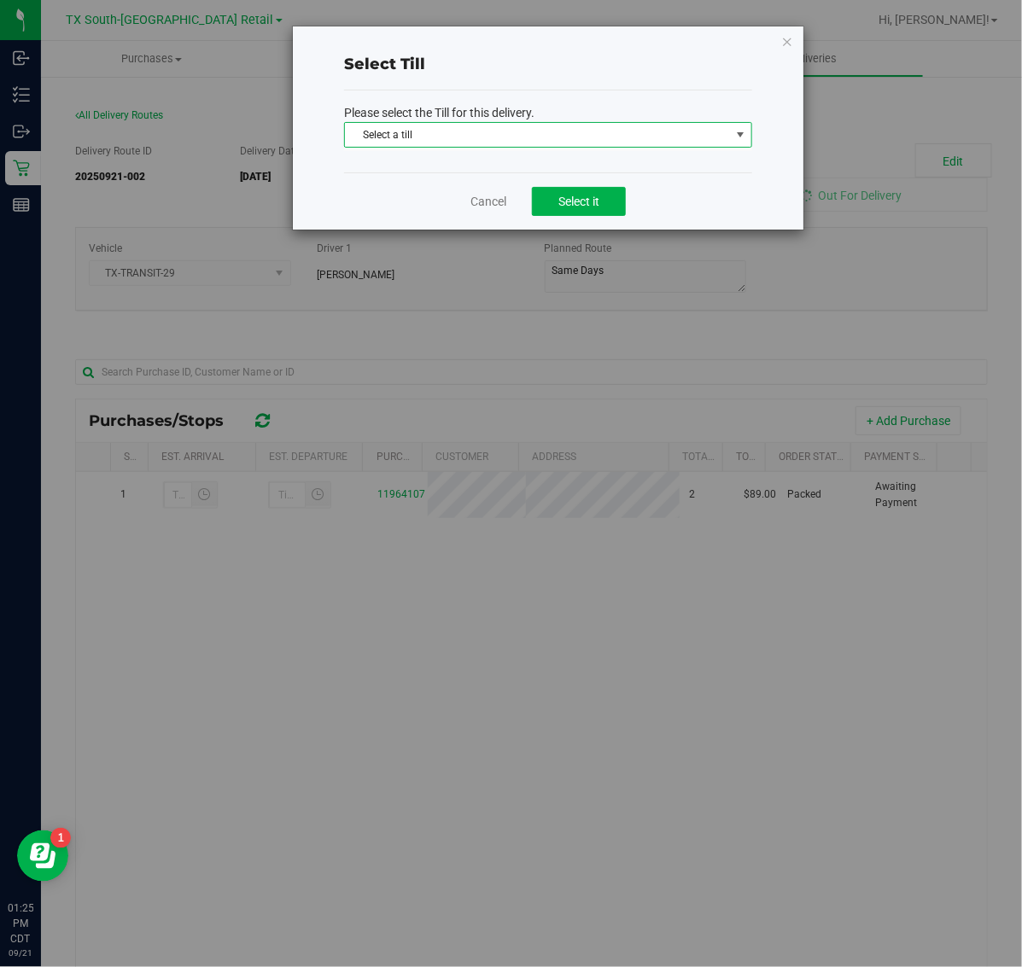
click at [640, 150] on span "Select a till Select a till Change Bag Horizon Bank Transfer Main Main - [GEOGR…" at bounding box center [548, 136] width 408 height 29
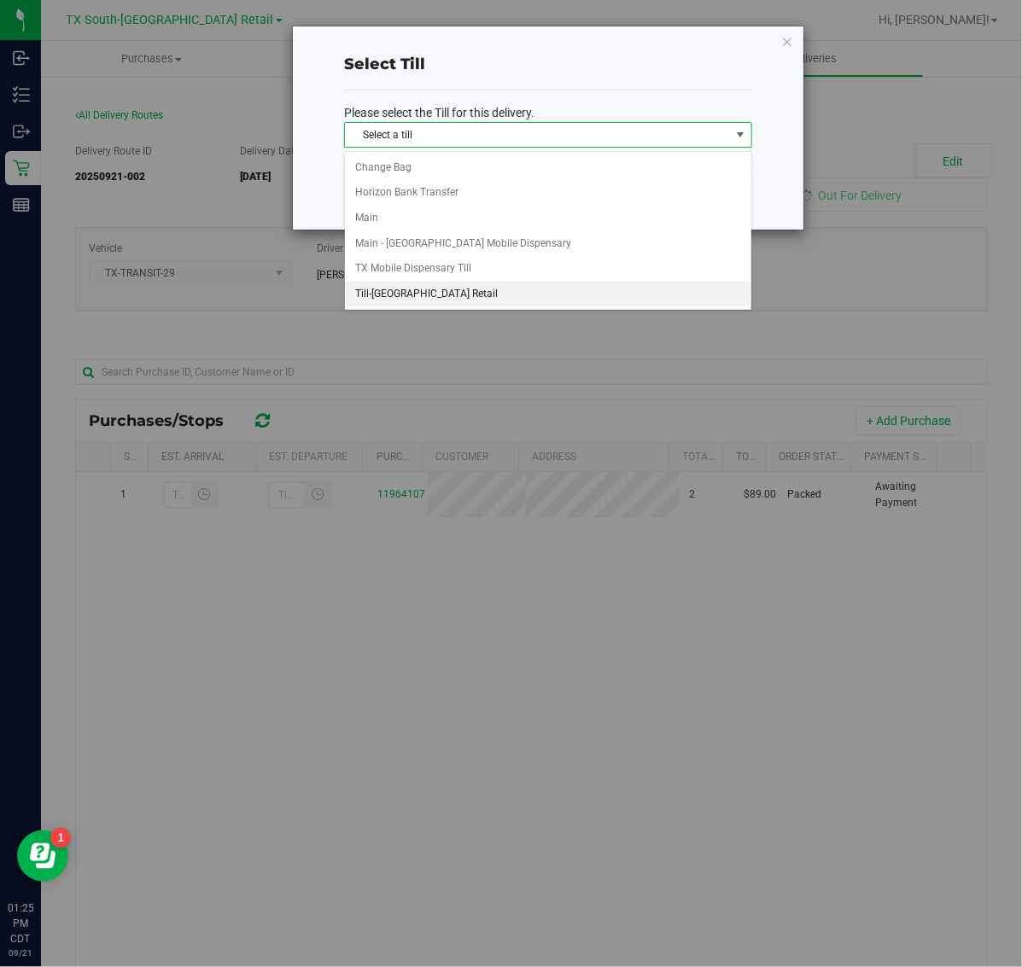
click at [522, 306] on li "Till-[GEOGRAPHIC_DATA] Retail" at bounding box center [548, 295] width 406 height 26
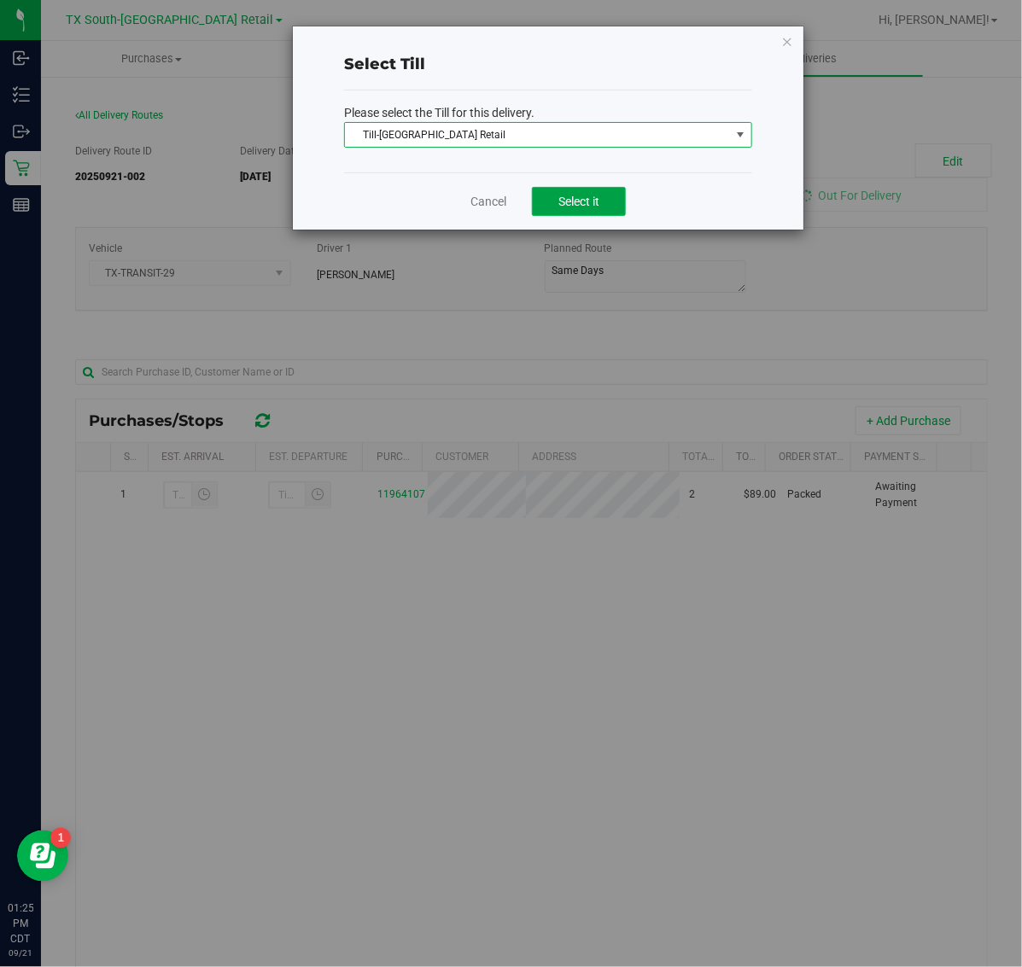
click at [587, 193] on button "Select it" at bounding box center [579, 201] width 94 height 29
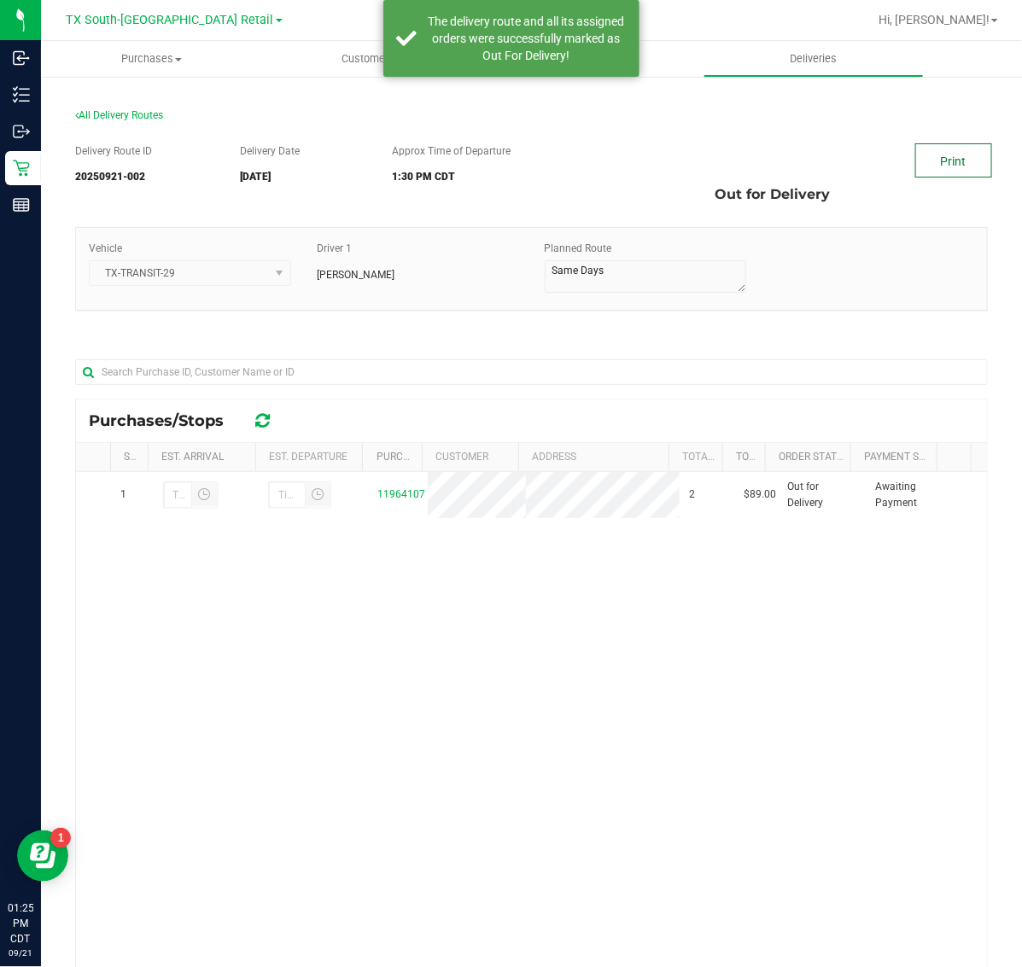
click at [918, 162] on link "Print" at bounding box center [953, 160] width 77 height 34
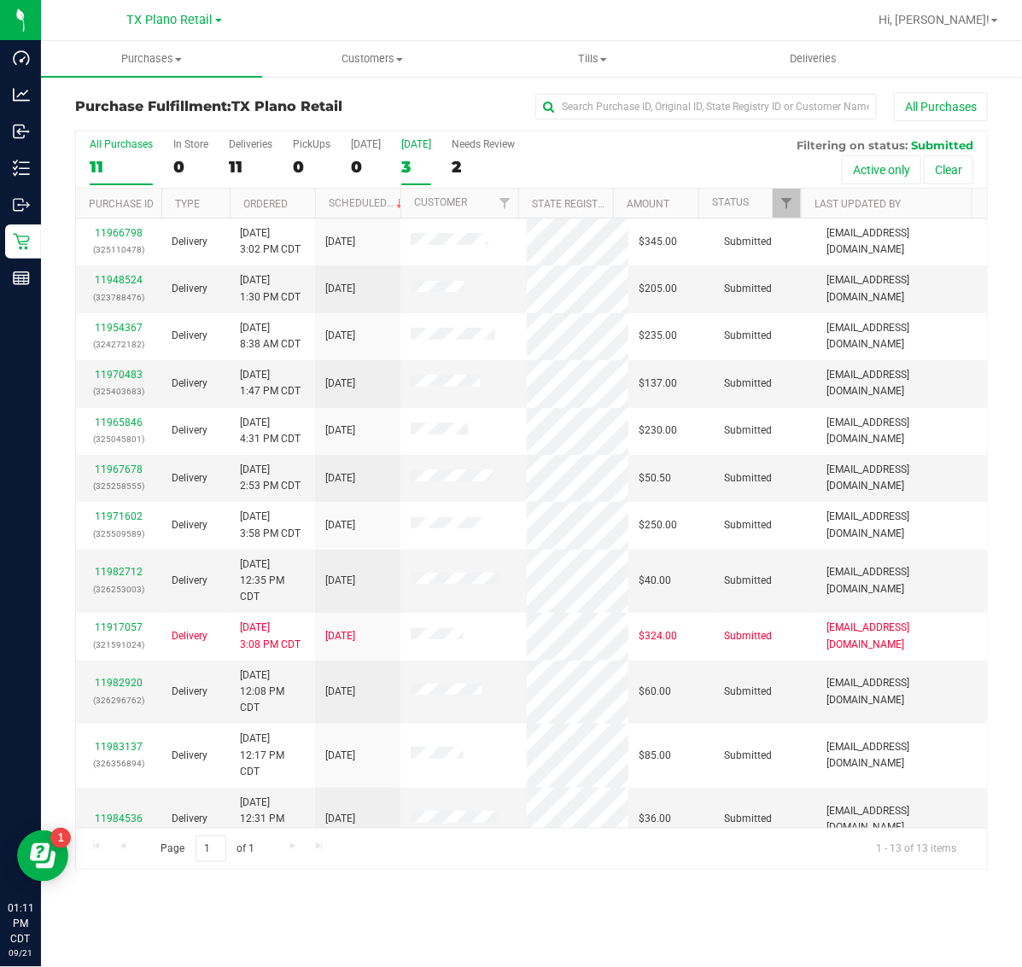
click at [423, 154] on label "[DATE] 3" at bounding box center [416, 161] width 30 height 47
click at [0, 0] on input "[DATE] 3" at bounding box center [0, 0] width 0 height 0
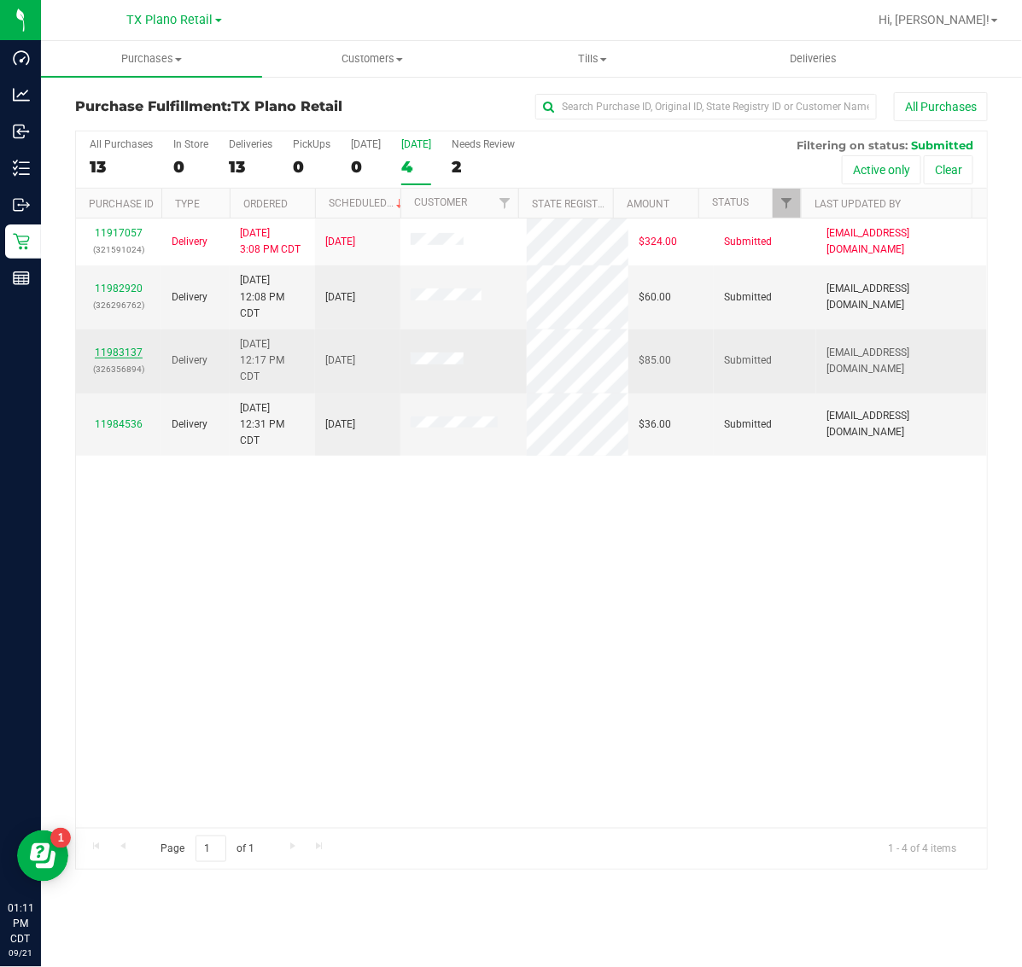
click at [126, 356] on link "11983137" at bounding box center [119, 353] width 48 height 12
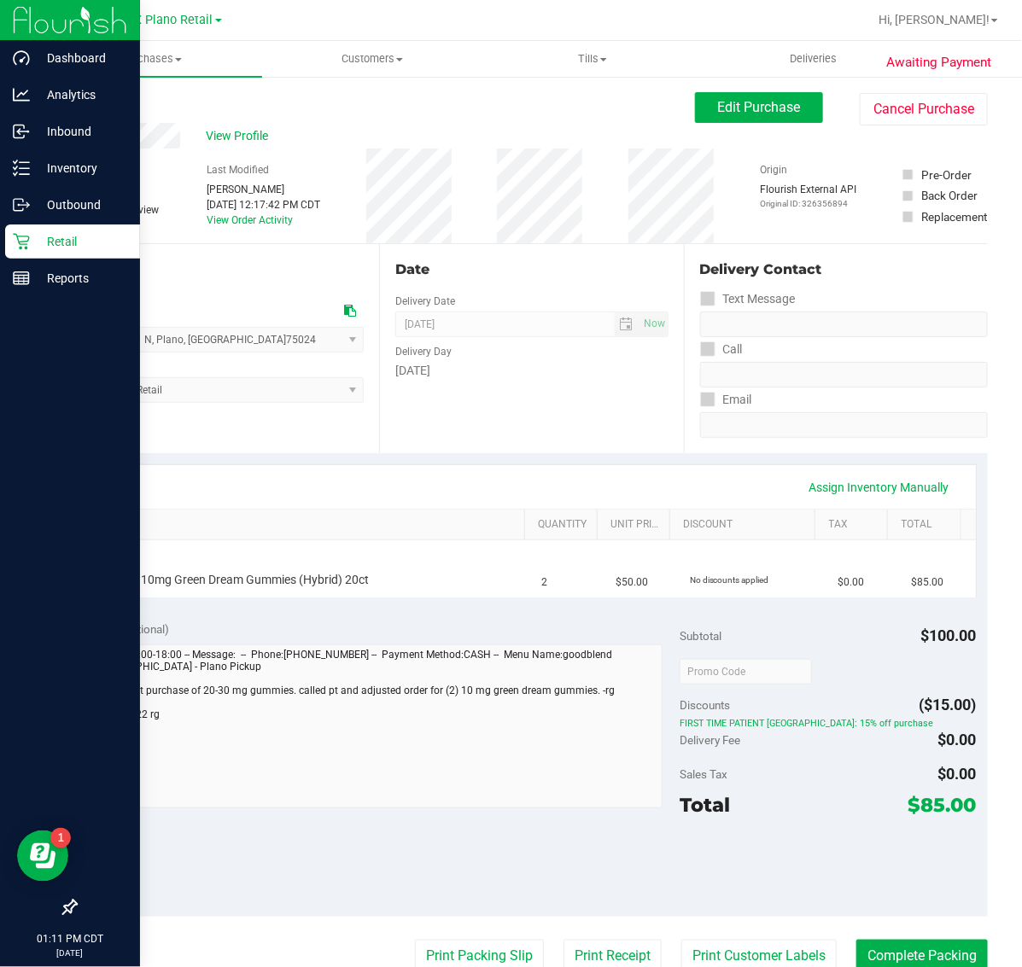
click at [31, 240] on p "Retail" at bounding box center [81, 241] width 102 height 20
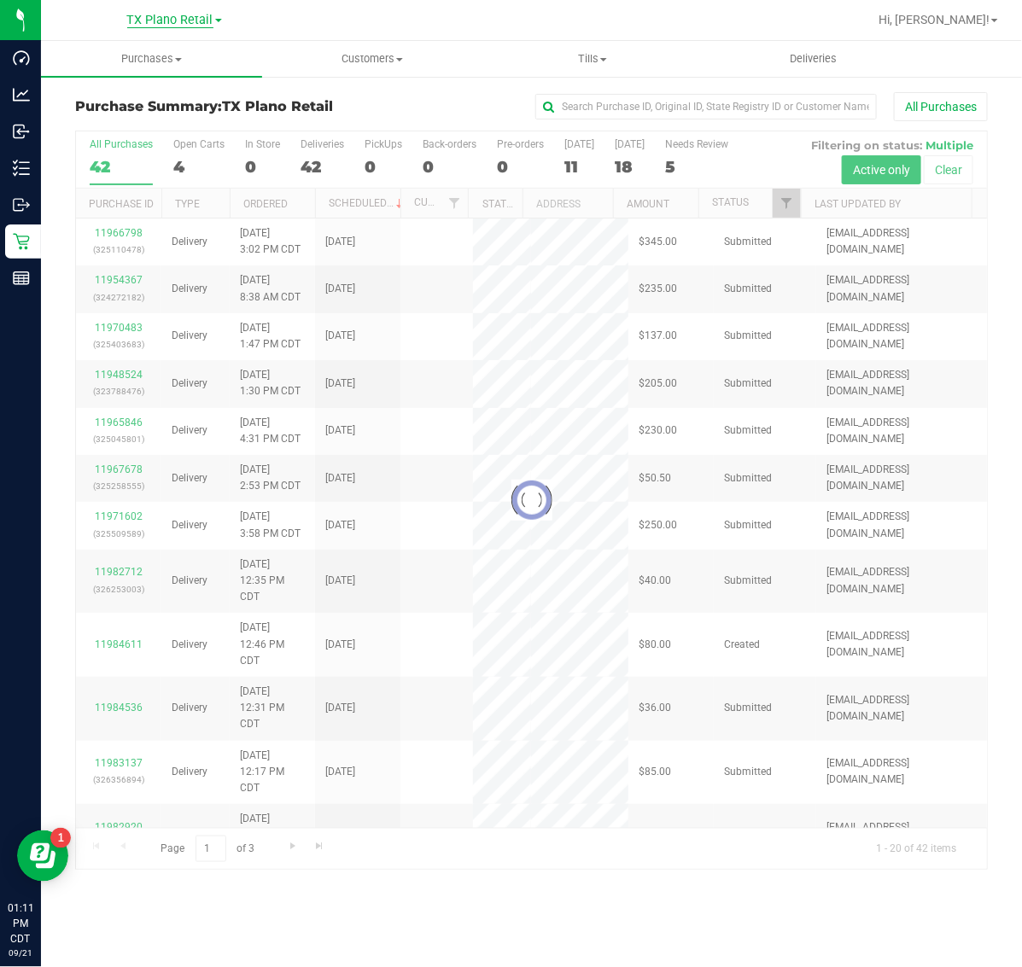
click at [177, 23] on span "TX Plano Retail" at bounding box center [170, 20] width 86 height 15
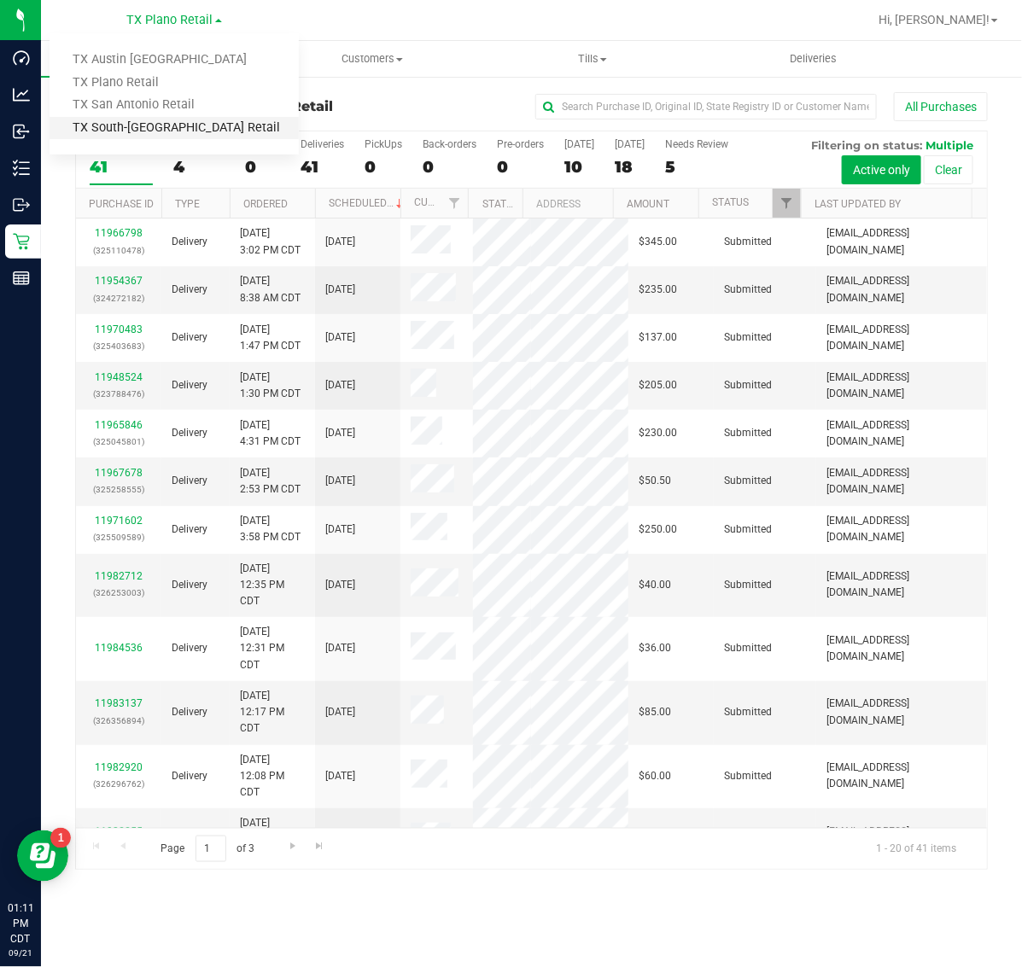
click at [152, 125] on link "TX South-[GEOGRAPHIC_DATA] Retail" at bounding box center [174, 128] width 249 height 23
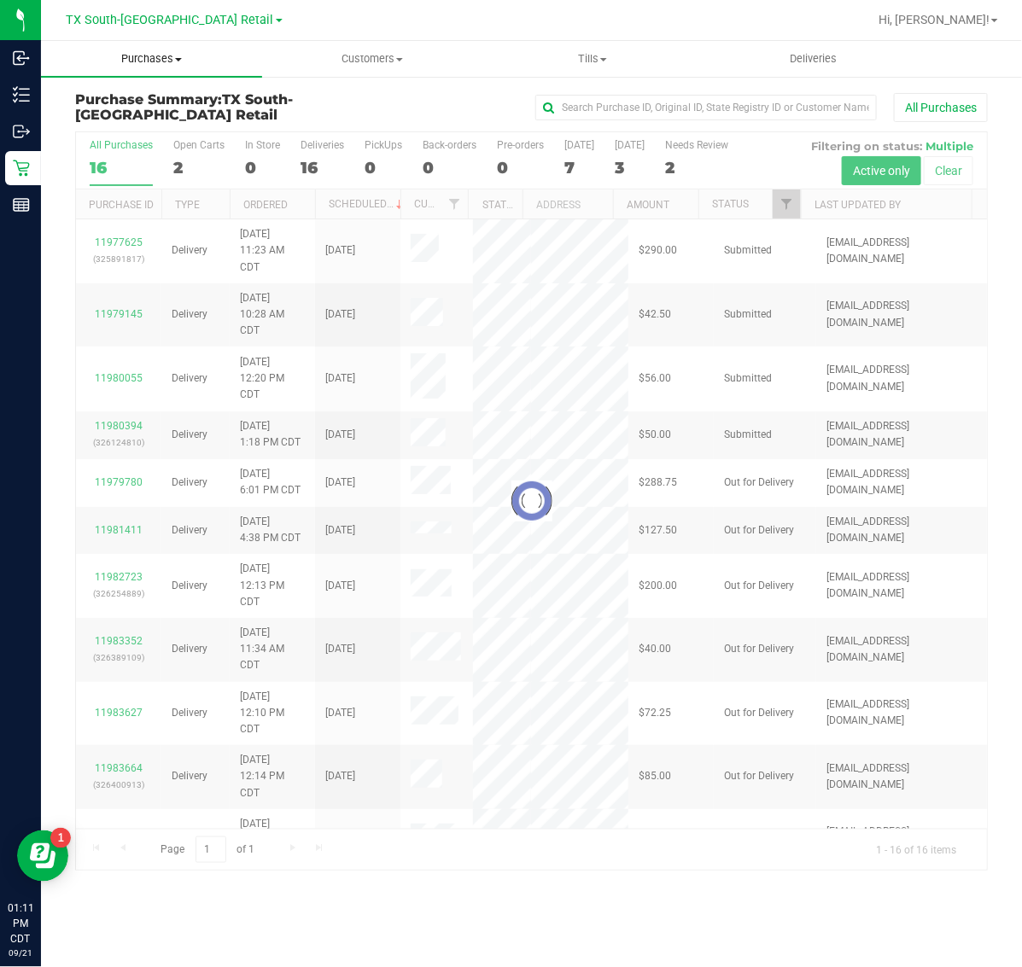
click at [151, 62] on span "Purchases" at bounding box center [151, 58] width 221 height 15
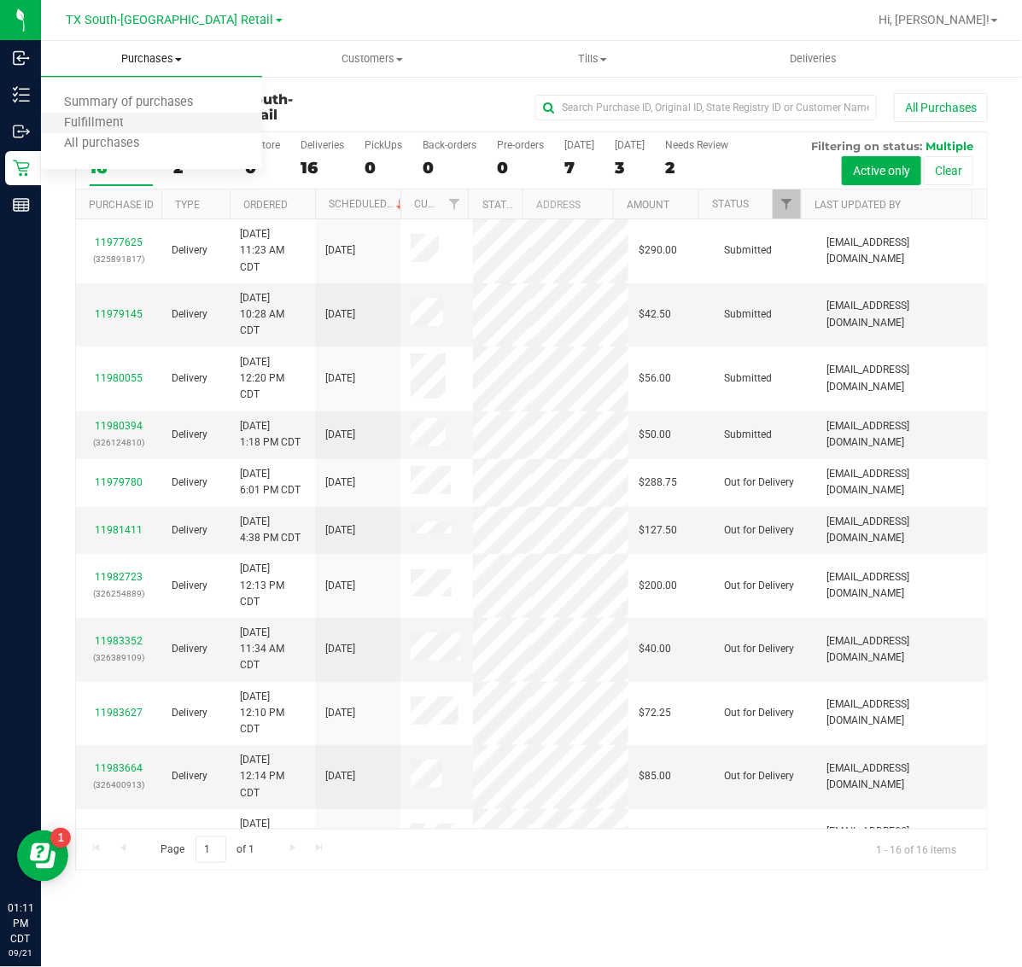
click at [151, 118] on li "Fulfillment" at bounding box center [151, 124] width 221 height 20
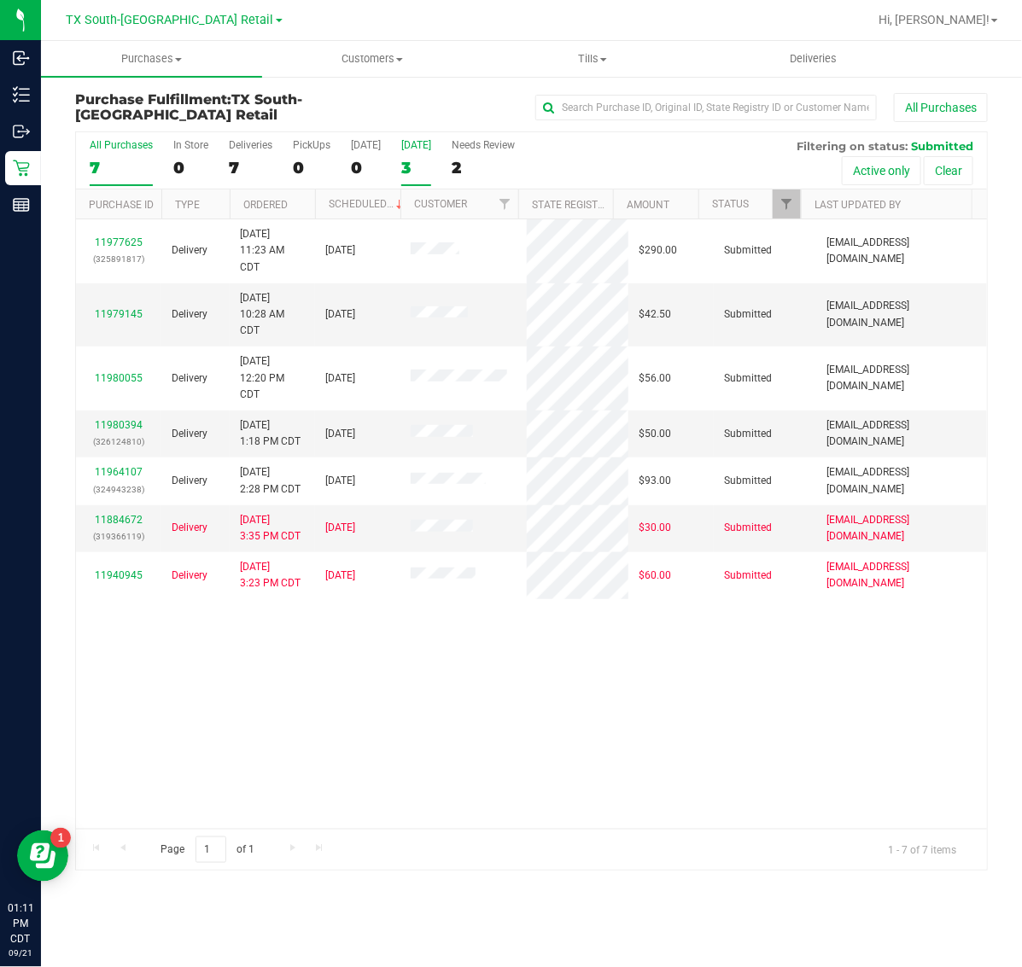
click at [412, 152] on label "[DATE] 3" at bounding box center [416, 162] width 30 height 47
click at [0, 0] on input "[DATE] 3" at bounding box center [0, 0] width 0 height 0
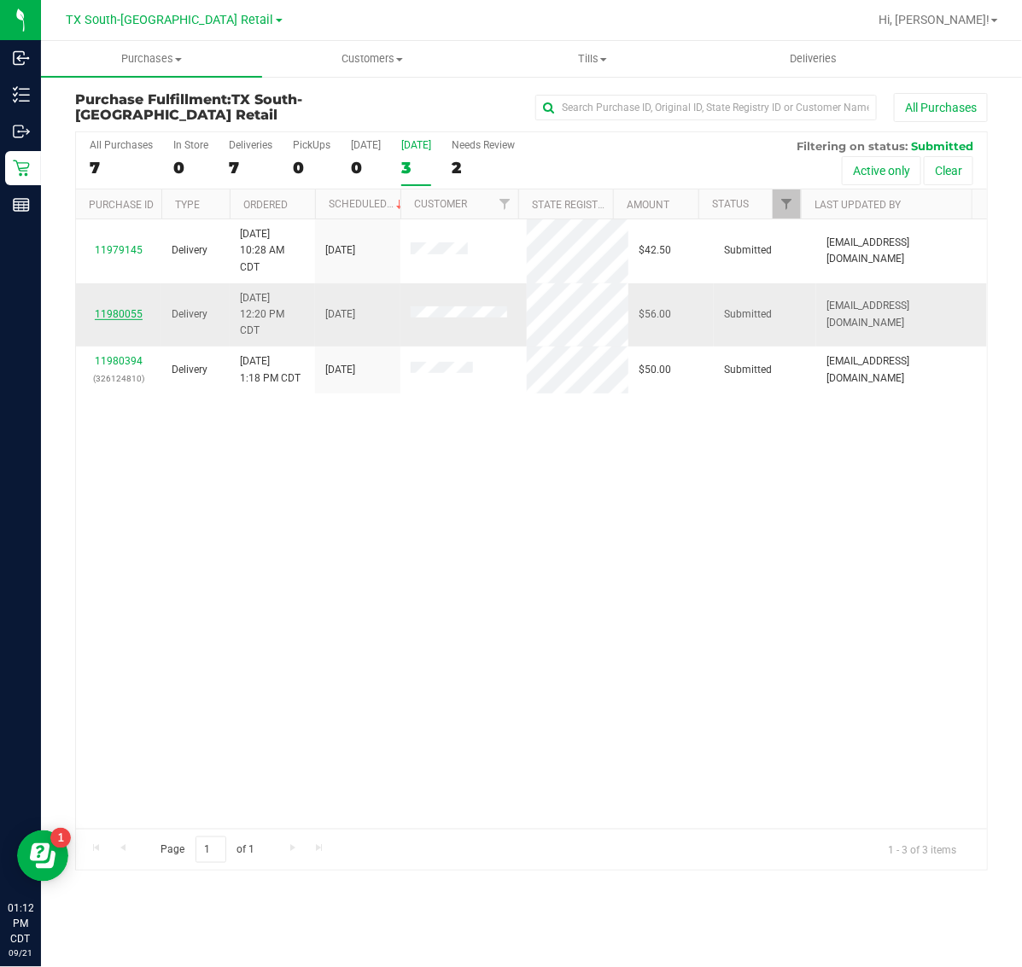
click at [118, 318] on link "11980055" at bounding box center [119, 314] width 48 height 12
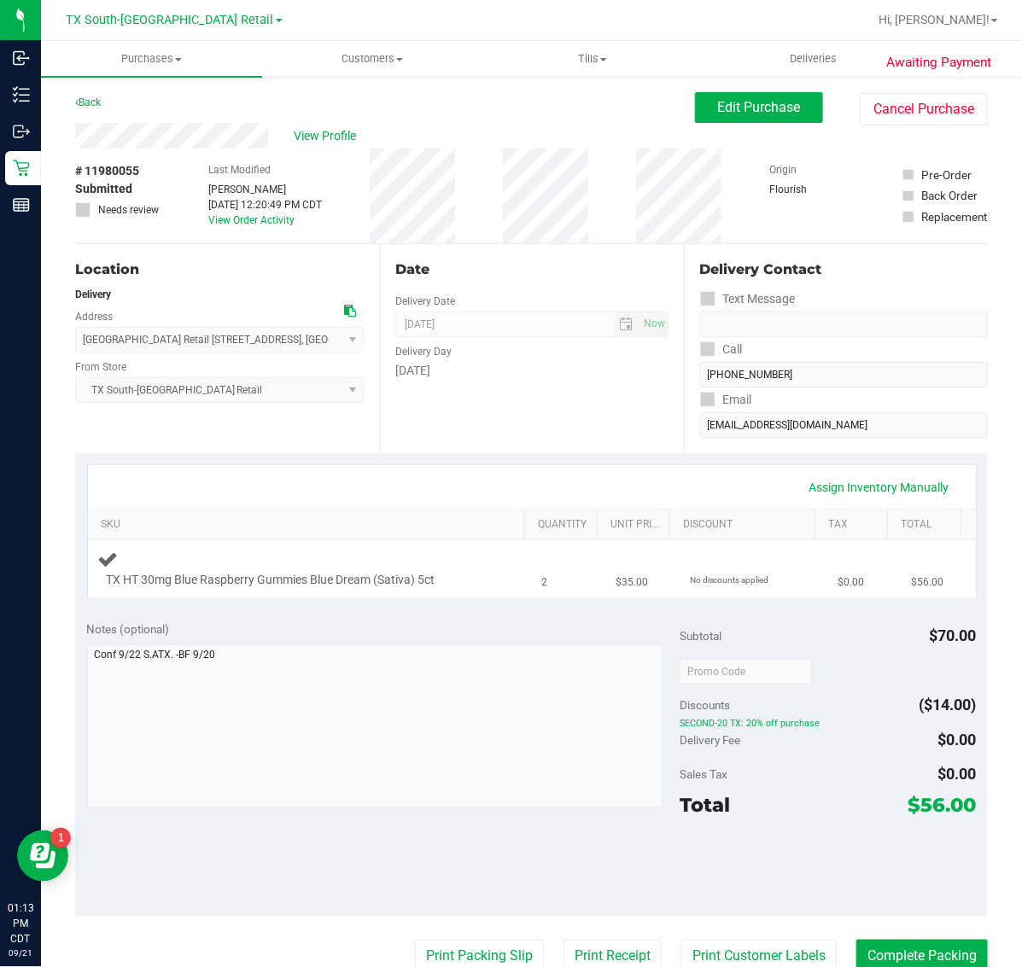
scroll to position [107, 0]
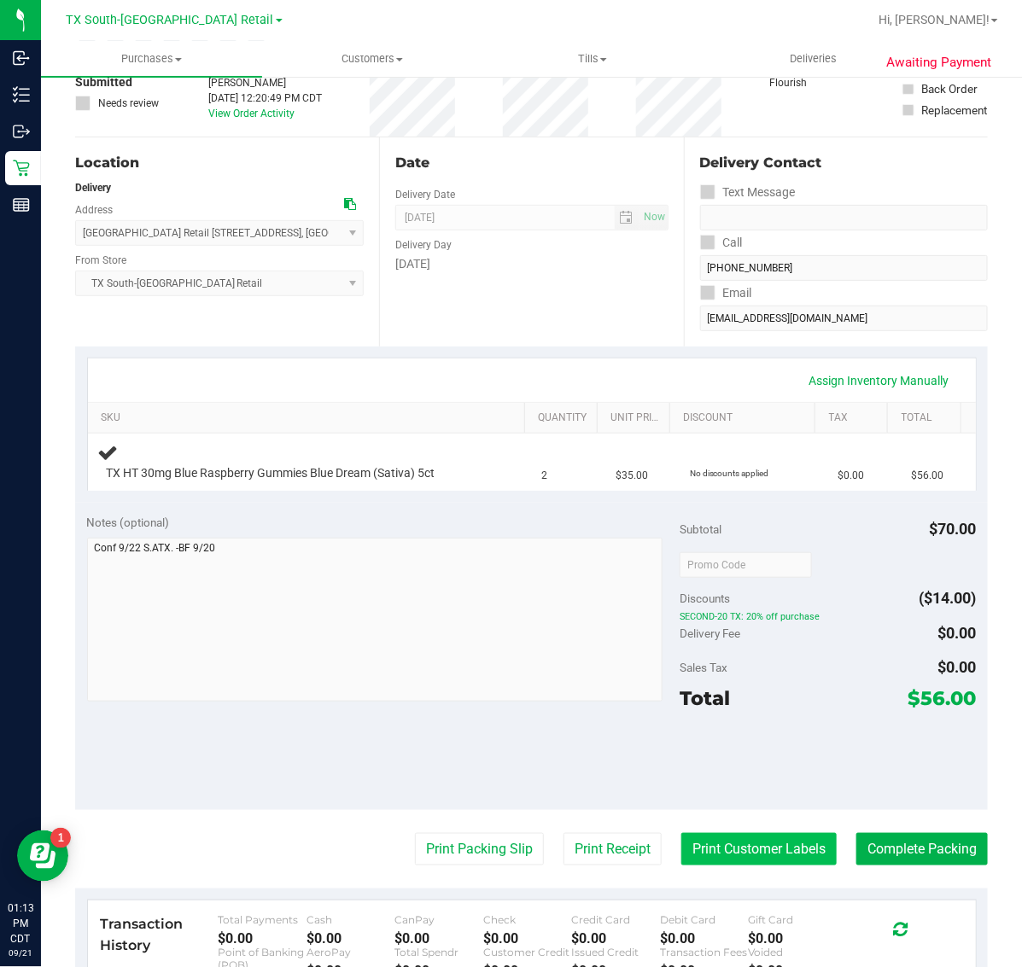
click at [739, 847] on button "Print Customer Labels" at bounding box center [758, 849] width 155 height 32
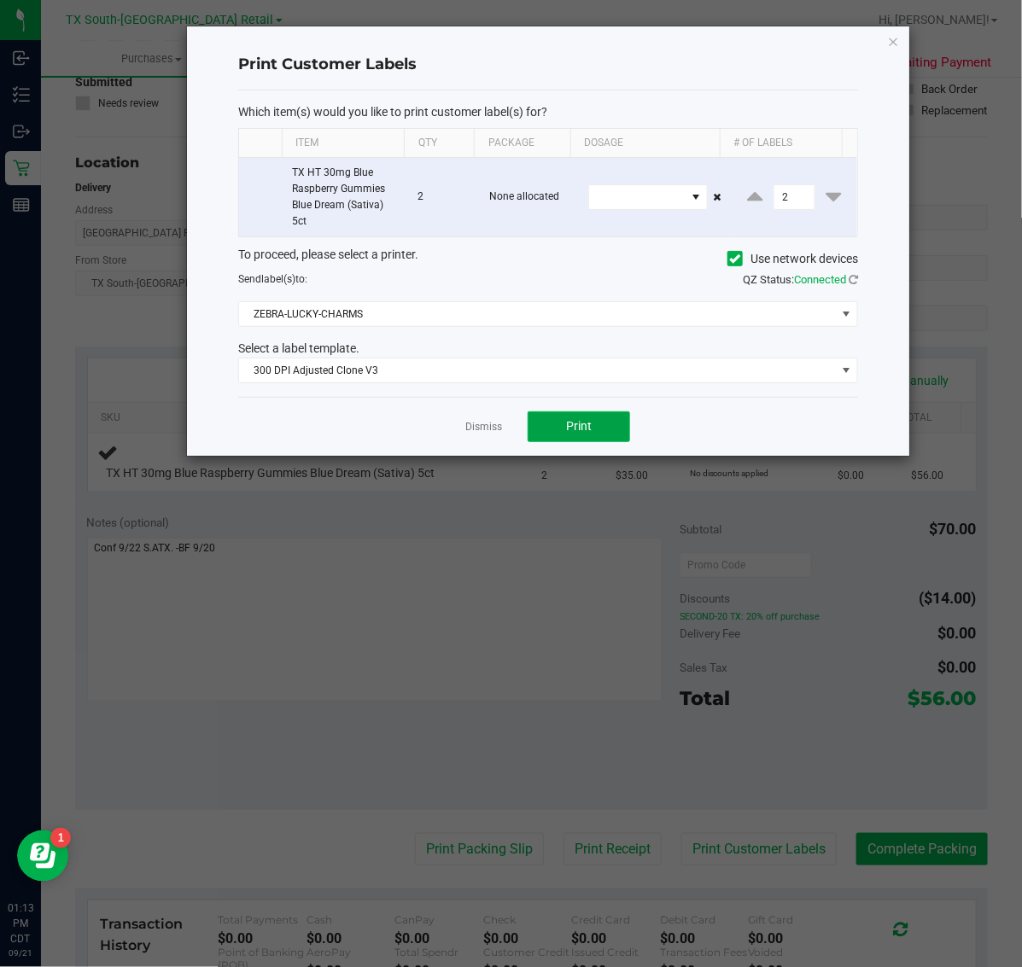
click at [589, 433] on span "Print" at bounding box center [579, 426] width 26 height 14
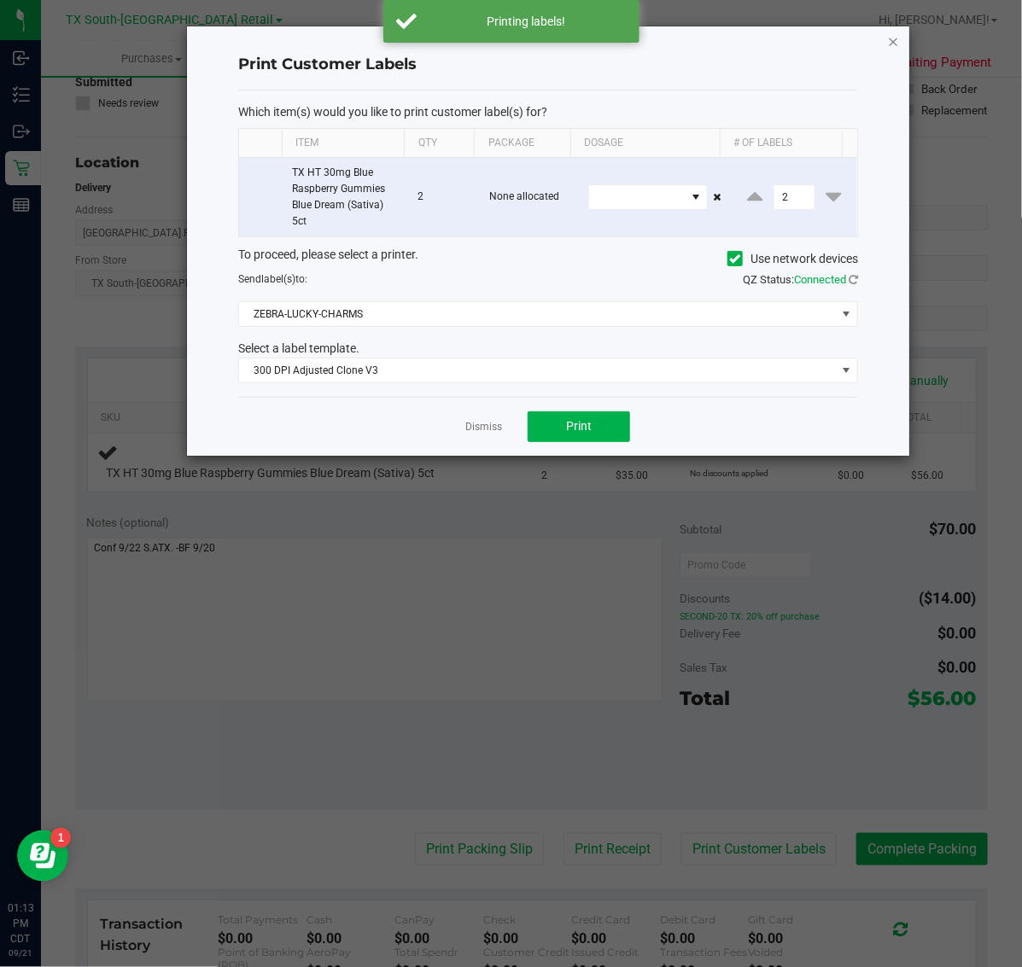
click at [897, 40] on icon "button" at bounding box center [894, 41] width 12 height 20
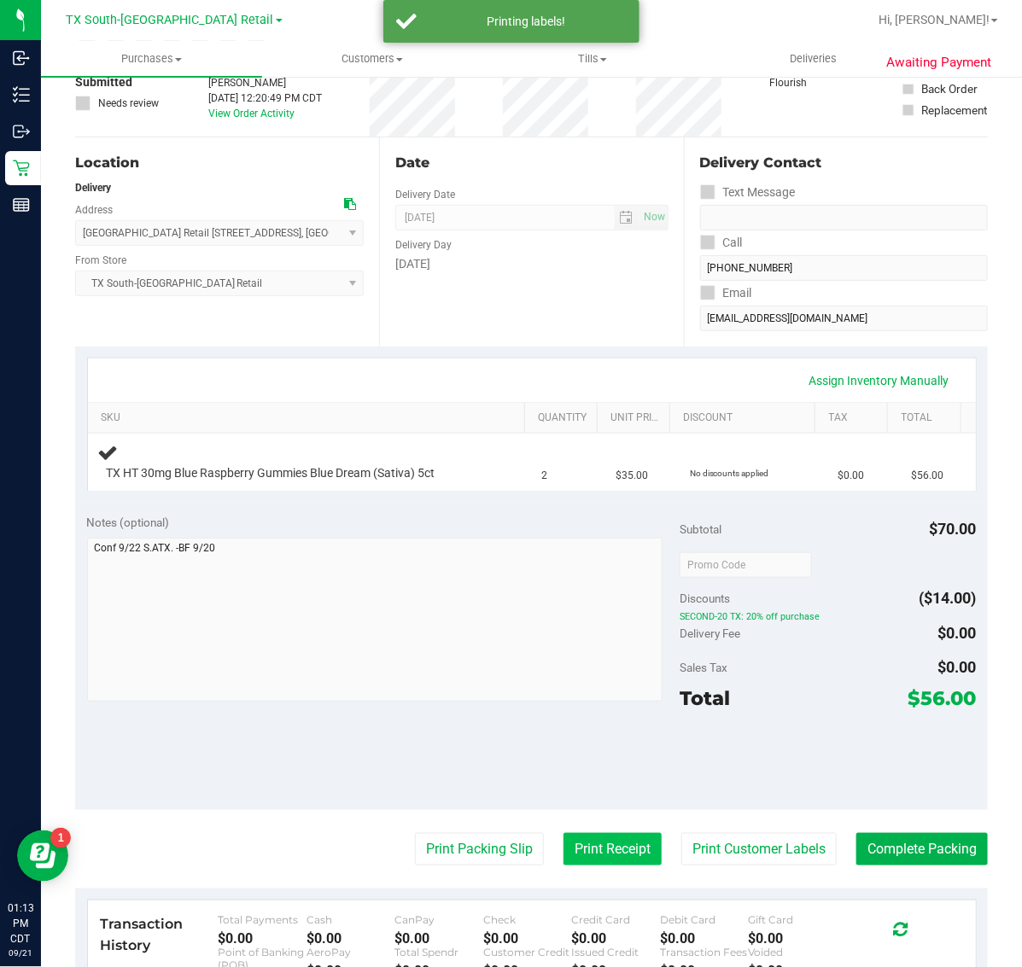
click at [563, 866] on button "Print Receipt" at bounding box center [612, 849] width 98 height 32
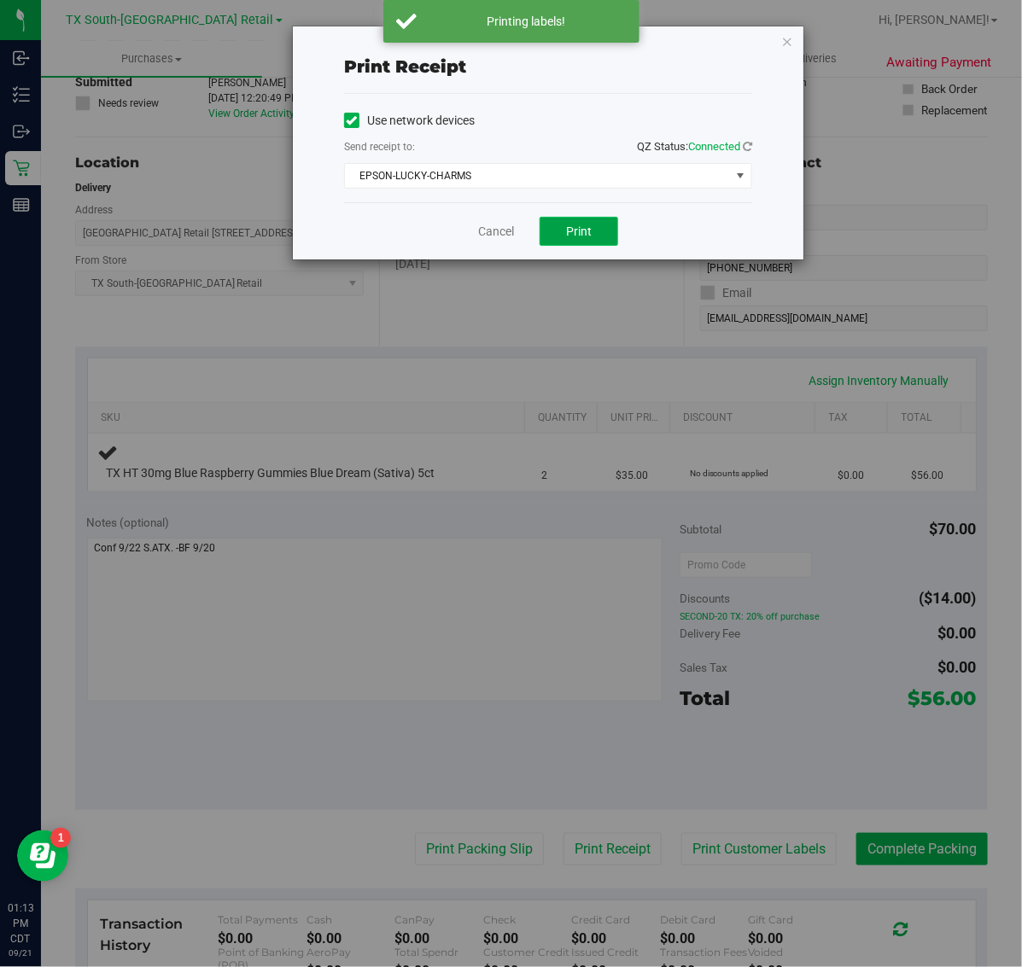
click at [581, 233] on span "Print" at bounding box center [579, 231] width 26 height 14
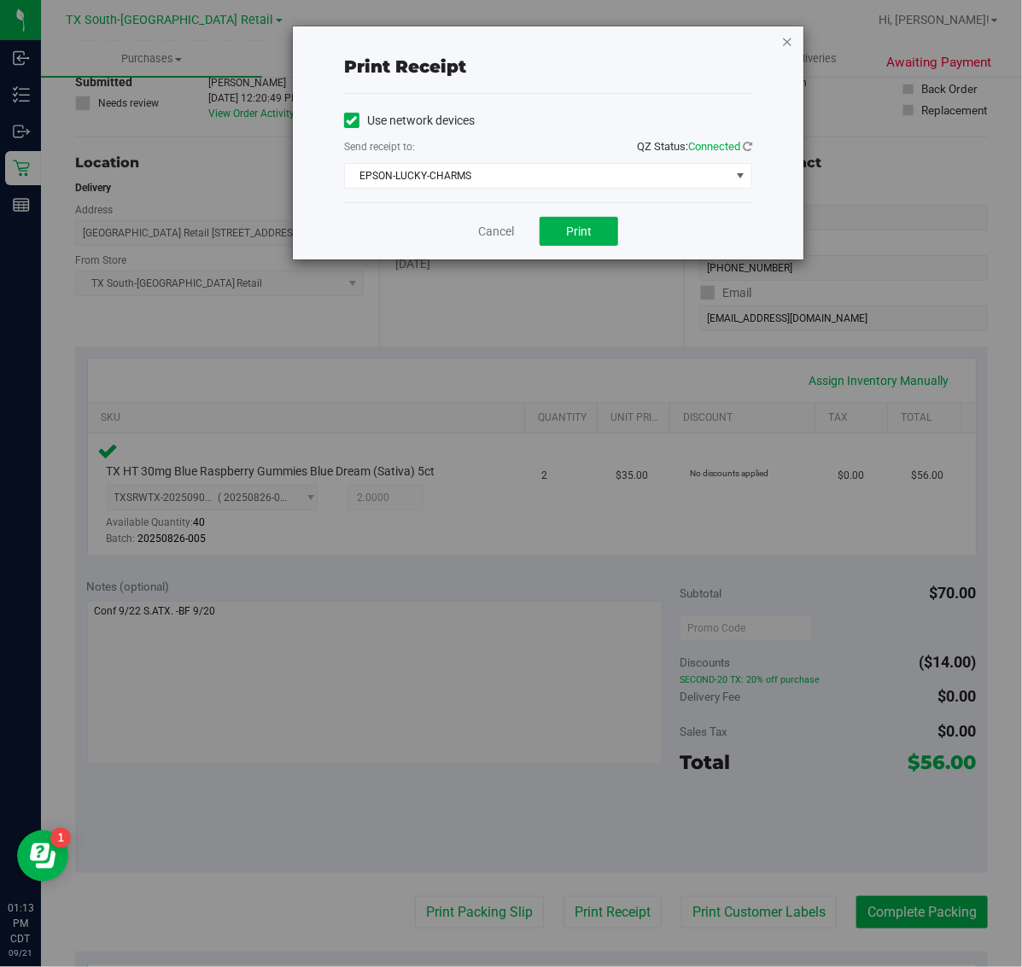
click at [787, 36] on icon "button" at bounding box center [787, 41] width 12 height 20
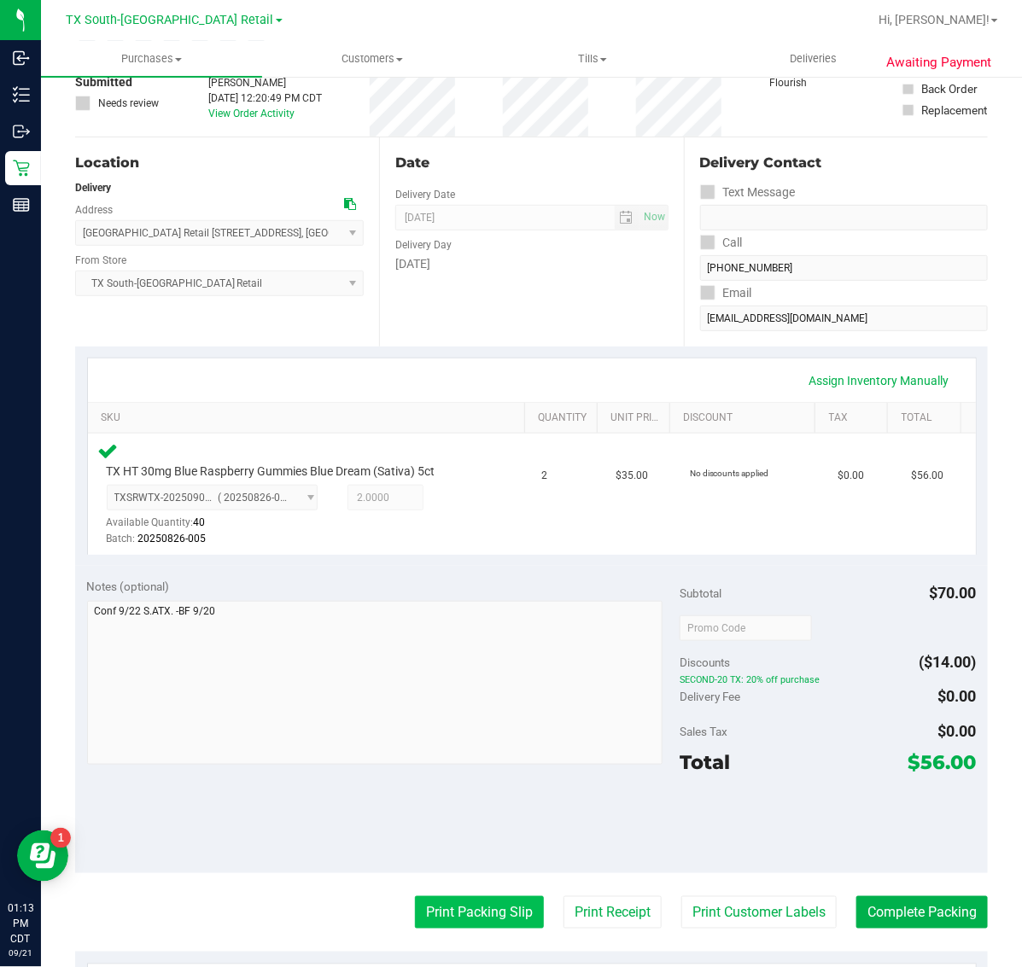
click at [510, 898] on button "Print Packing Slip" at bounding box center [479, 912] width 129 height 32
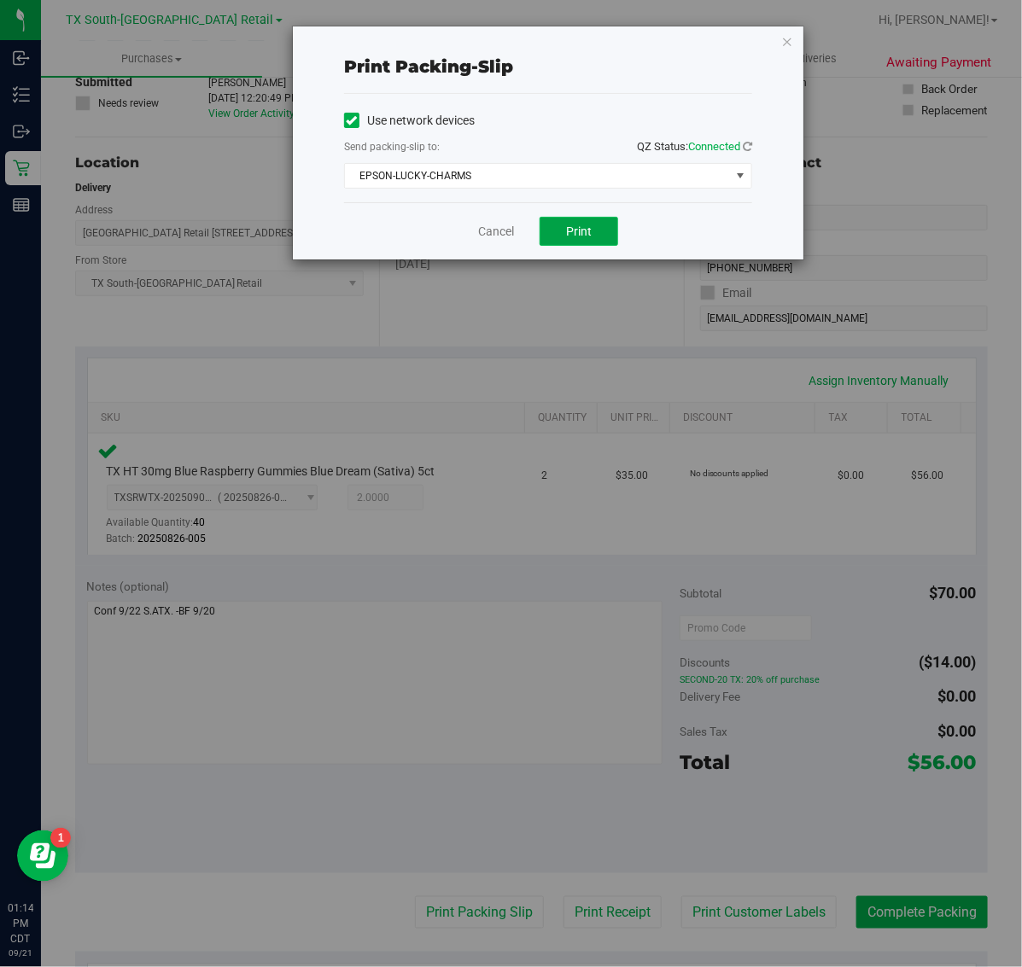
click at [570, 229] on span "Print" at bounding box center [579, 231] width 26 height 14
click at [790, 39] on icon "button" at bounding box center [787, 41] width 12 height 20
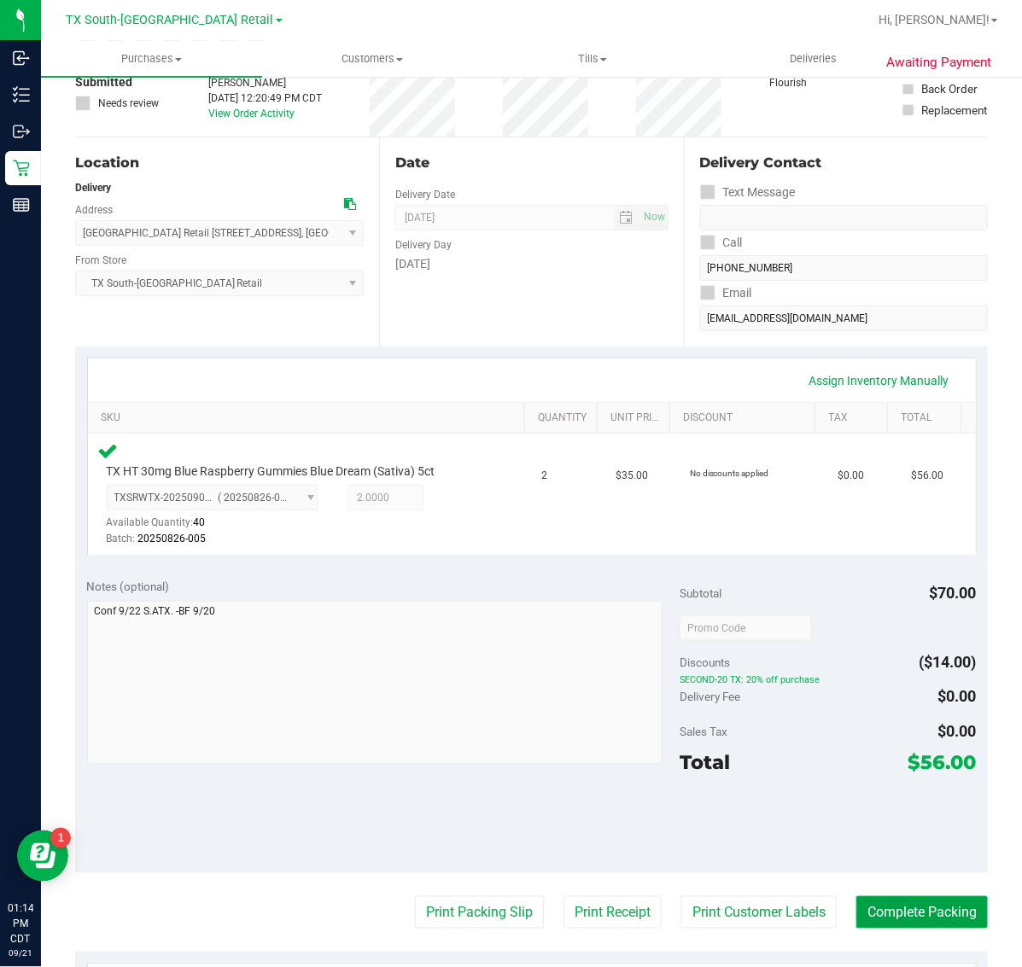
click at [916, 911] on button "Complete Packing" at bounding box center [921, 912] width 131 height 32
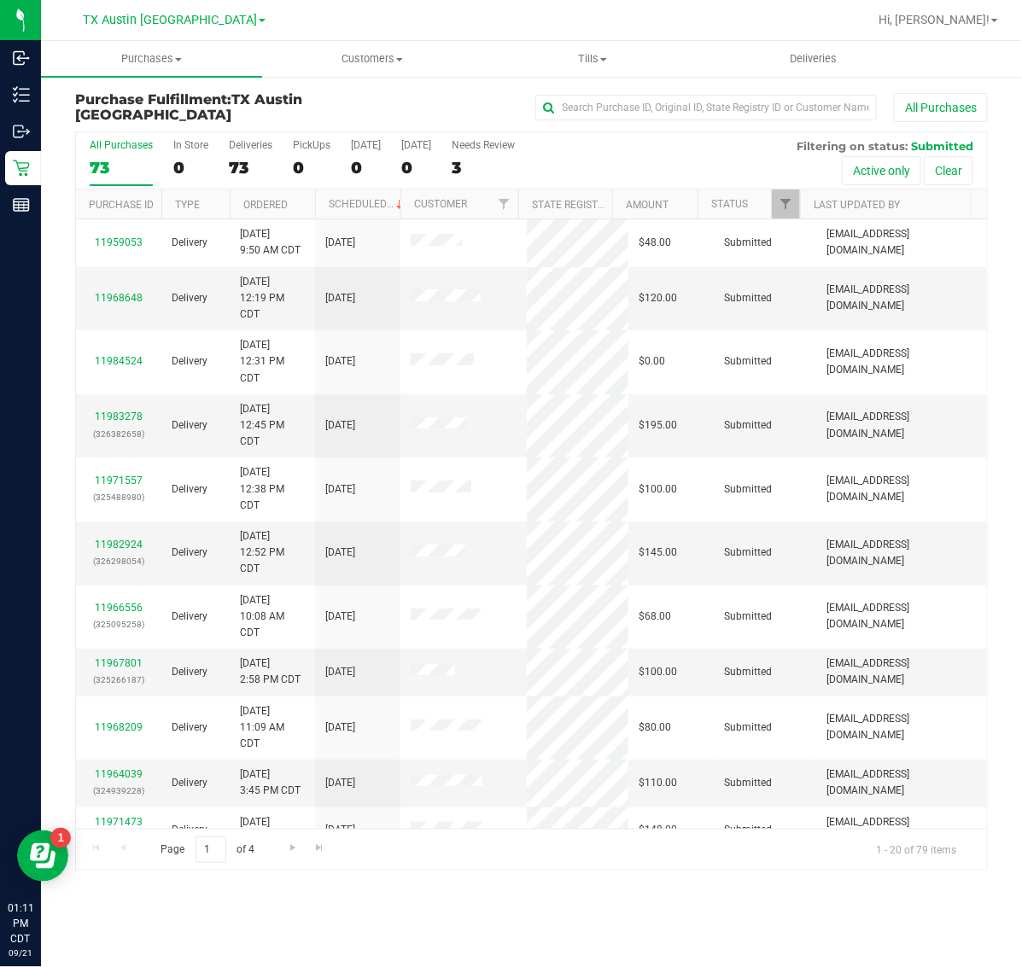
click at [421, 160] on div "0" at bounding box center [416, 168] width 30 height 20
click at [0, 0] on input "Tomorrow 0" at bounding box center [0, 0] width 0 height 0
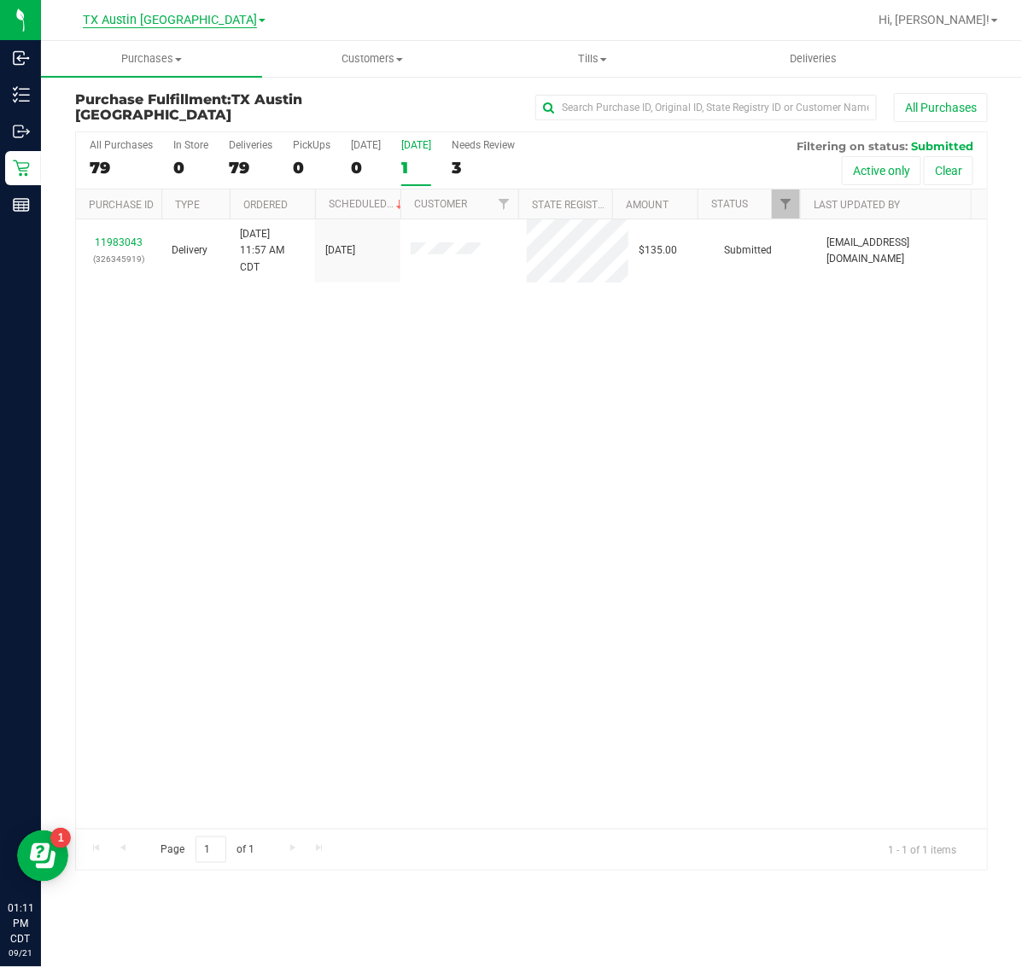
click at [177, 20] on span "TX Austin [GEOGRAPHIC_DATA]" at bounding box center [170, 20] width 174 height 15
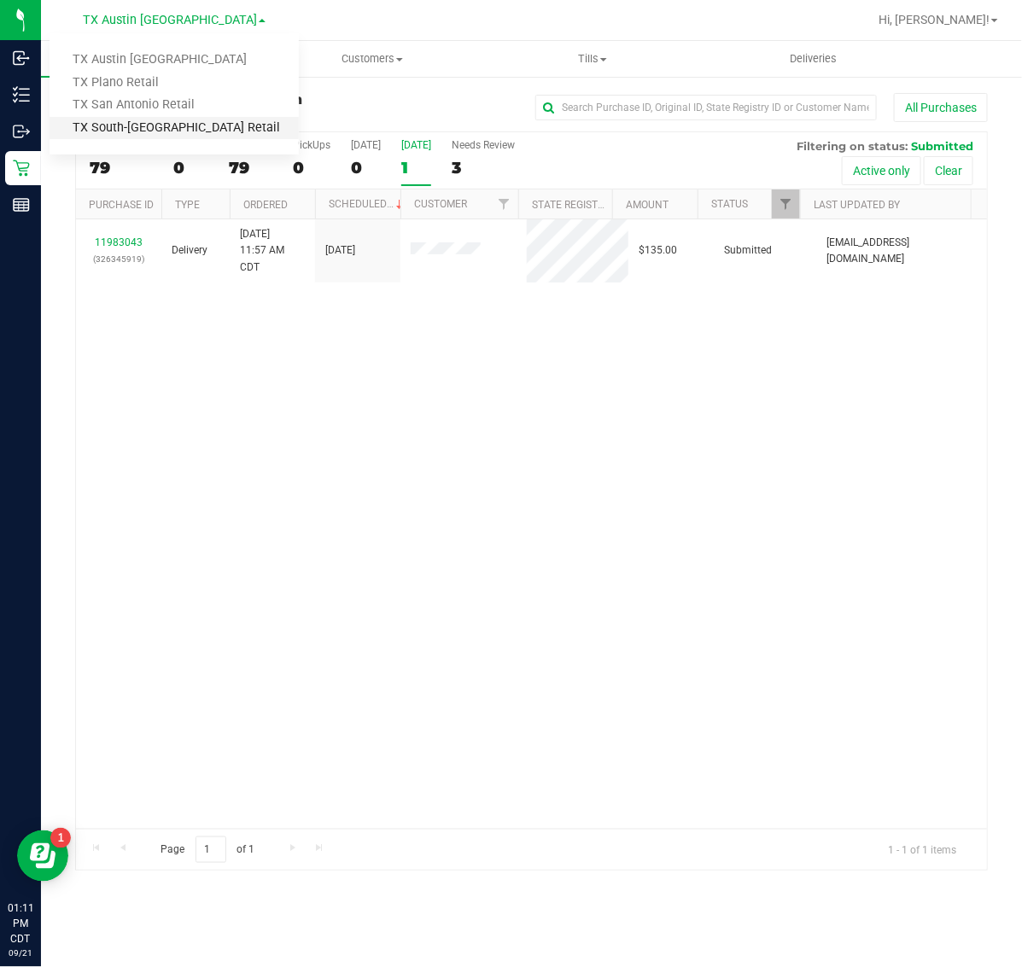
click at [173, 120] on link "TX South-[GEOGRAPHIC_DATA] Retail" at bounding box center [174, 128] width 249 height 23
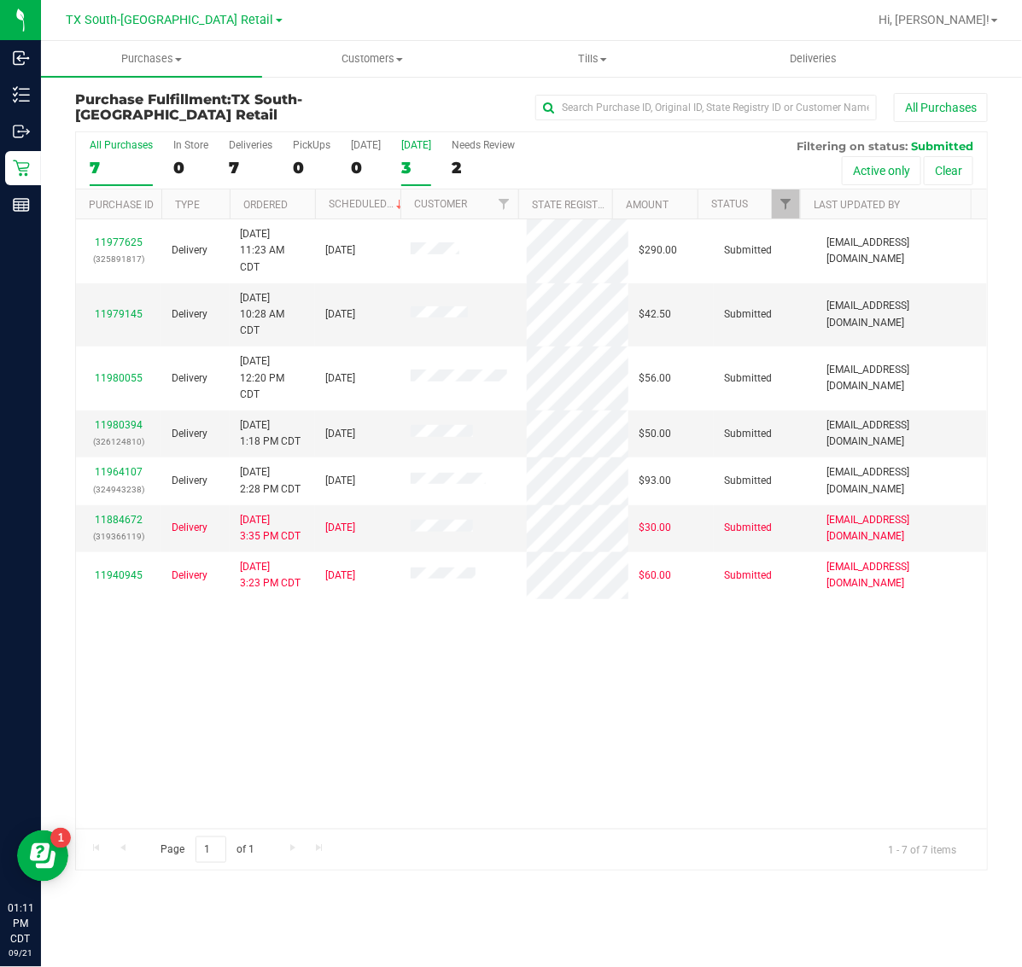
click at [414, 166] on div "3" at bounding box center [416, 168] width 30 height 20
click at [0, 0] on input "[DATE] 3" at bounding box center [0, 0] width 0 height 0
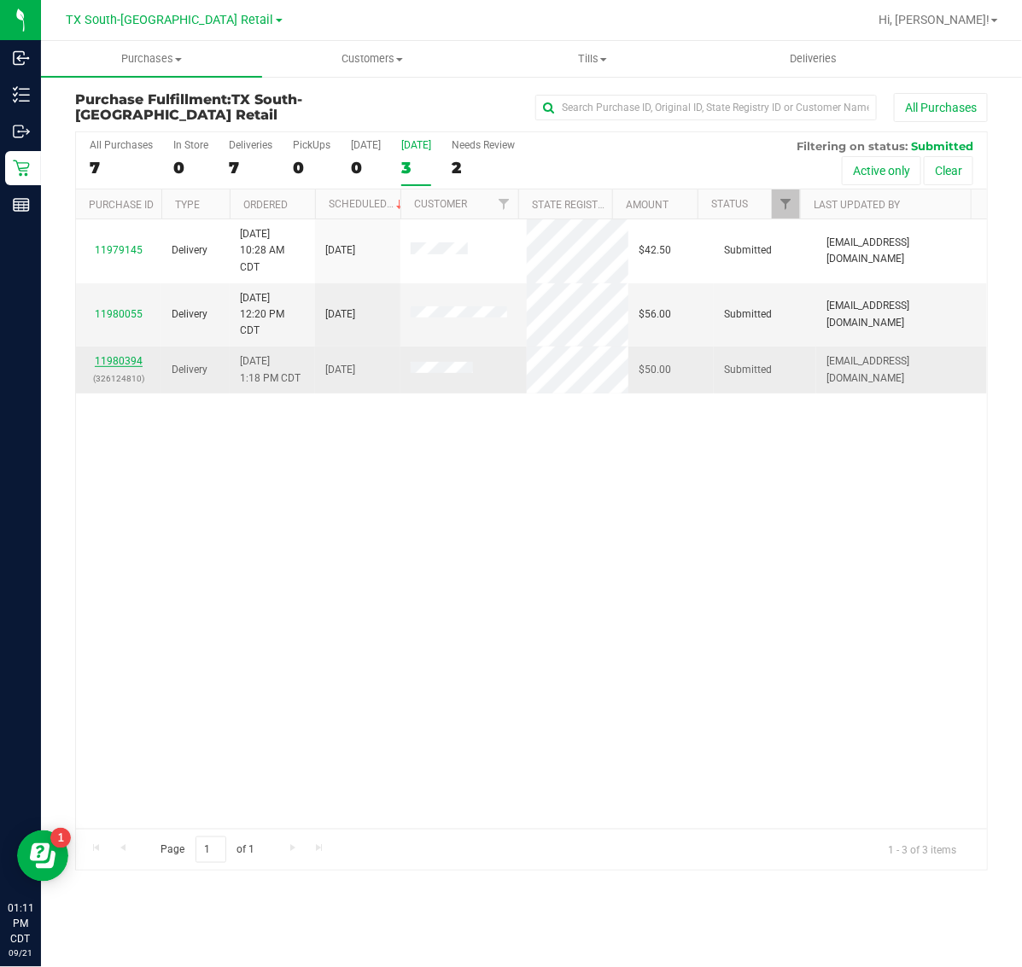
click at [122, 367] on link "11980394" at bounding box center [119, 361] width 48 height 12
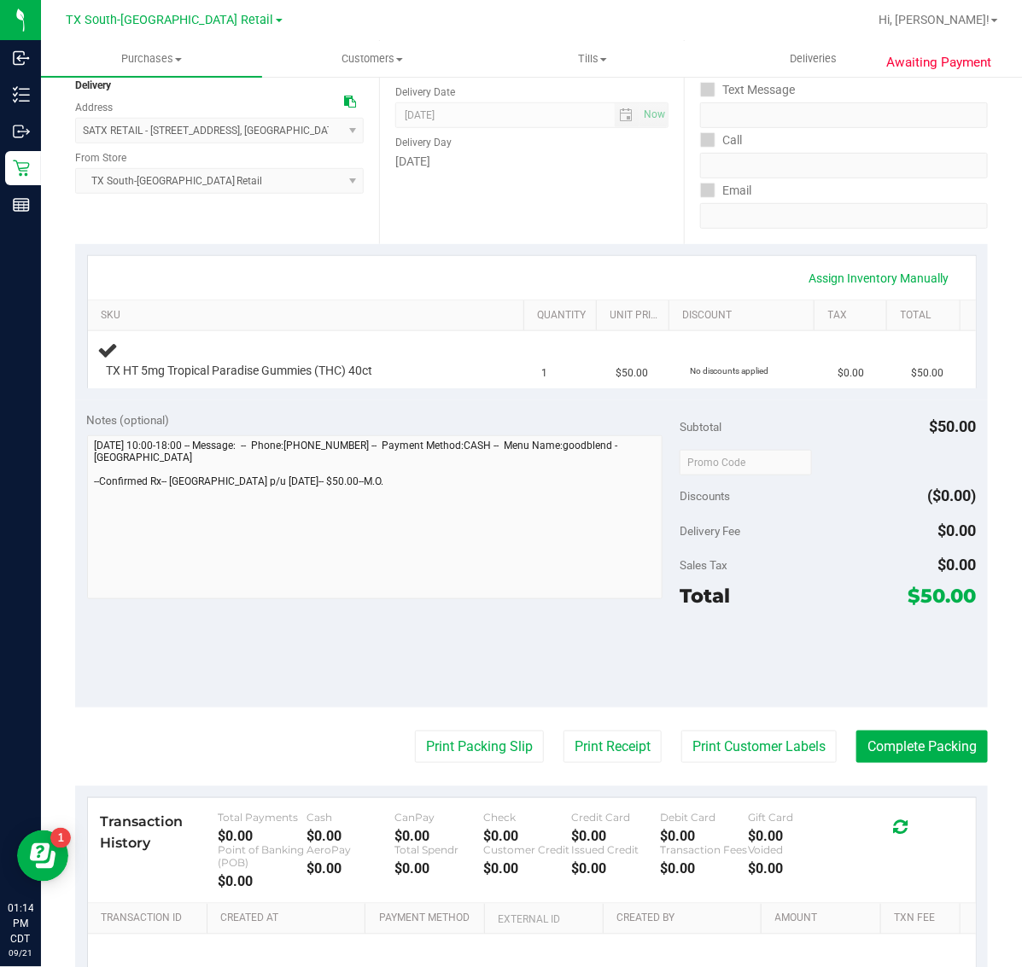
scroll to position [213, 0]
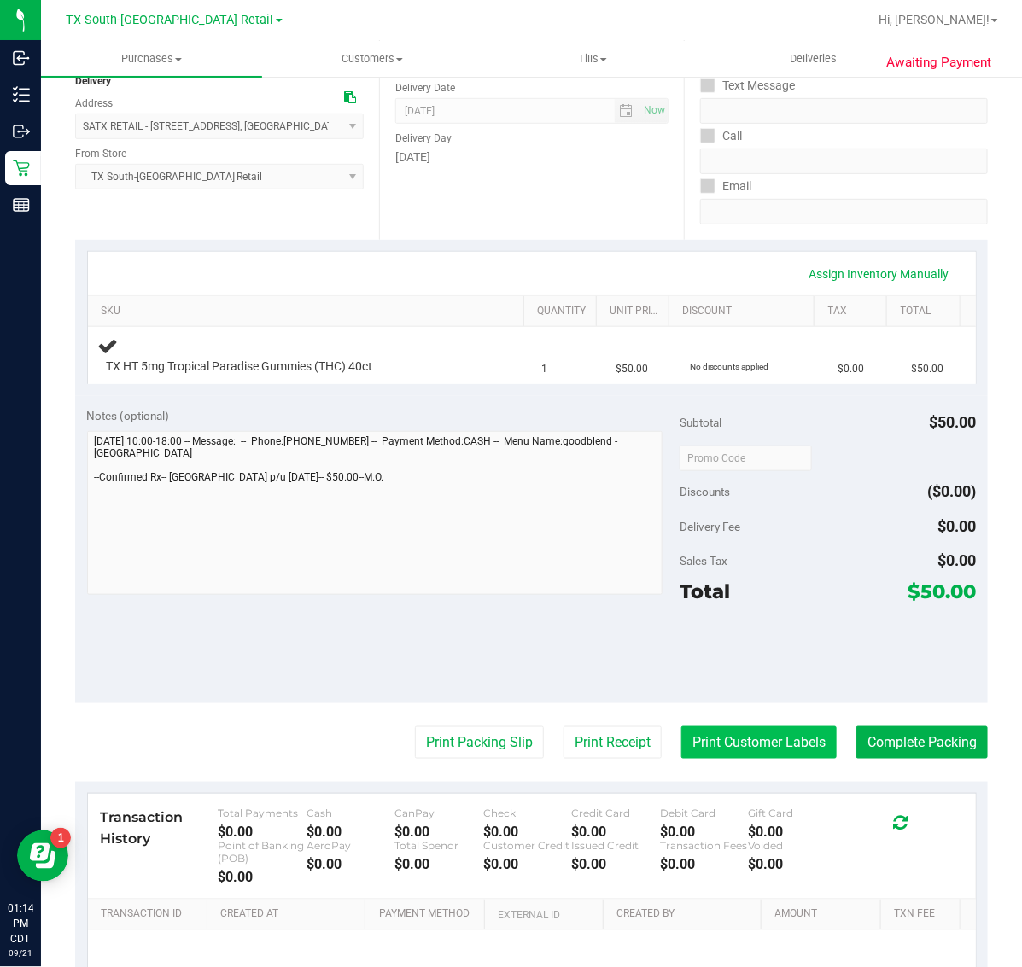
click at [738, 743] on button "Print Customer Labels" at bounding box center [758, 742] width 155 height 32
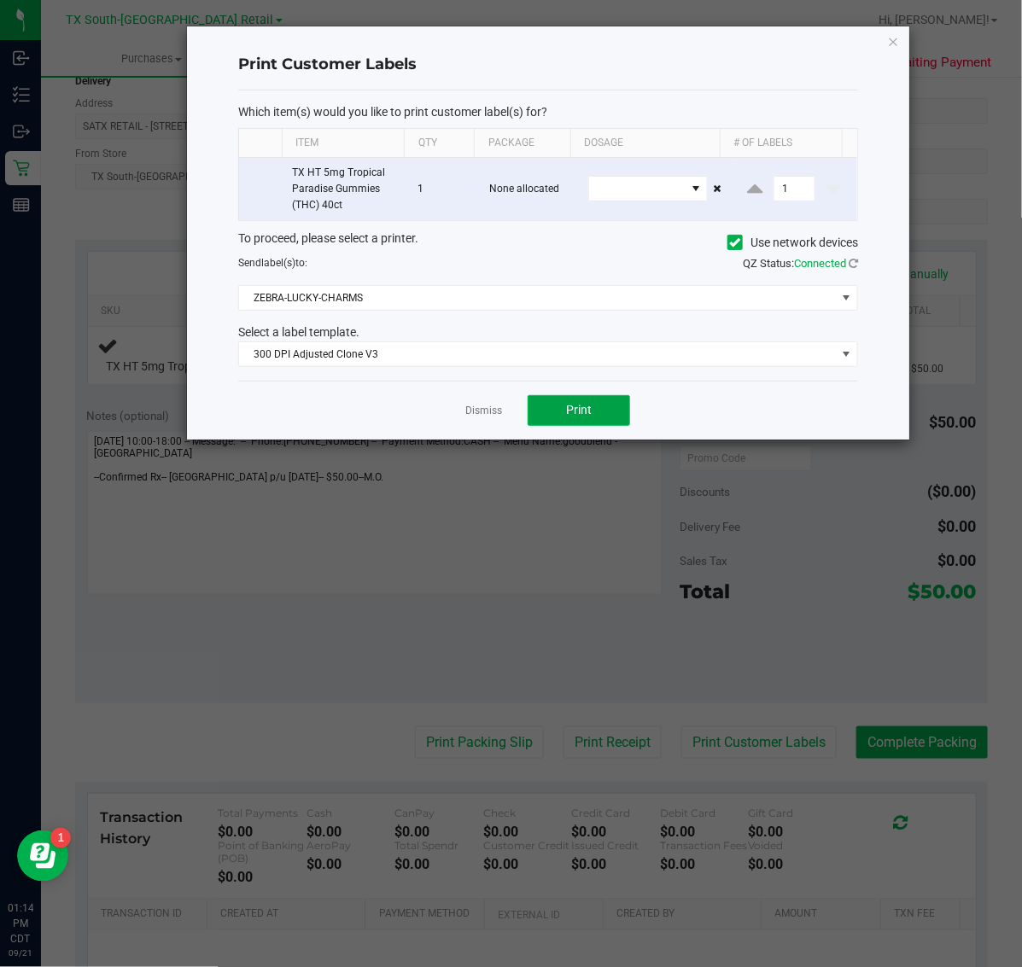
click at [573, 404] on span "Print" at bounding box center [579, 410] width 26 height 14
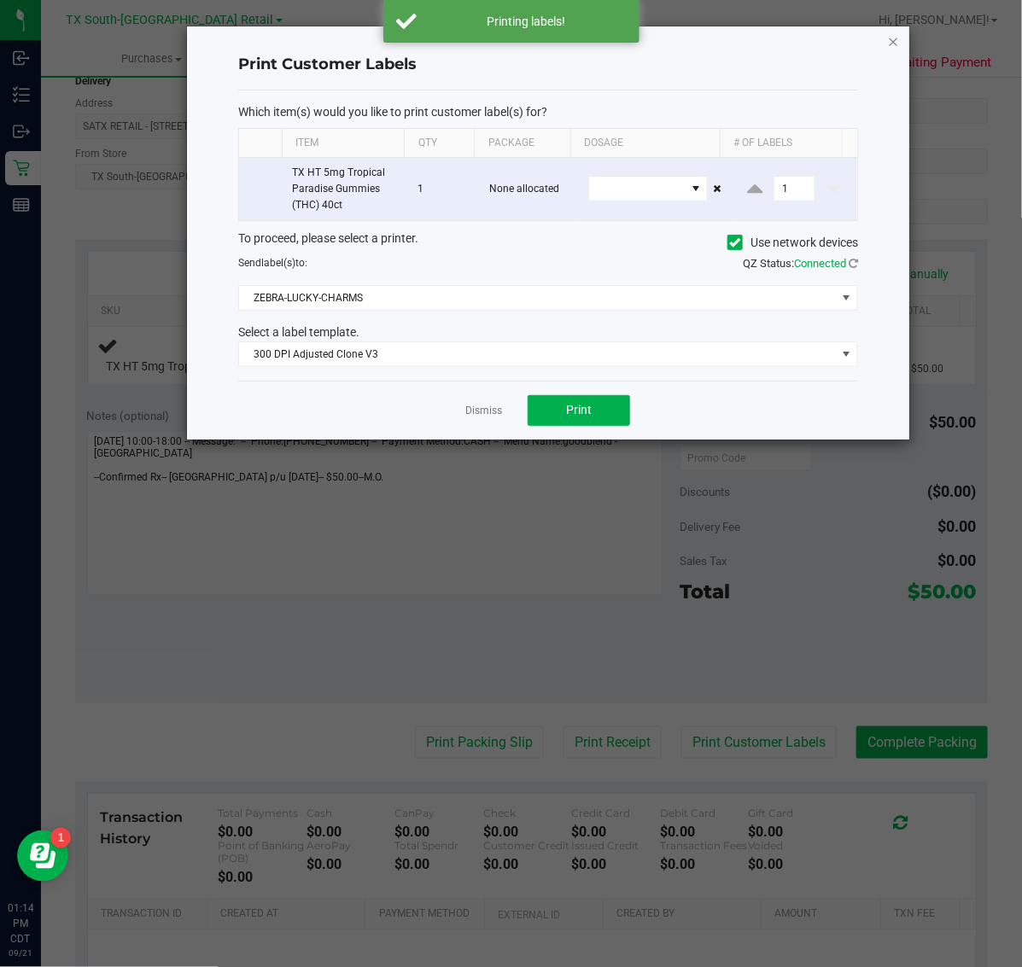
click at [893, 43] on icon "button" at bounding box center [894, 41] width 12 height 20
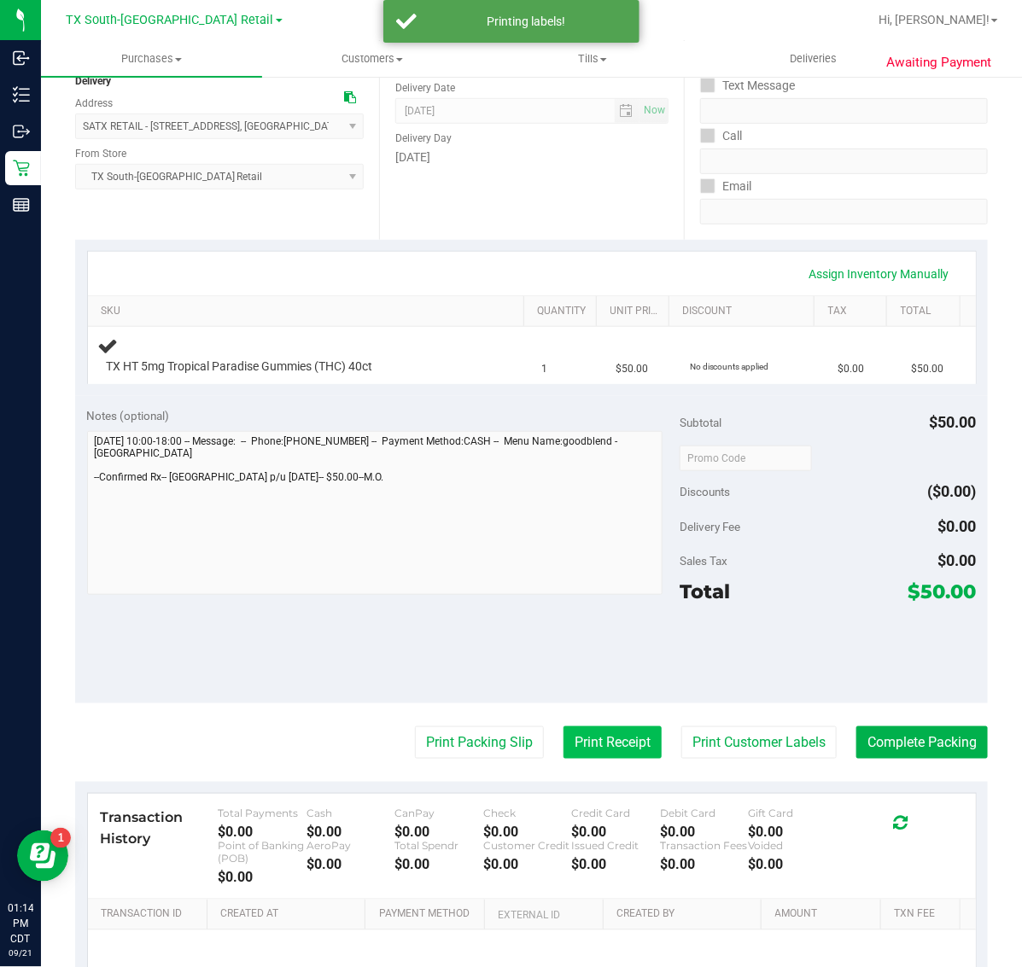
click at [602, 740] on button "Print Receipt" at bounding box center [612, 742] width 98 height 32
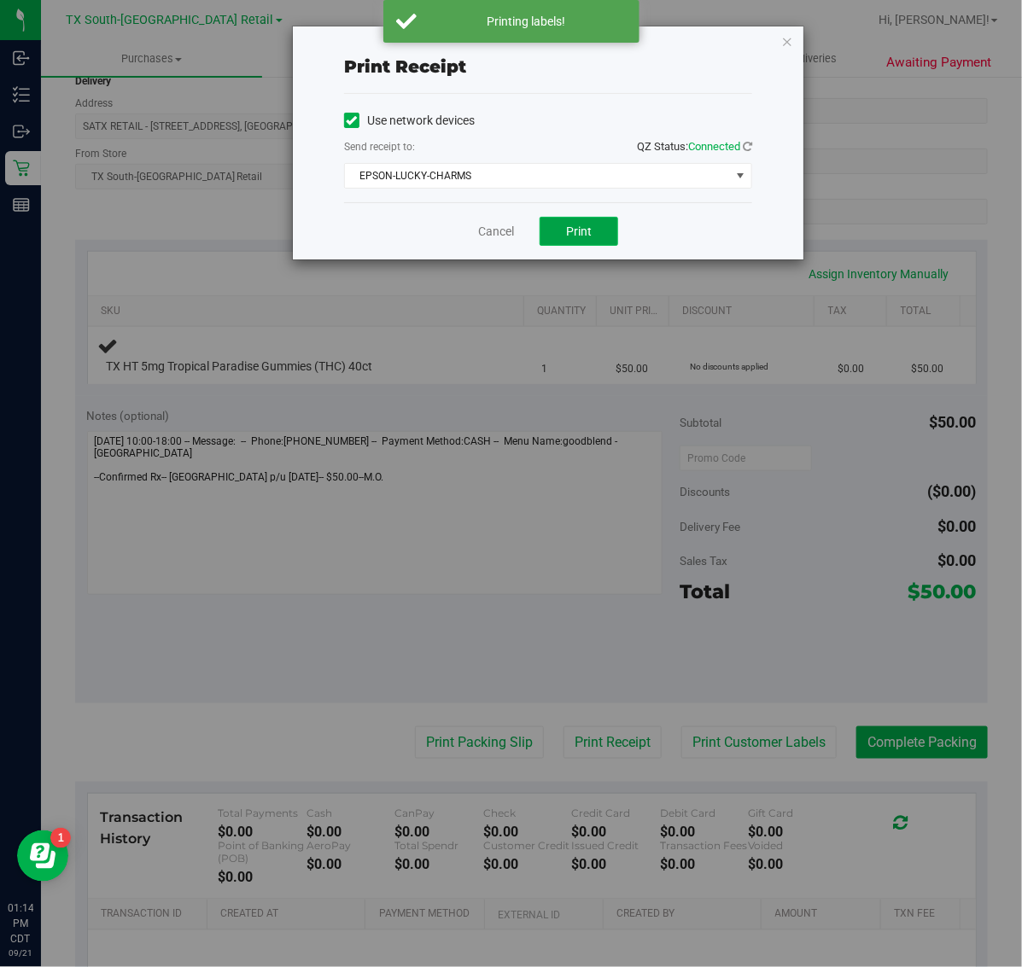
click at [578, 232] on span "Print" at bounding box center [579, 231] width 26 height 14
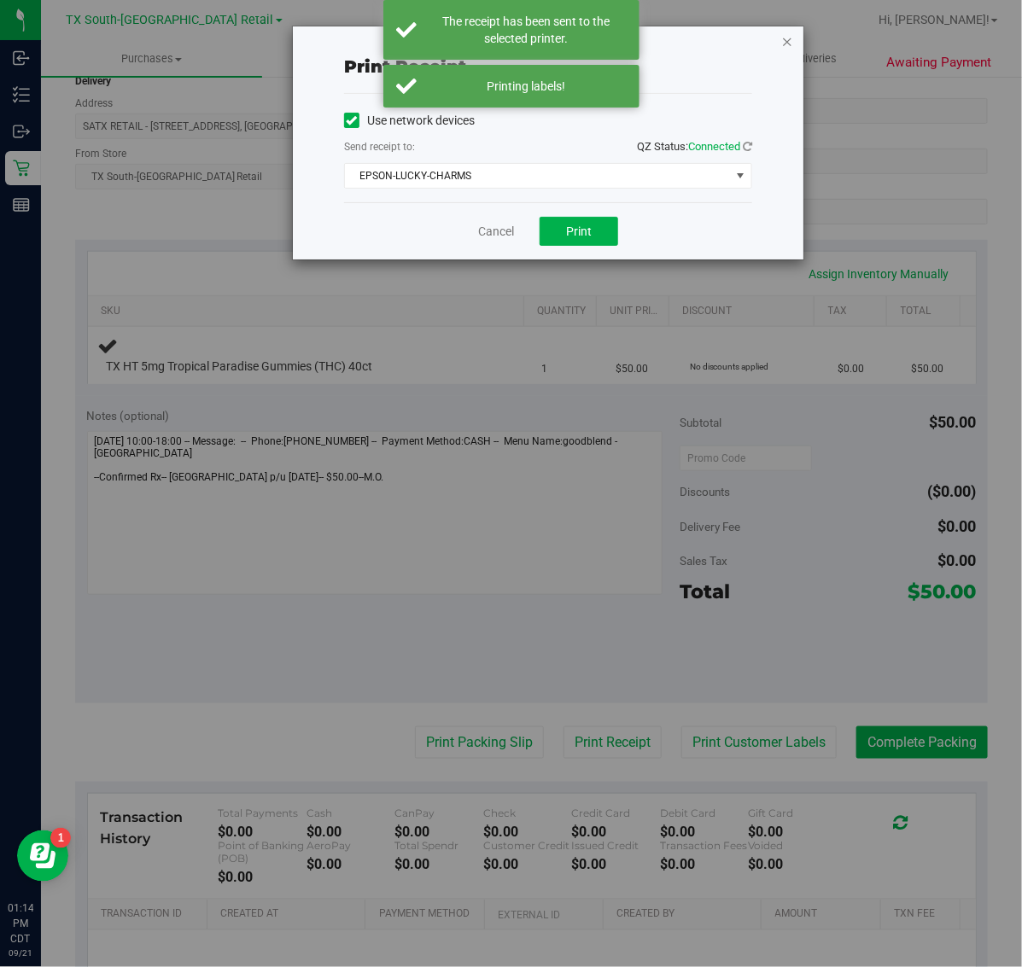
click at [785, 38] on icon "button" at bounding box center [787, 41] width 12 height 20
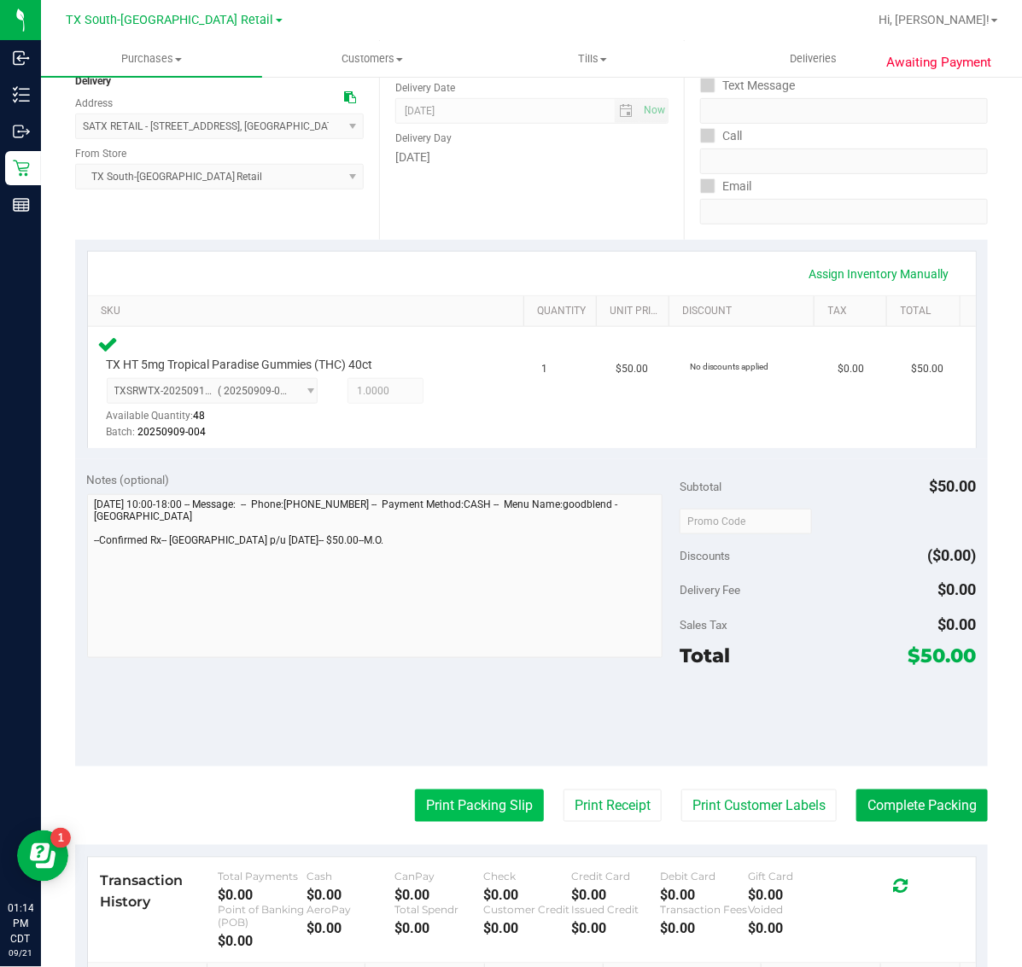
click at [492, 803] on button "Print Packing Slip" at bounding box center [479, 806] width 129 height 32
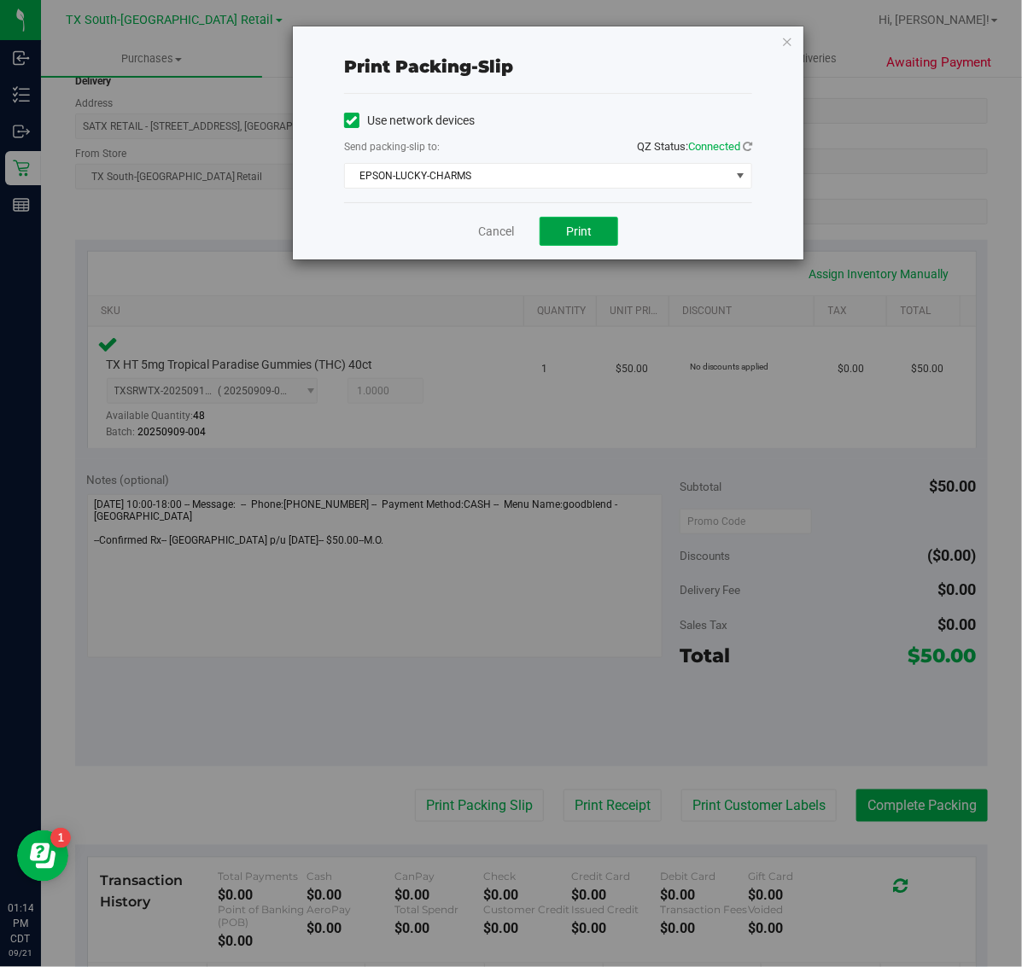
click at [579, 235] on span "Print" at bounding box center [579, 231] width 26 height 14
click at [769, 69] on div "Print packing-slip Use network devices Send packing-slip to: QZ Status: Connect…" at bounding box center [548, 142] width 510 height 233
click at [787, 40] on icon "button" at bounding box center [787, 41] width 12 height 20
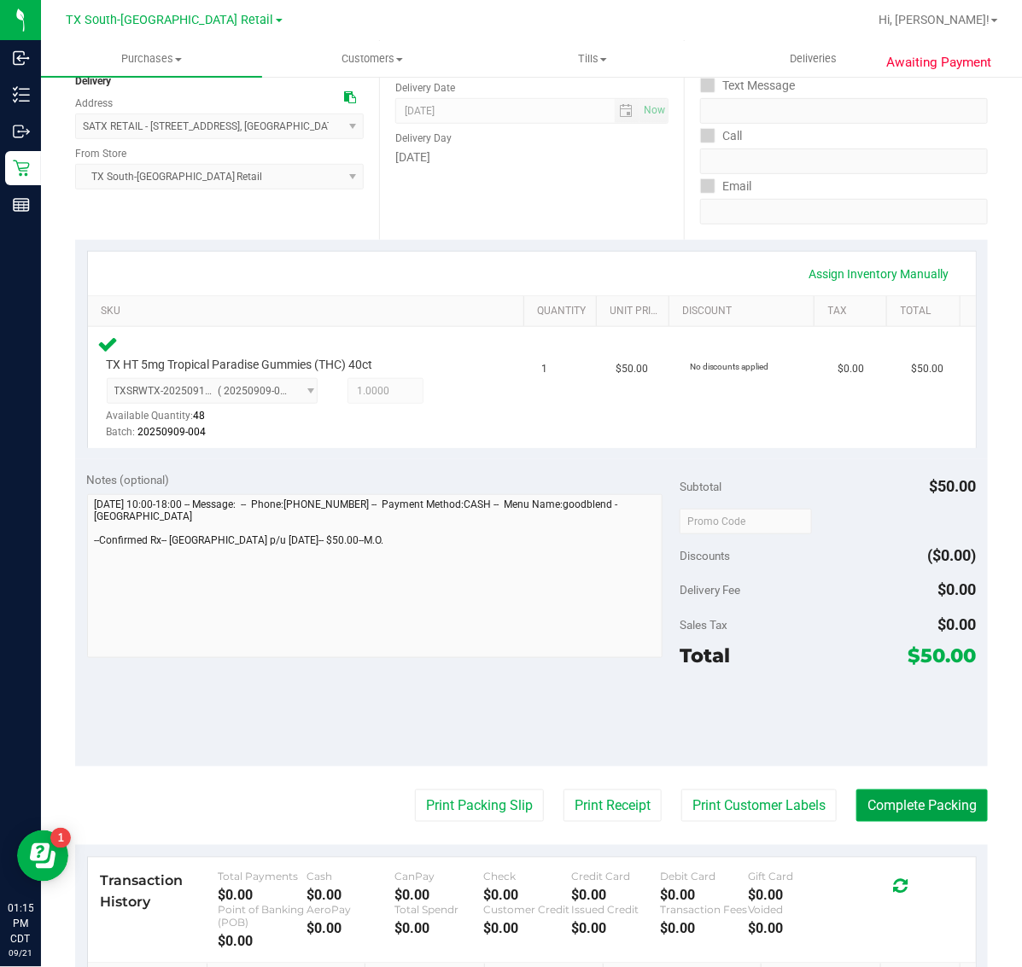
click at [933, 815] on button "Complete Packing" at bounding box center [921, 806] width 131 height 32
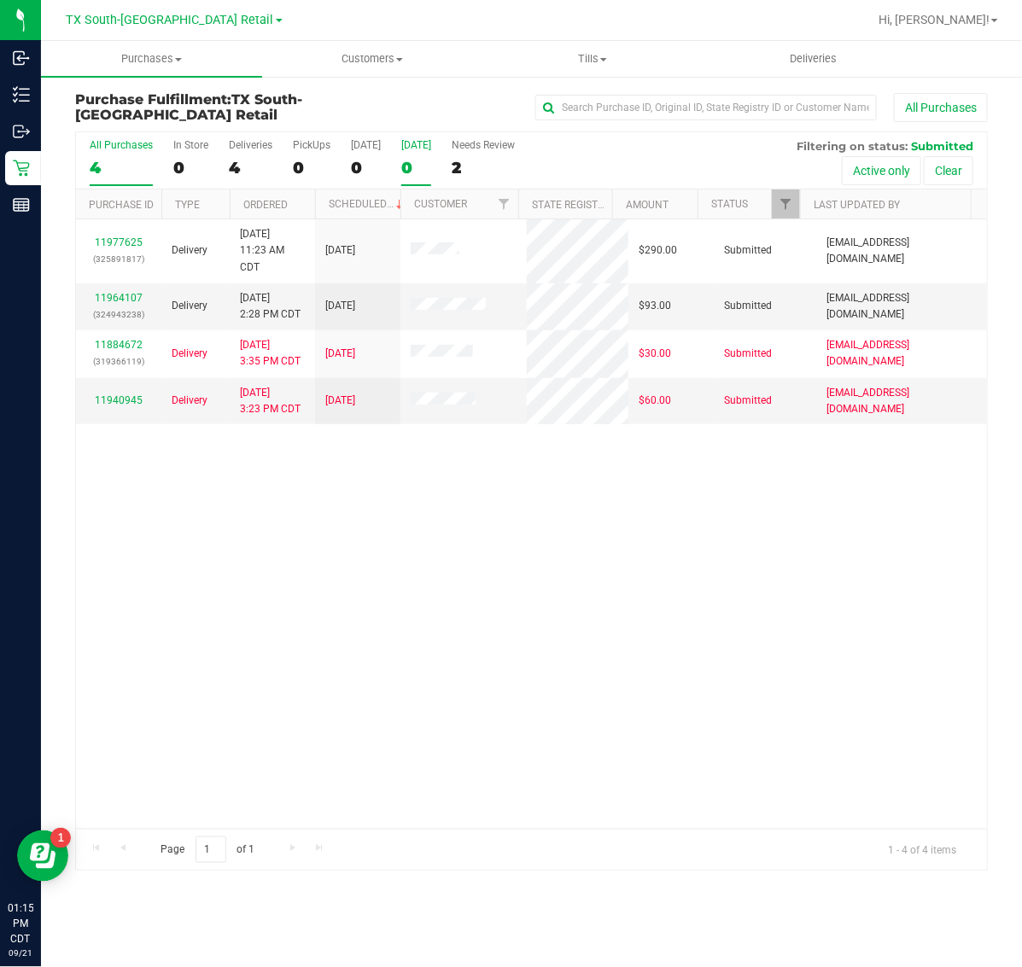
click at [428, 163] on div "0" at bounding box center [416, 168] width 30 height 20
click at [0, 0] on input "Tomorrow 0" at bounding box center [0, 0] width 0 height 0
